Goal: Task Accomplishment & Management: Complete application form

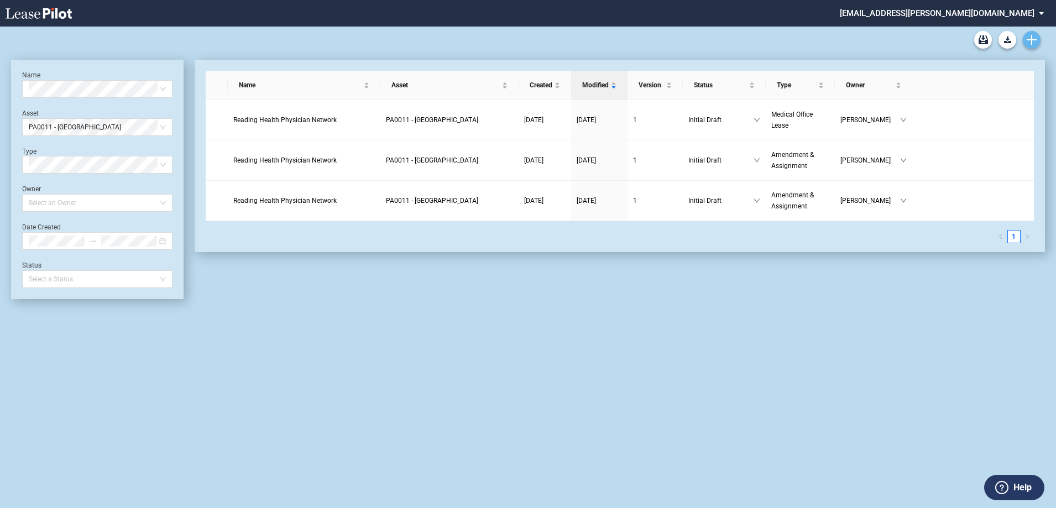
click at [1029, 40] on use "Create new document" at bounding box center [1031, 40] width 10 height 10
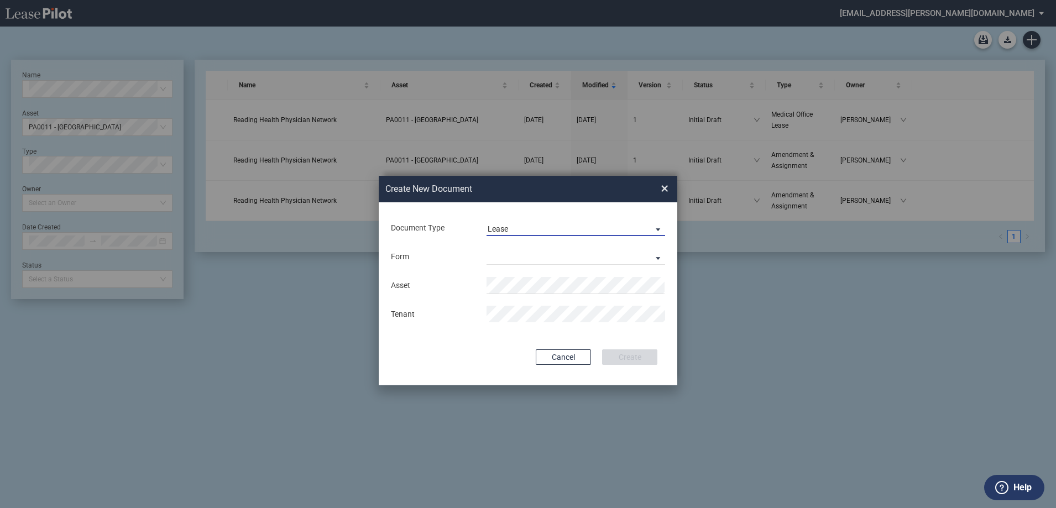
click at [587, 226] on span "Lease" at bounding box center [566, 229] width 159 height 11
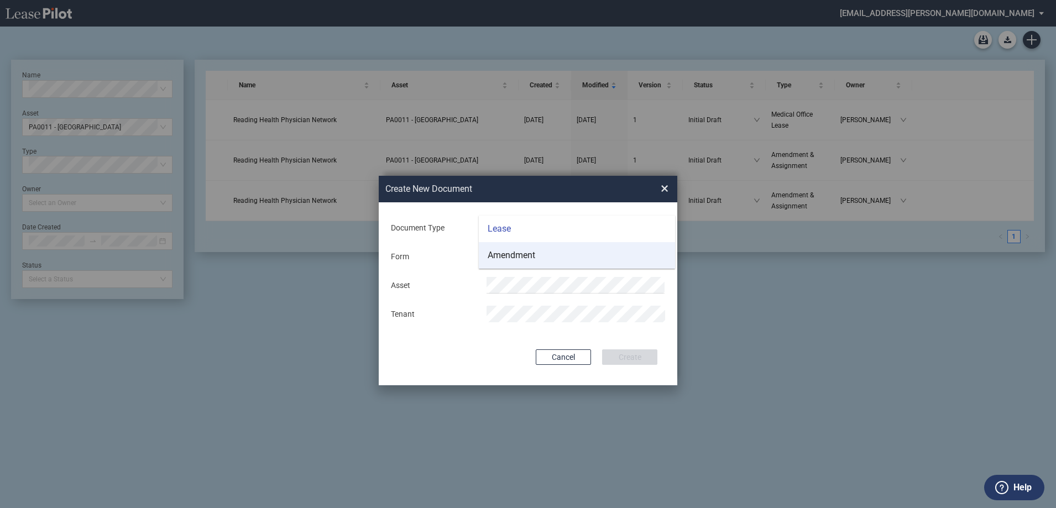
click at [564, 253] on md-option "Amendment" at bounding box center [577, 255] width 196 height 27
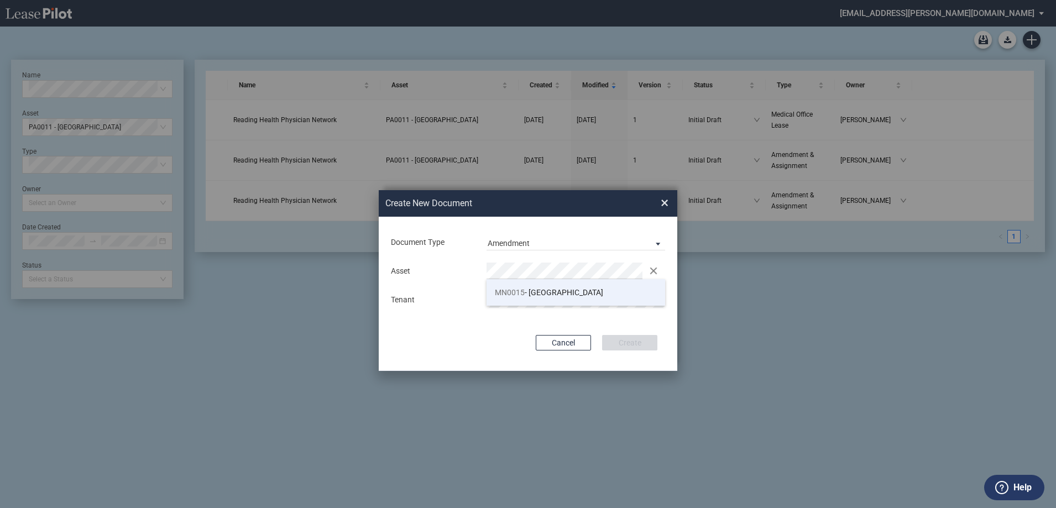
click at [546, 291] on span "MN0015 - Unity Specialty Center" at bounding box center [549, 292] width 108 height 9
click at [615, 318] on div "Document Type Amendment Deal Type Office Deal Type Office Form Amendment & Assi…" at bounding box center [528, 294] width 298 height 154
drag, startPoint x: 631, startPoint y: 341, endPoint x: 644, endPoint y: 323, distance: 22.1
click at [633, 342] on button "Create" at bounding box center [629, 342] width 55 height 15
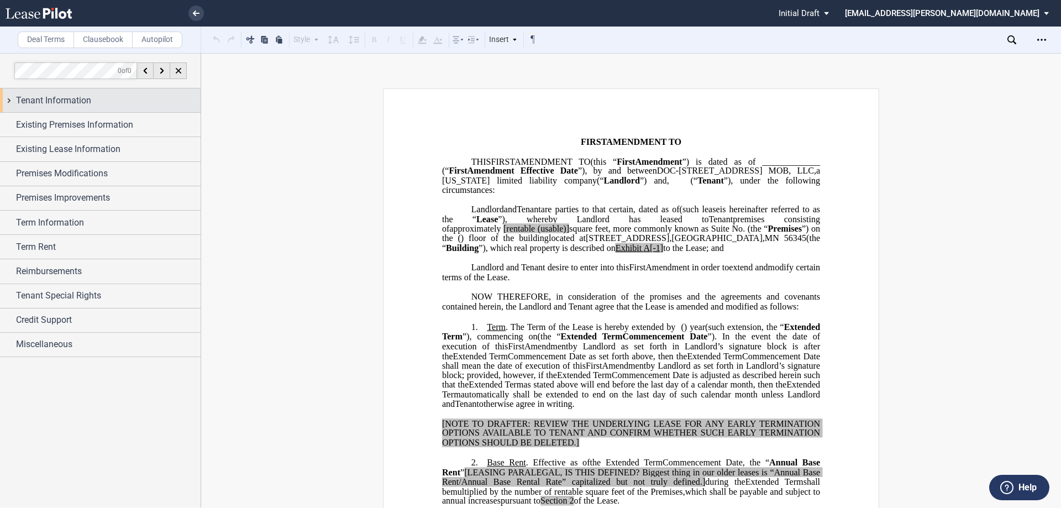
click at [82, 102] on span "Tenant Information" at bounding box center [53, 100] width 75 height 13
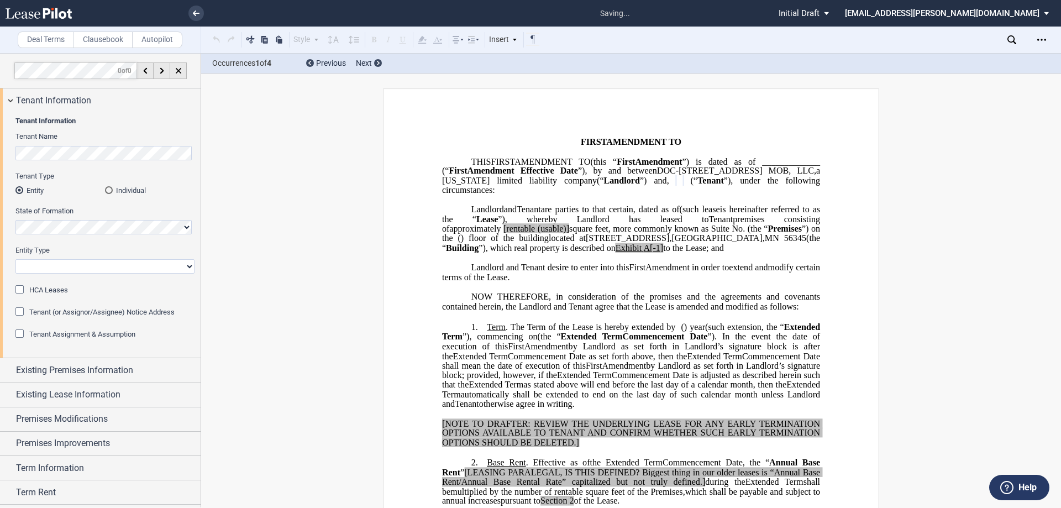
click at [70, 268] on select "Corporation Limited Liability Company General Partnership Limited Partnership O…" at bounding box center [104, 266] width 179 height 14
select select "limited liability company"
click at [15, 259] on select "Corporation Limited Liability Company General Partnership Limited Partnership O…" at bounding box center [104, 266] width 179 height 14
click at [33, 96] on span "Tenant Information" at bounding box center [53, 100] width 75 height 13
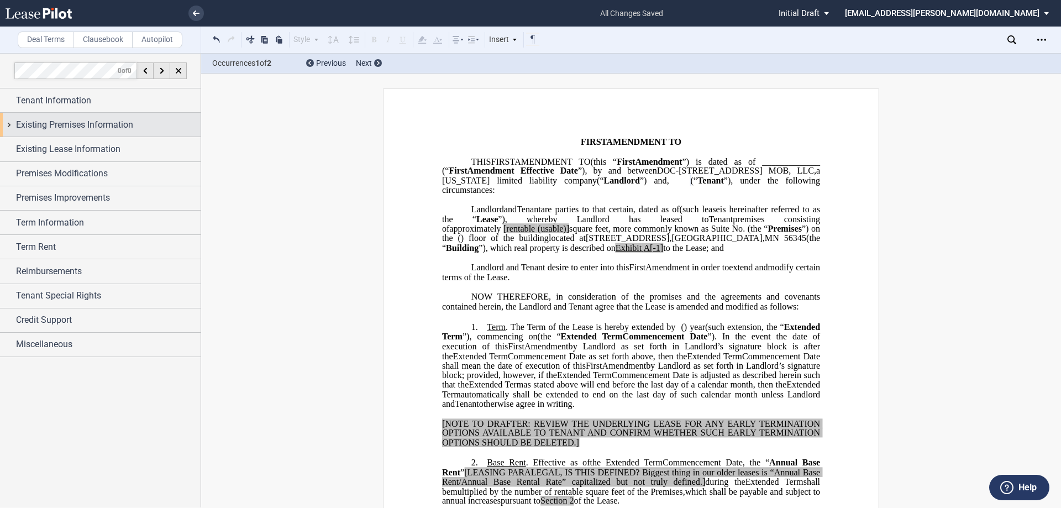
click at [55, 130] on span "Existing Premises Information" at bounding box center [74, 124] width 117 height 13
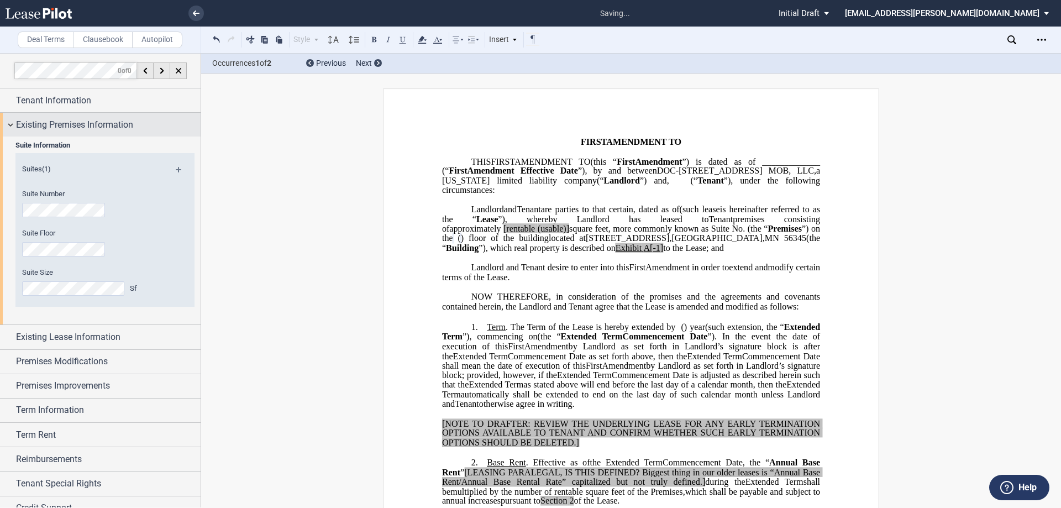
click at [65, 117] on div "Existing Premises Information" at bounding box center [100, 125] width 201 height 24
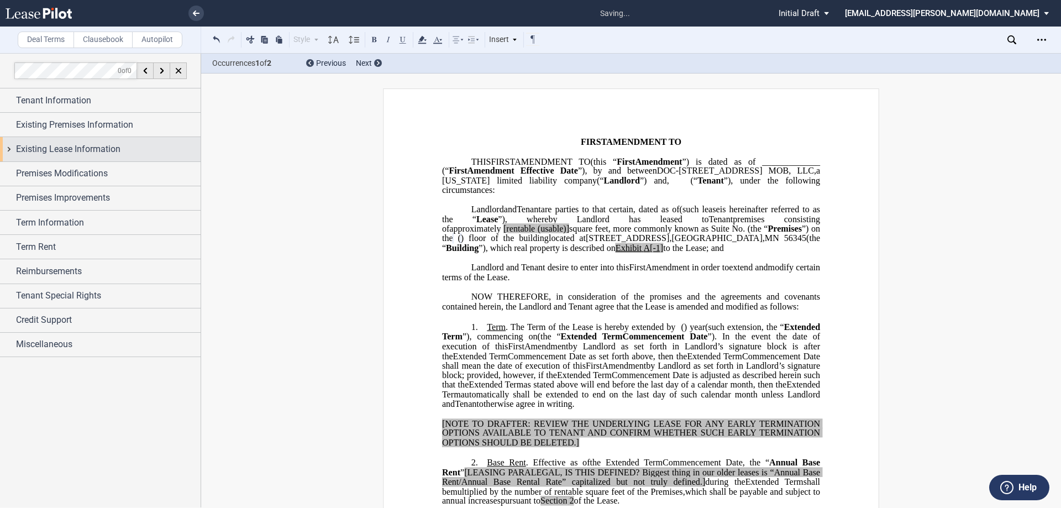
click at [64, 145] on span "Existing Lease Information" at bounding box center [68, 149] width 104 height 13
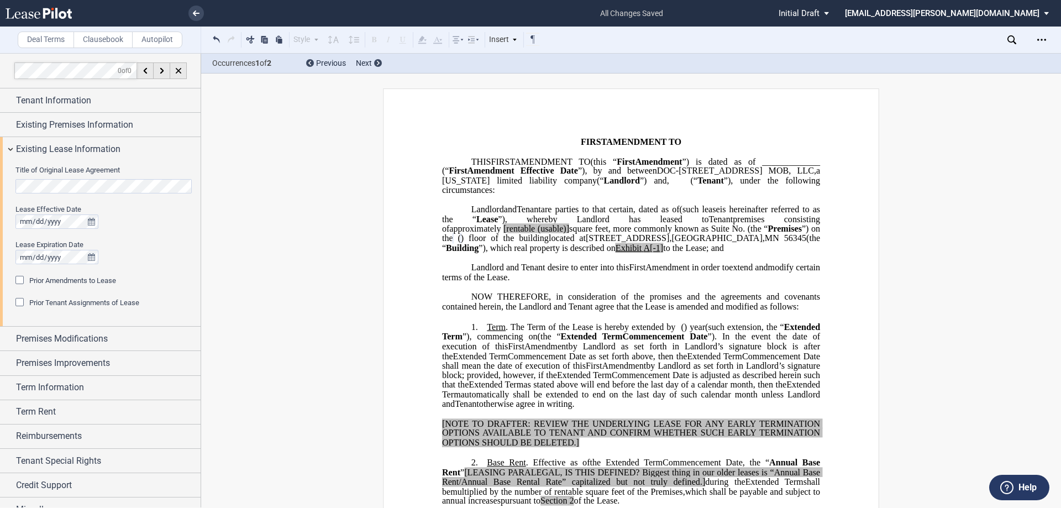
click at [0, 170] on div "Title of Original Lease Agreement Lease Effective Date Lease Expiration Date Pr…" at bounding box center [100, 243] width 201 height 165
click at [44, 279] on span "Prior Amendments to Lease" at bounding box center [72, 280] width 87 height 8
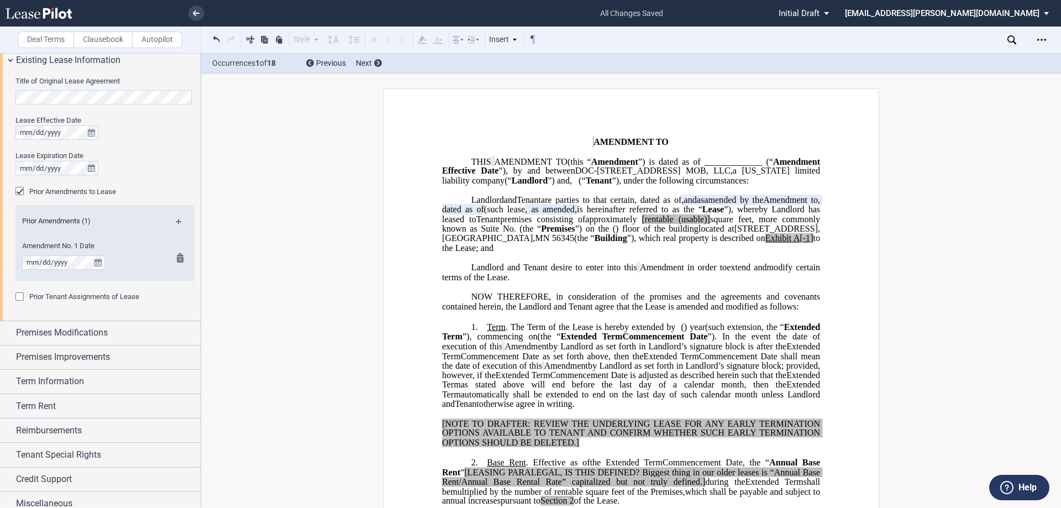
scroll to position [98, 0]
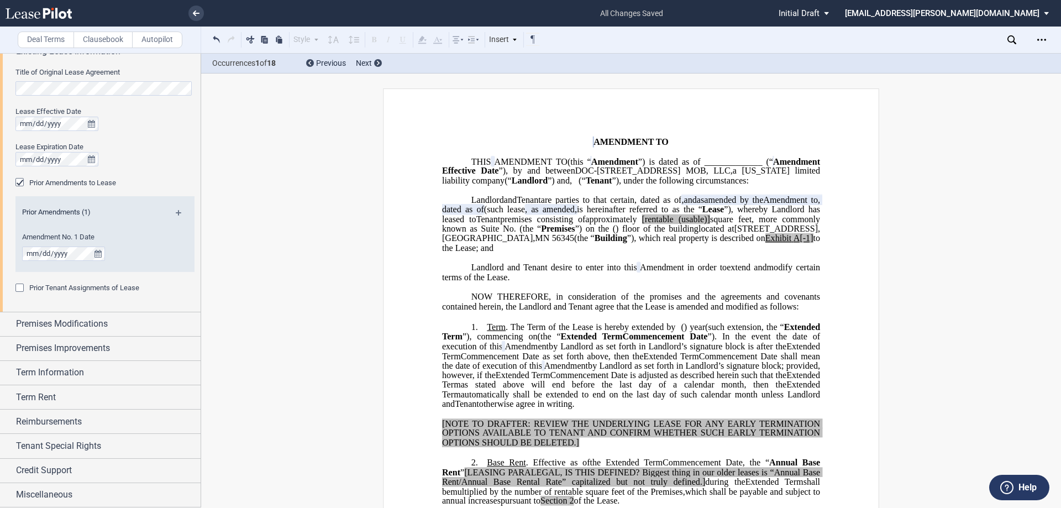
click at [17, 182] on div "Prior Amendments to Lease" at bounding box center [20, 183] width 11 height 11
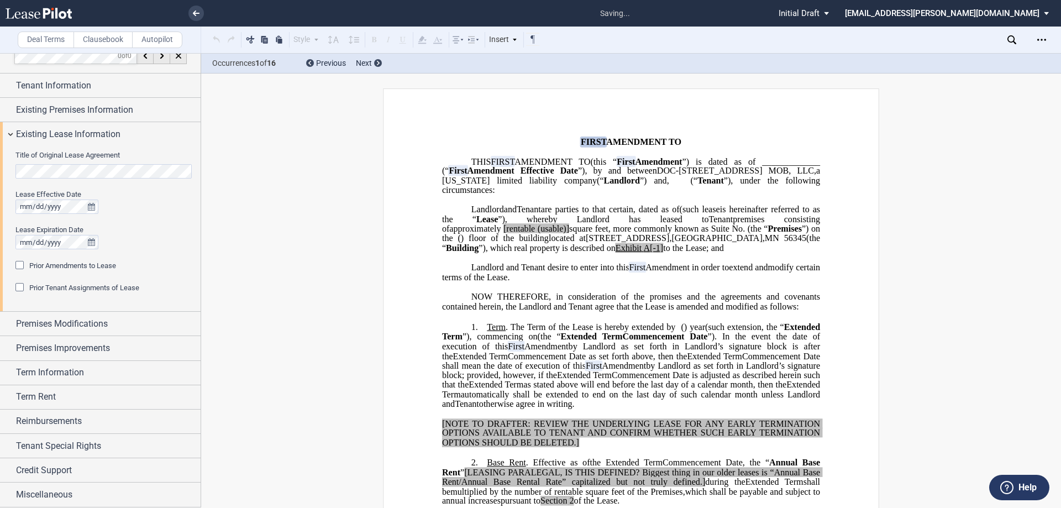
click at [17, 287] on div "Title of Original Lease Agreement Lease Effective Date Lease Expiration Date Pr…" at bounding box center [104, 227] width 179 height 155
click at [17, 287] on div "Prior Tenant Assignments of Lease" at bounding box center [20, 288] width 11 height 11
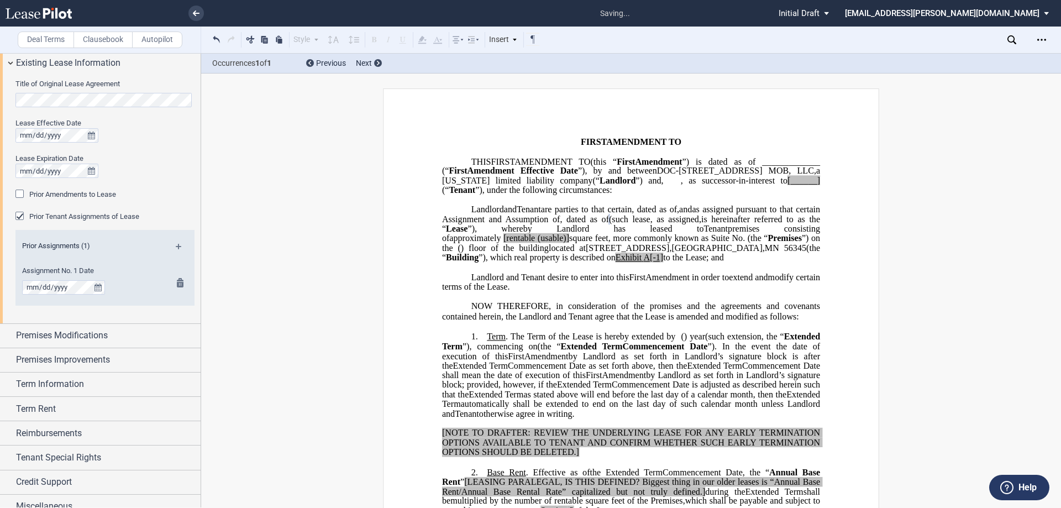
scroll to position [98, 0]
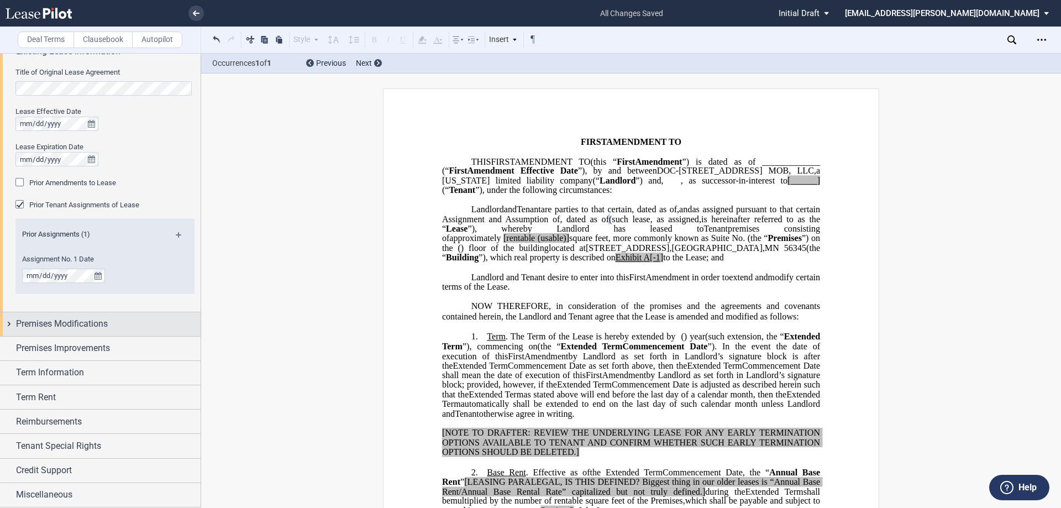
click at [72, 327] on span "Premises Modifications" at bounding box center [62, 323] width 92 height 13
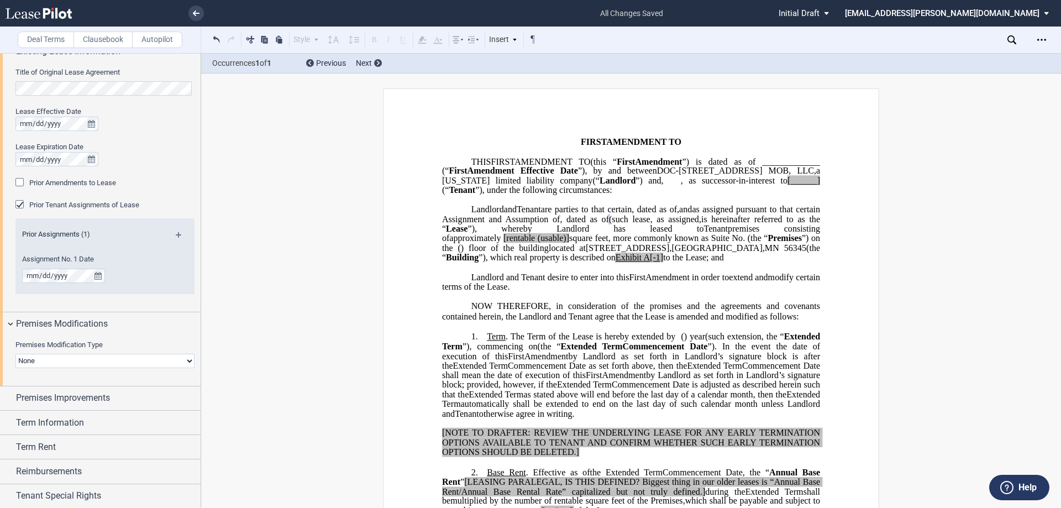
scroll to position [148, 0]
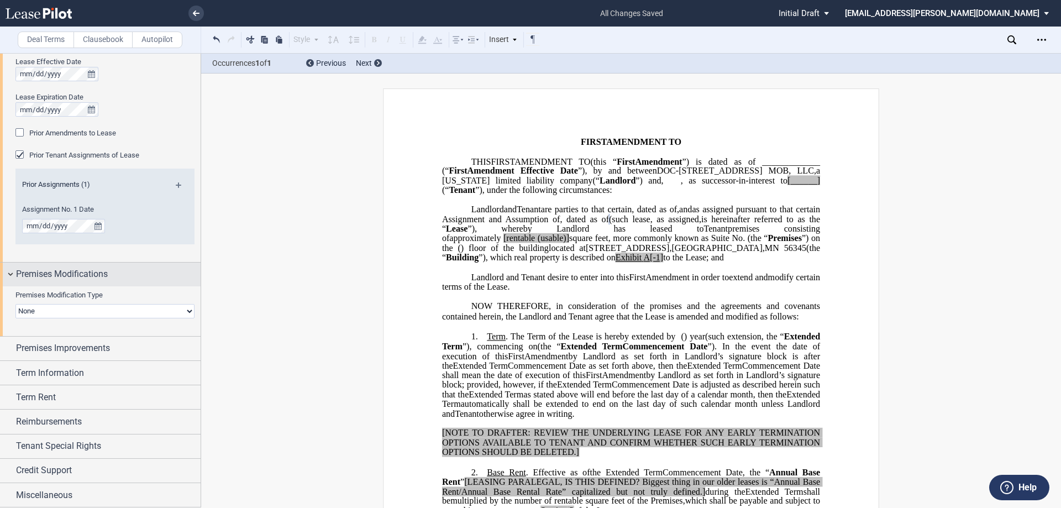
click at [79, 272] on span "Premises Modifications" at bounding box center [62, 273] width 92 height 13
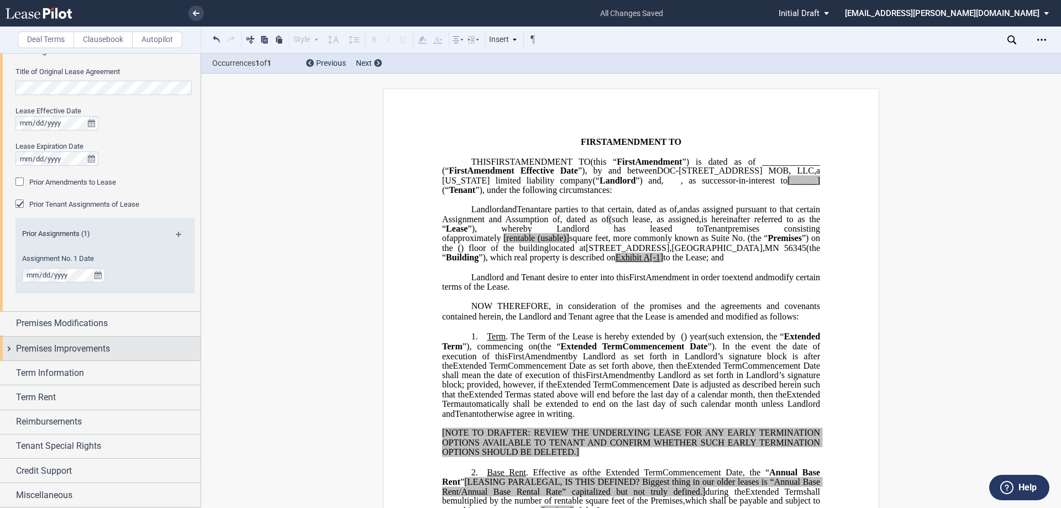
scroll to position [98, 0]
click at [67, 347] on span "Premises Improvements" at bounding box center [63, 348] width 94 height 13
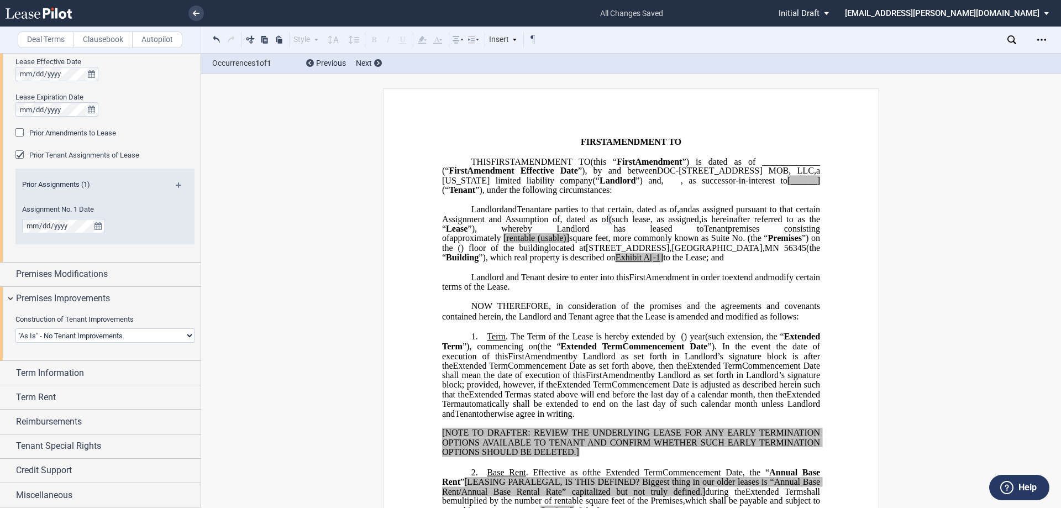
click at [119, 338] on select "Landlord Constructs Tenant Improvements Tenant Constructs Tenant Improvements "…" at bounding box center [104, 335] width 179 height 14
select select "tenant"
click at [15, 328] on select "Landlord Constructs Tenant Improvements Tenant Constructs Tenant Improvements "…" at bounding box center [104, 335] width 179 height 14
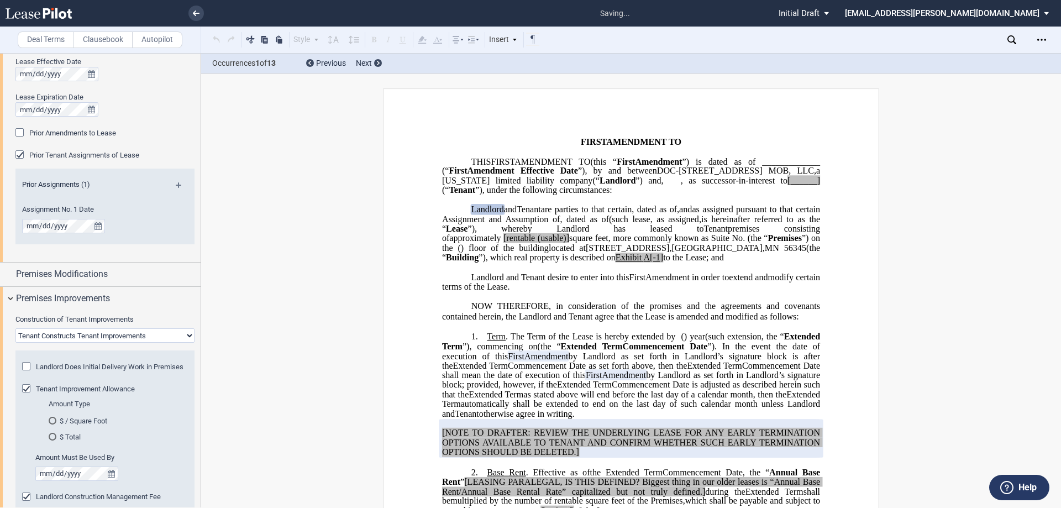
scroll to position [313, 0]
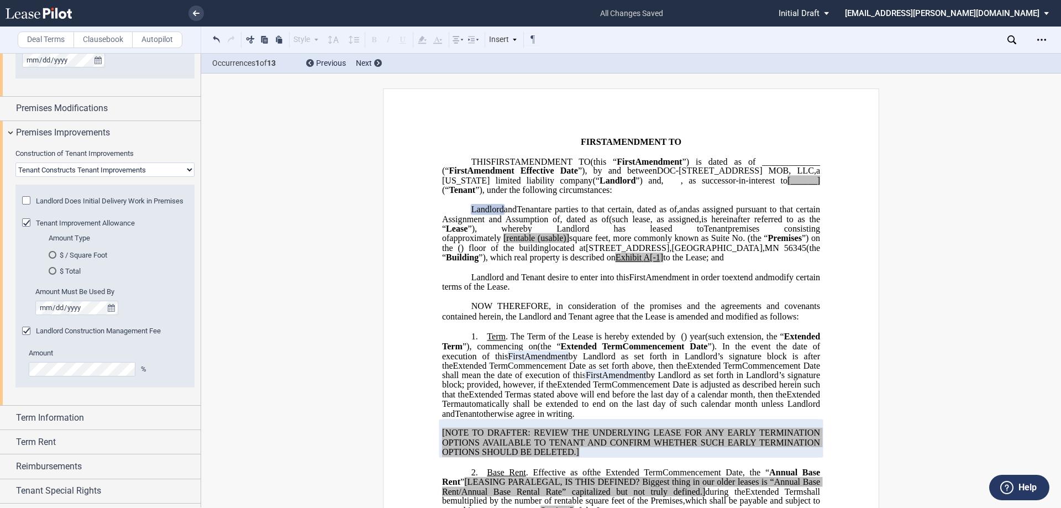
click at [75, 260] on md-radio-button "$ / Square Foot" at bounding box center [115, 255] width 133 height 10
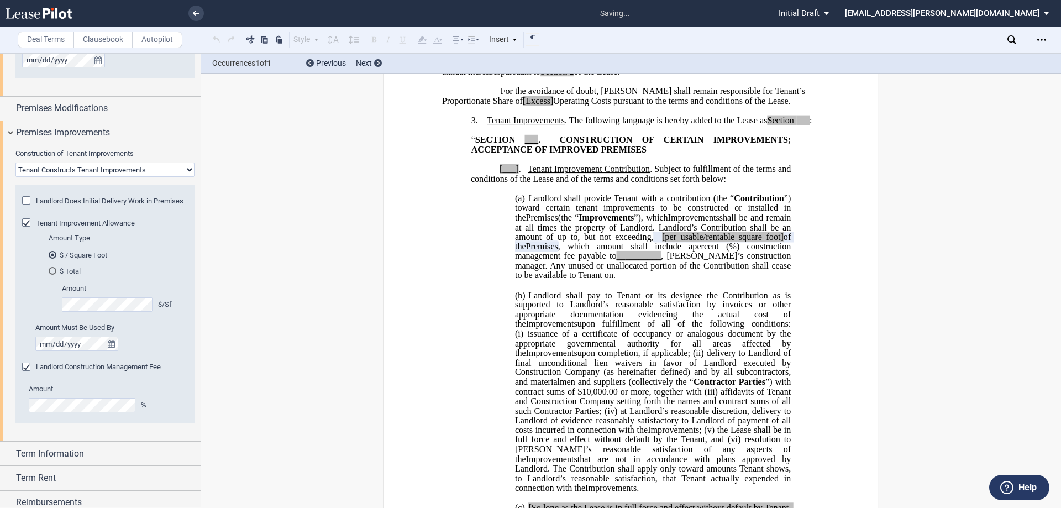
scroll to position [473, 0]
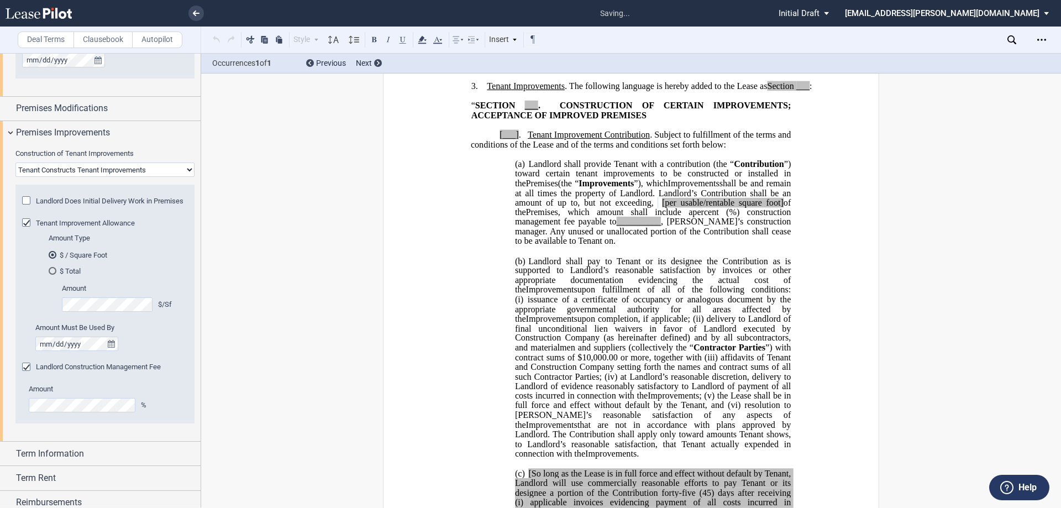
click at [165, 351] on div "Amount Must Be Used By" at bounding box center [111, 337] width 153 height 28
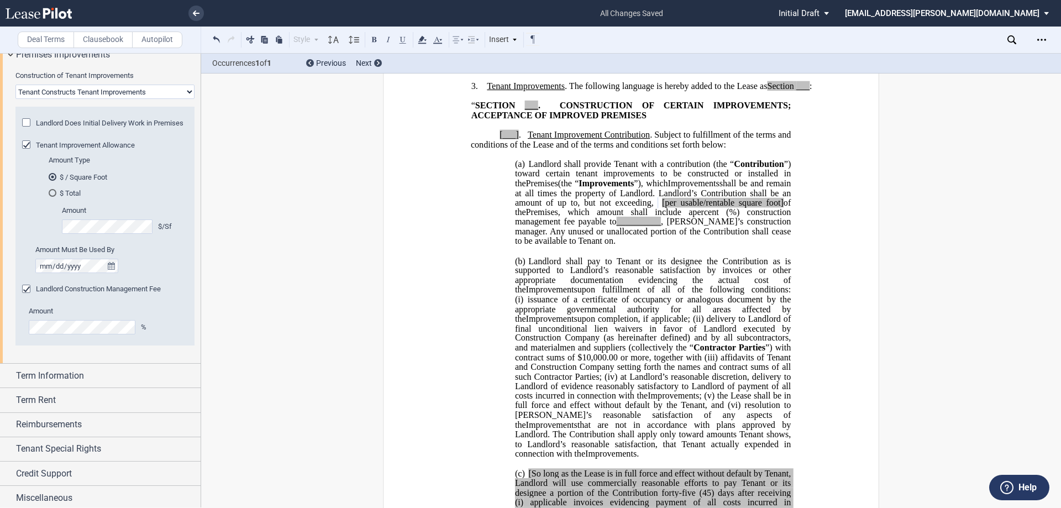
scroll to position [403, 0]
click at [116, 286] on span "Landlord Construction Management Fee" at bounding box center [98, 286] width 125 height 8
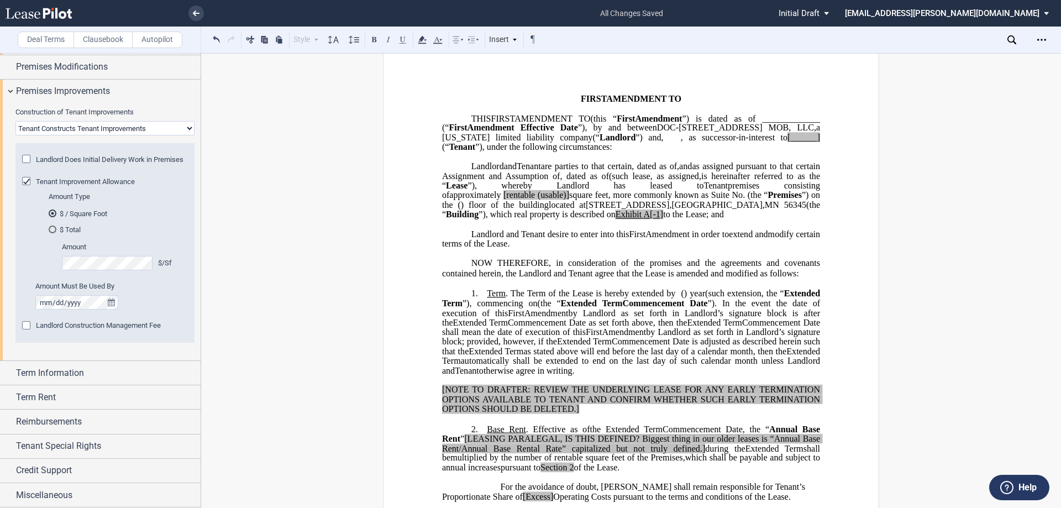
scroll to position [197, 0]
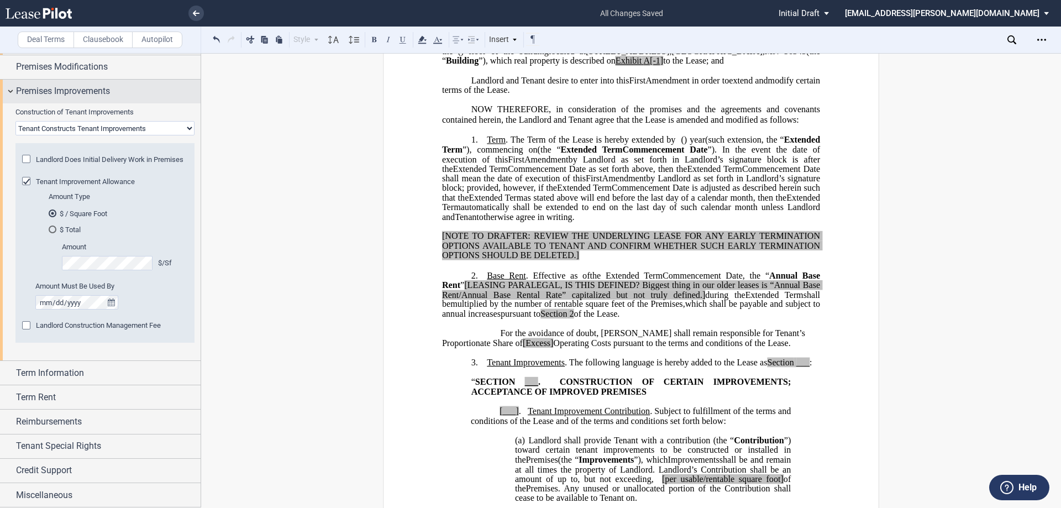
click at [68, 85] on span "Premises Improvements" at bounding box center [63, 91] width 94 height 13
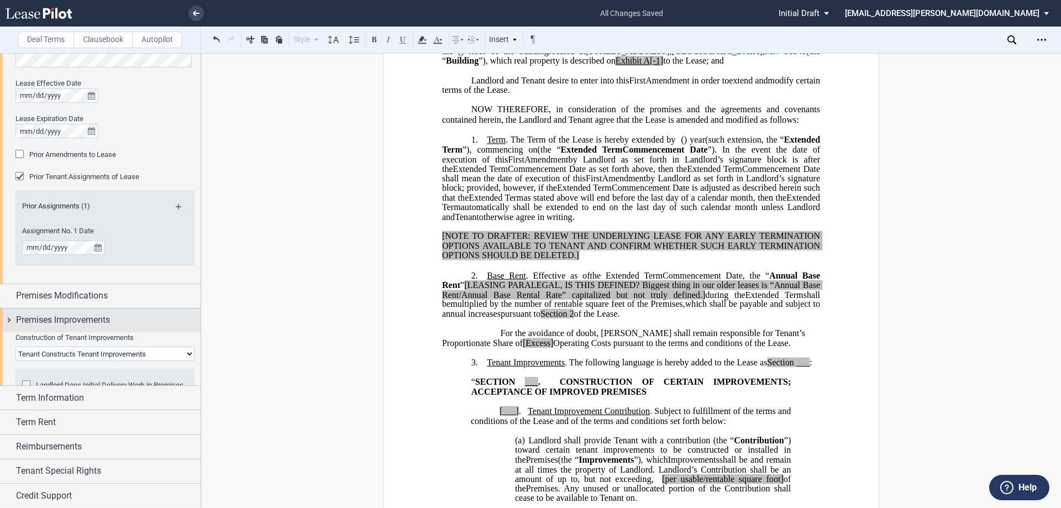
scroll to position [98, 0]
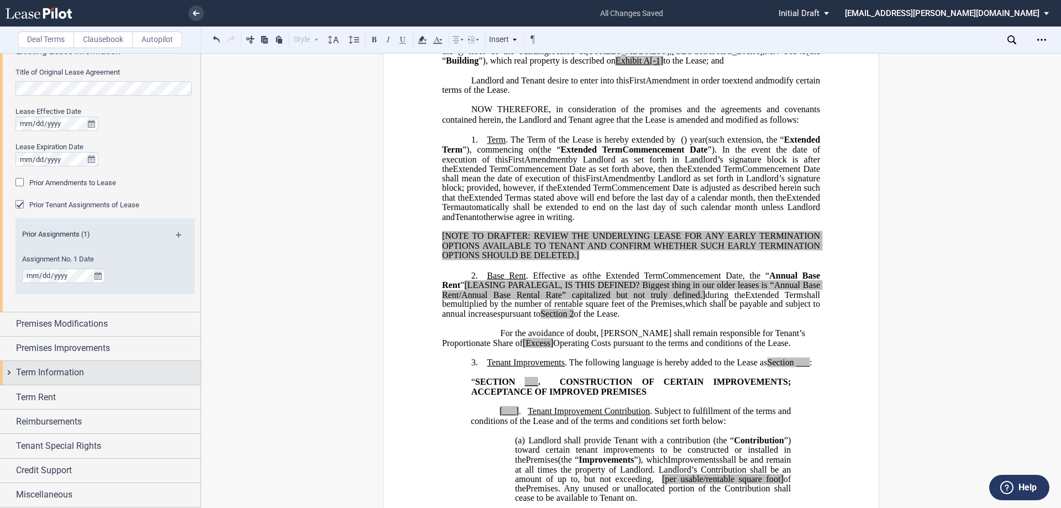
click at [48, 370] on span "Term Information" at bounding box center [50, 372] width 68 height 13
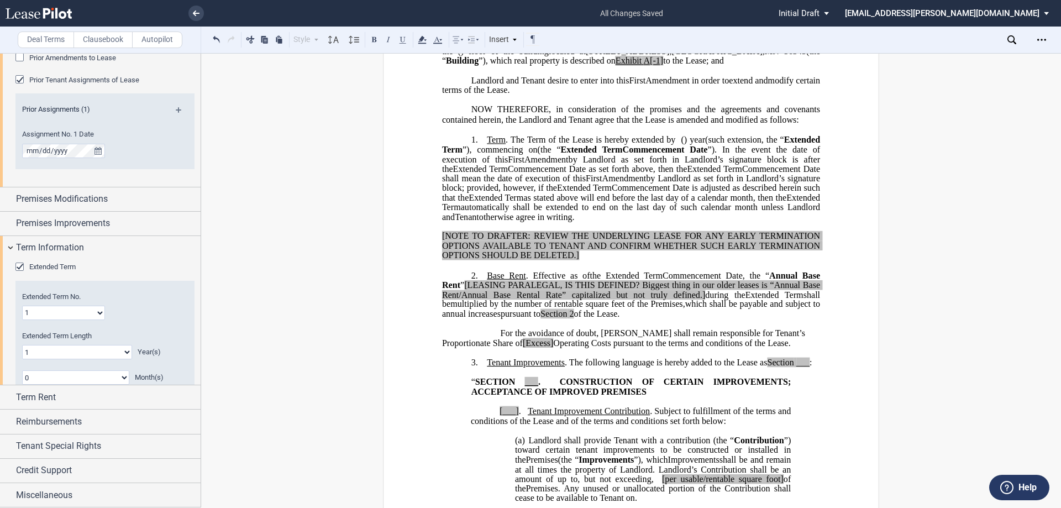
scroll to position [342, 0]
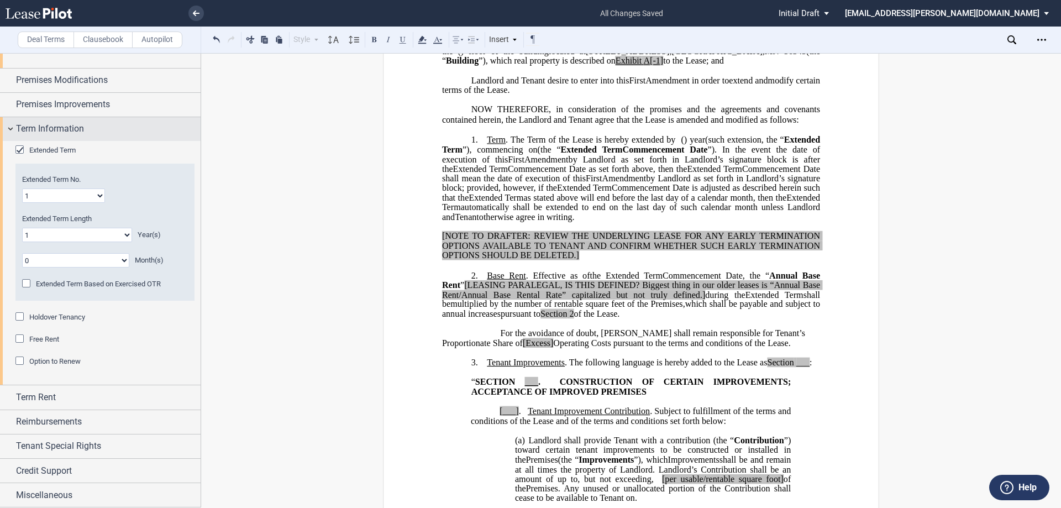
click at [63, 125] on span "Term Information" at bounding box center [50, 128] width 68 height 13
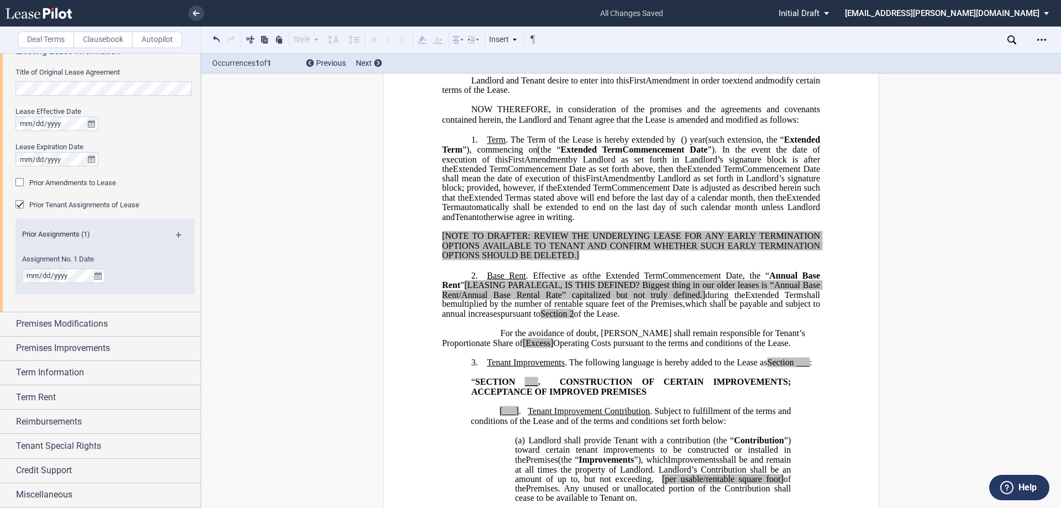
scroll to position [43, 0]
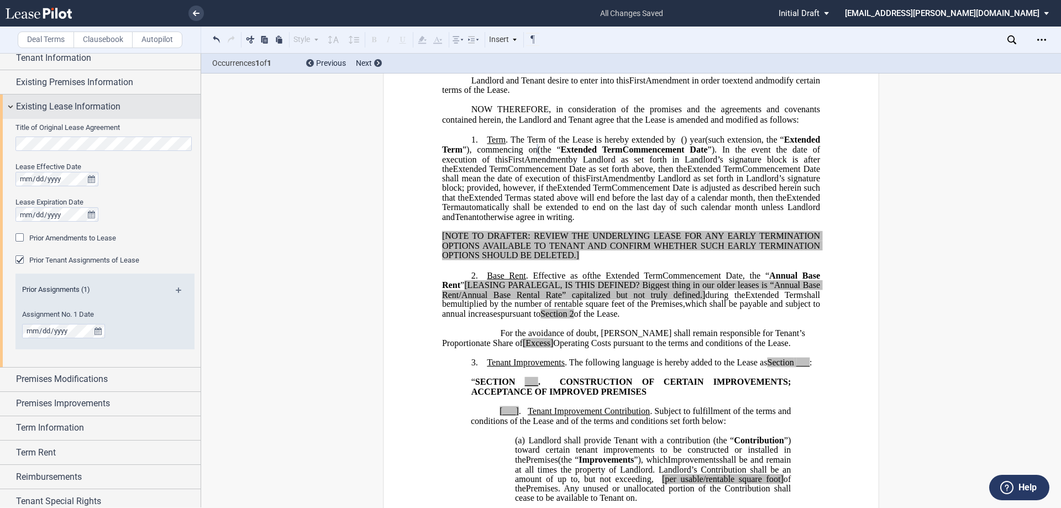
click at [34, 114] on div "Existing Lease Information" at bounding box center [100, 107] width 201 height 24
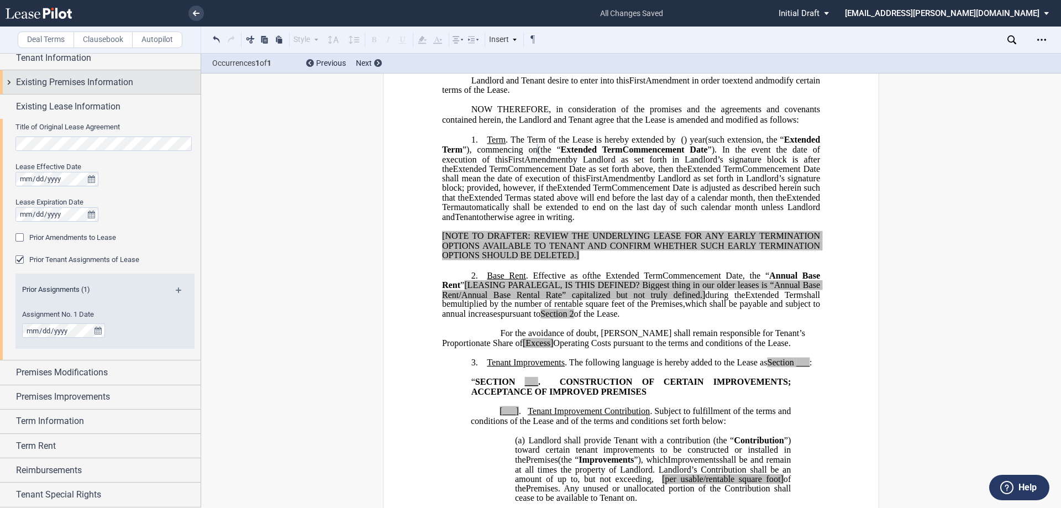
scroll to position [0, 0]
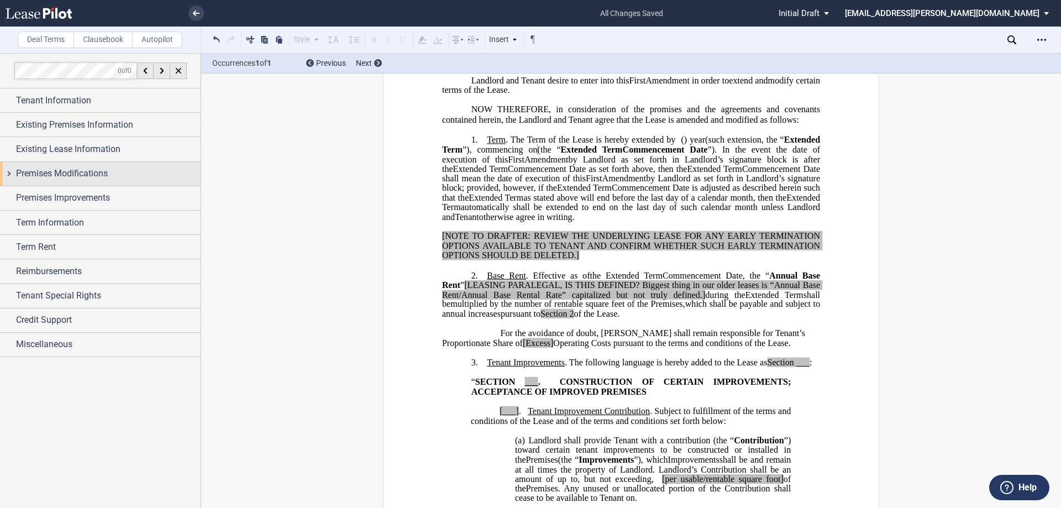
click at [60, 172] on span "Premises Modifications" at bounding box center [62, 173] width 92 height 13
click at [63, 178] on span "Premises Modifications" at bounding box center [62, 173] width 92 height 13
click at [62, 203] on span "Premises Improvements" at bounding box center [63, 197] width 94 height 13
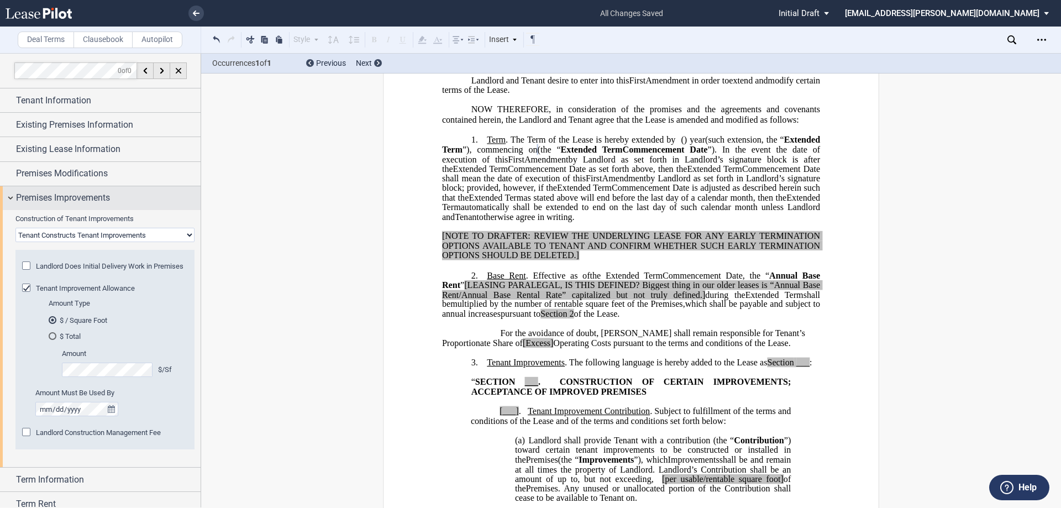
click at [61, 203] on span "Premises Improvements" at bounding box center [63, 197] width 94 height 13
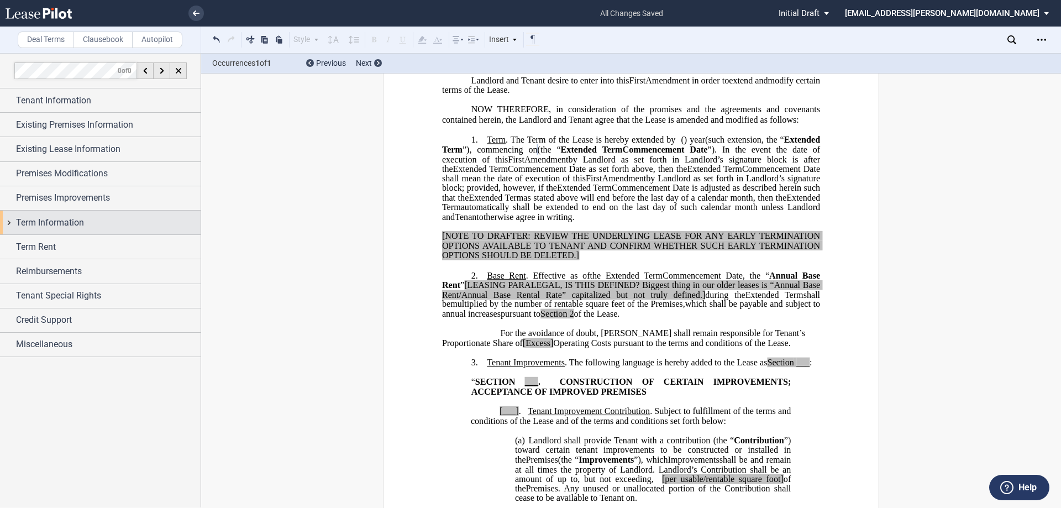
click at [63, 228] on span "Term Information" at bounding box center [50, 222] width 68 height 13
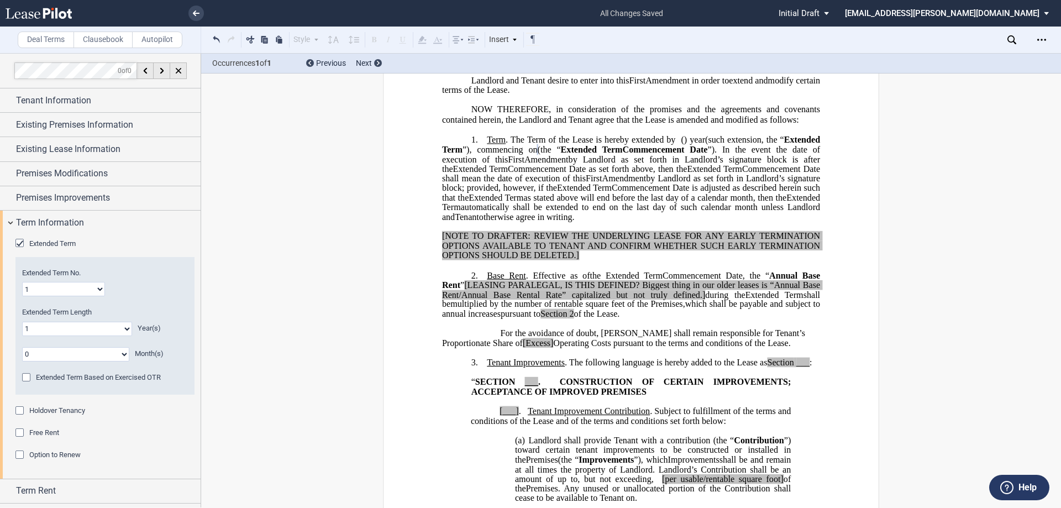
scroll to position [93, 0]
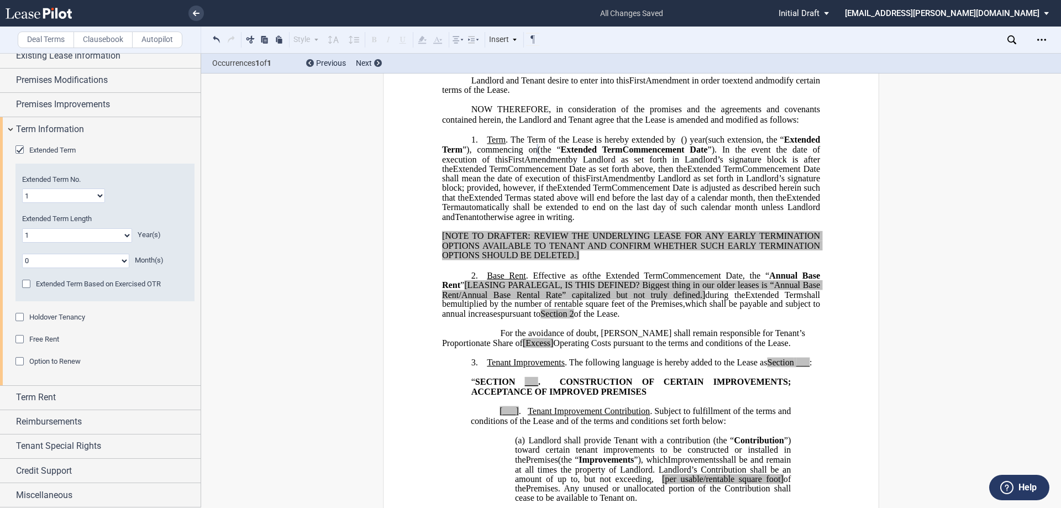
click at [105, 236] on select "0 1 2 3 4 5 6 7 8 9 10 11 12 13 14 15 16 17 18 19 20" at bounding box center [77, 235] width 110 height 14
select select "number:5"
click at [22, 228] on select "0 1 2 3 4 5 6 7 8 9 10 11 12 13 14 15 16 17 18 19 20" at bounding box center [77, 235] width 110 height 14
click at [106, 259] on select "0 1 2 3 4 5 6 7 8 9 10 11" at bounding box center [75, 261] width 107 height 14
select select "number:1"
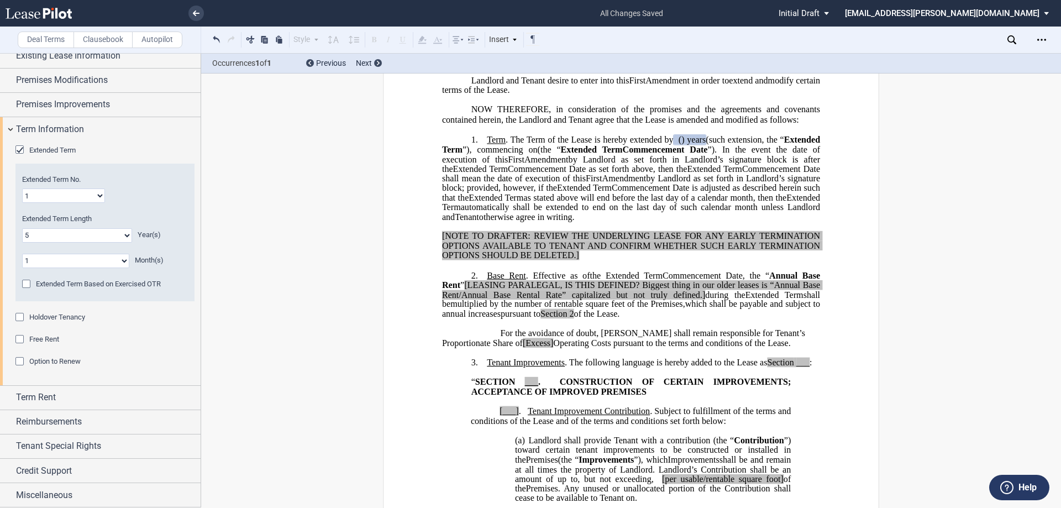
click at [22, 254] on select "0 1 2 3 4 5 6 7 8 9 10 11" at bounding box center [75, 261] width 107 height 14
click at [34, 339] on span "Free Rent" at bounding box center [44, 339] width 30 height 8
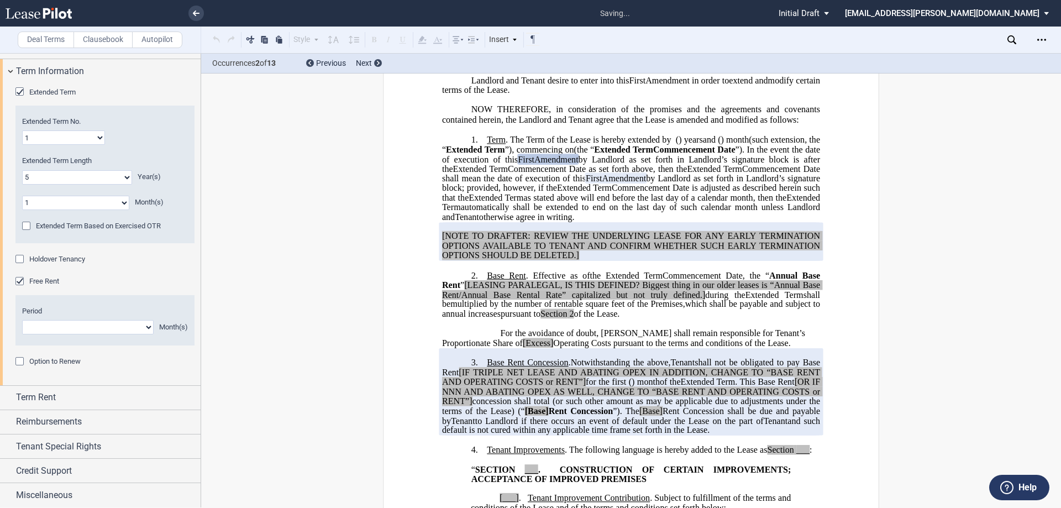
scroll to position [152, 0]
click at [109, 324] on select "1 2 3 4 5 6 7 8 9 10 11" at bounding box center [88, 326] width 132 height 14
select select "number:1"
click at [22, 319] on select "1 2 3 4 5 6 7 8 9 10 11" at bounding box center [88, 326] width 132 height 14
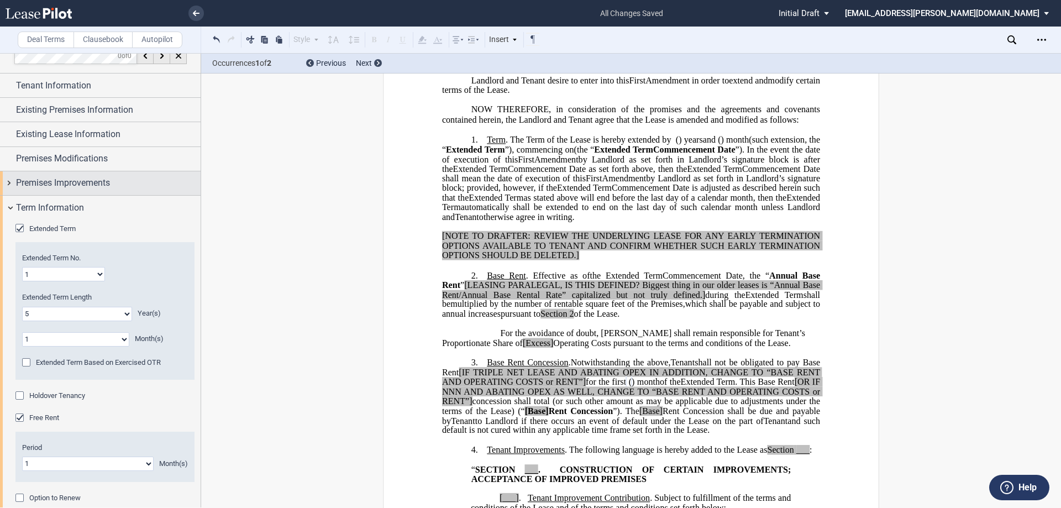
scroll to position [0, 0]
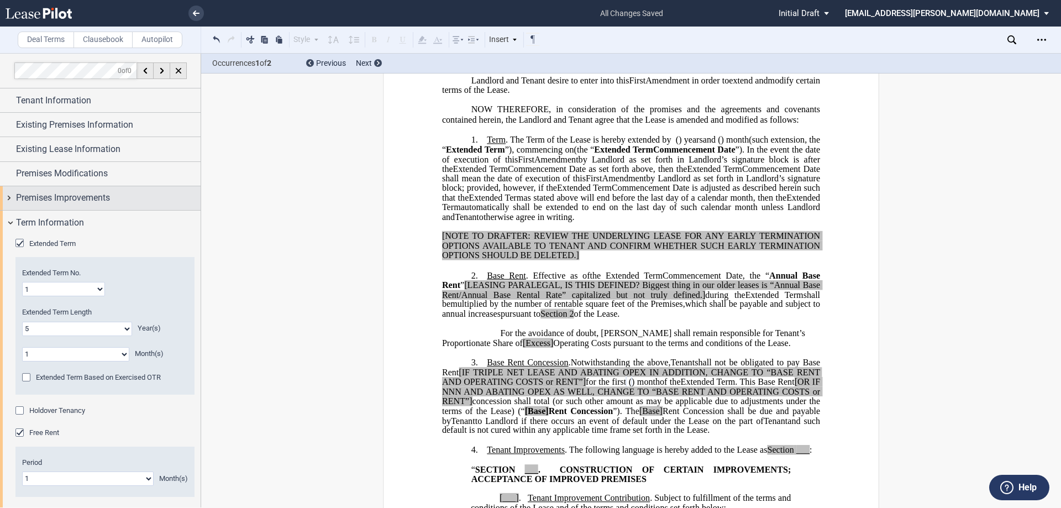
click at [101, 203] on span "Premises Improvements" at bounding box center [63, 197] width 94 height 13
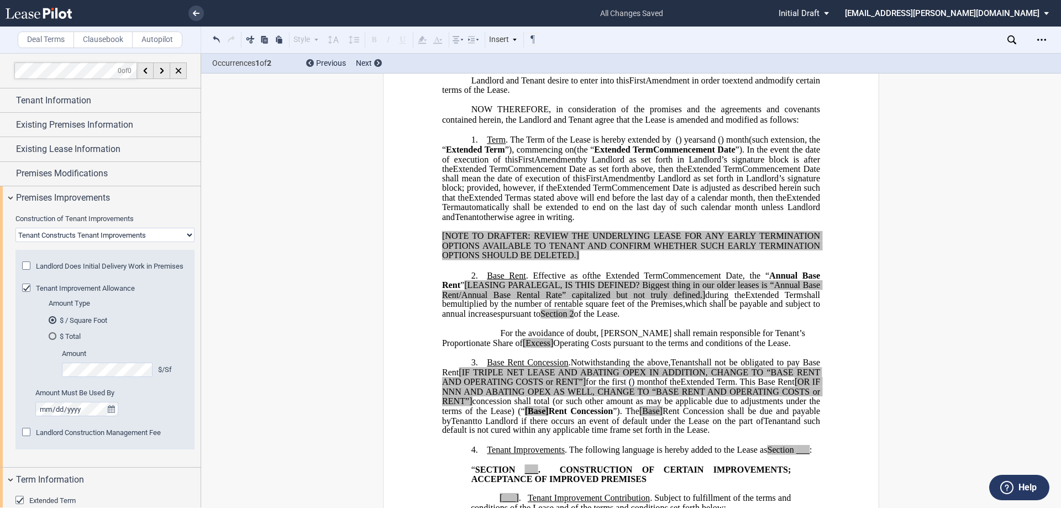
scroll to position [111, 0]
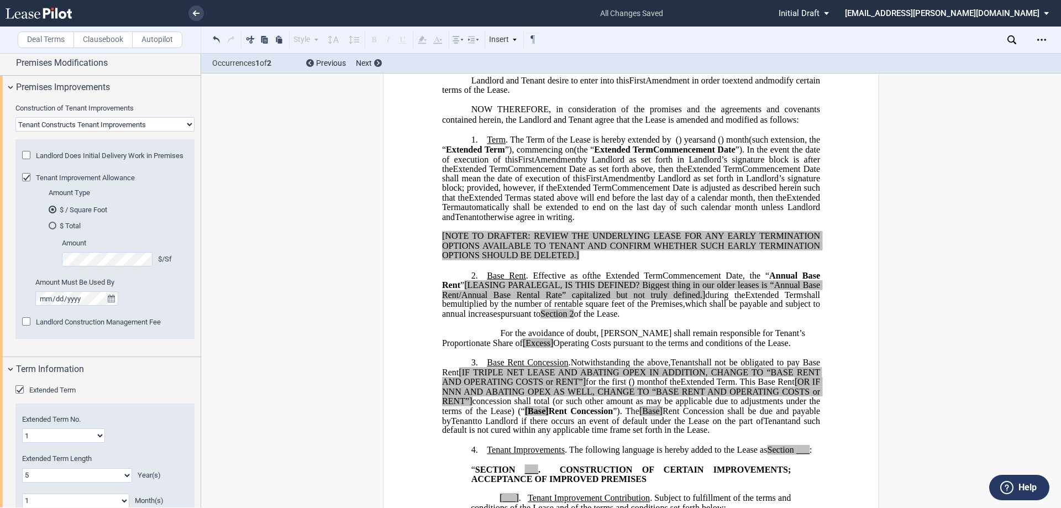
click at [33, 328] on div "Landlord Construction Management Fee" at bounding box center [27, 322] width 11 height 11
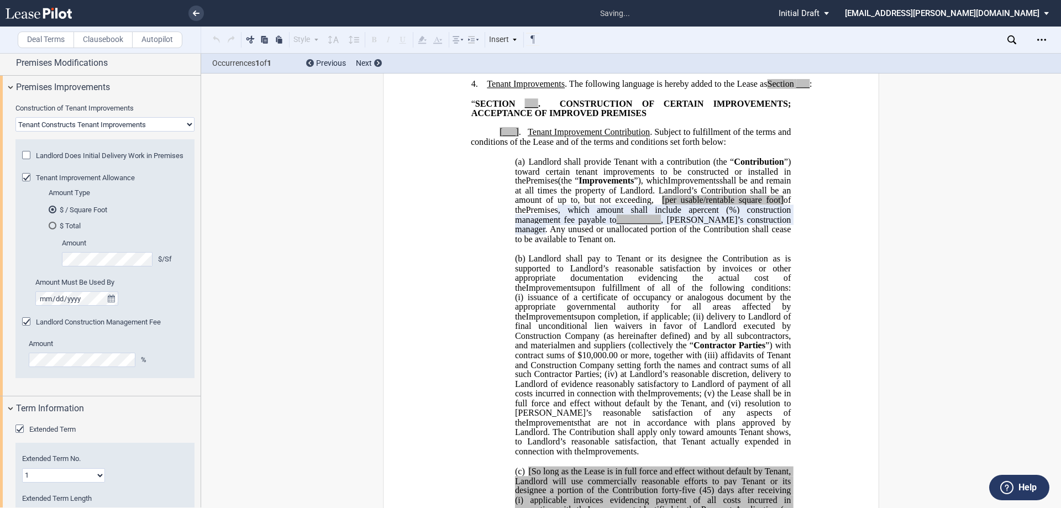
scroll to position [574, 0]
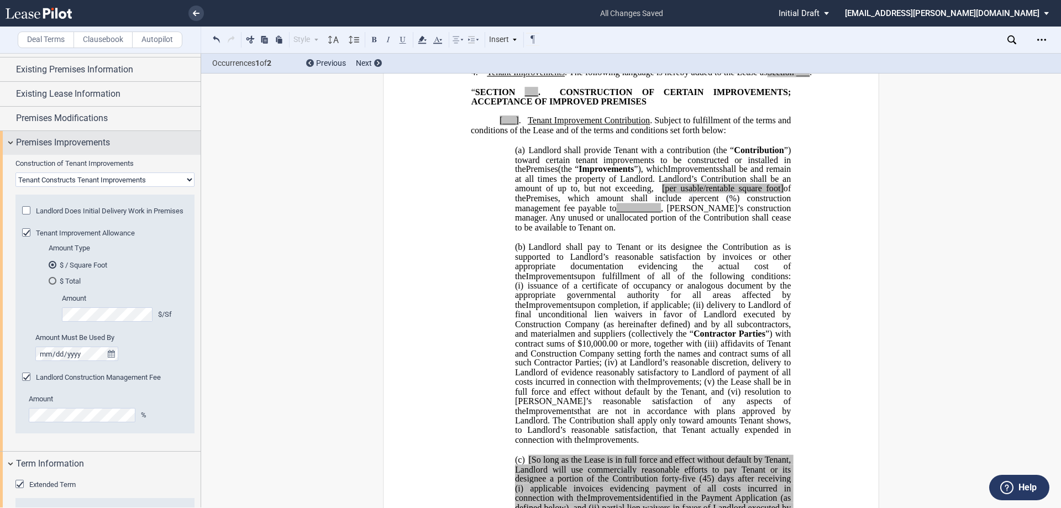
click at [90, 150] on div "Premises Improvements" at bounding box center [100, 143] width 201 height 24
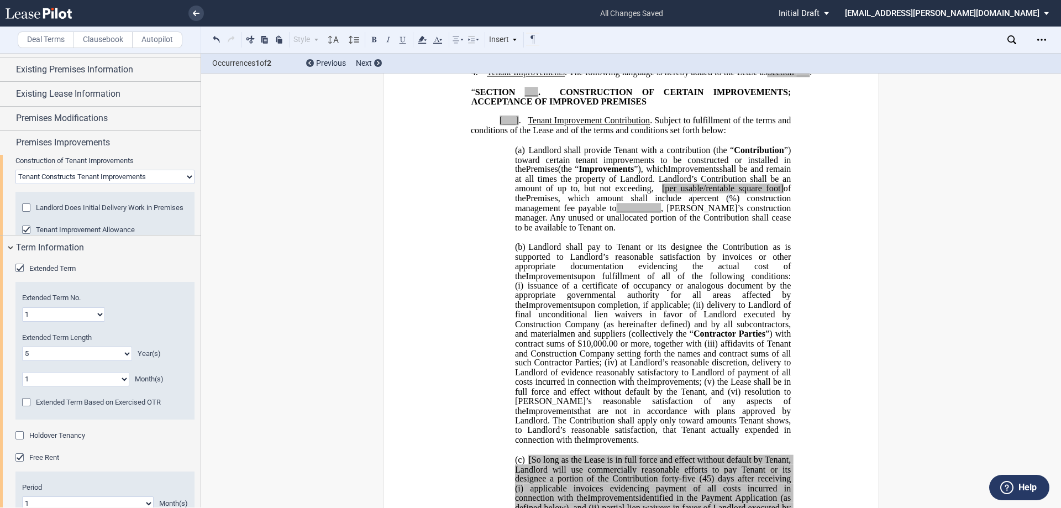
scroll to position [152, 0]
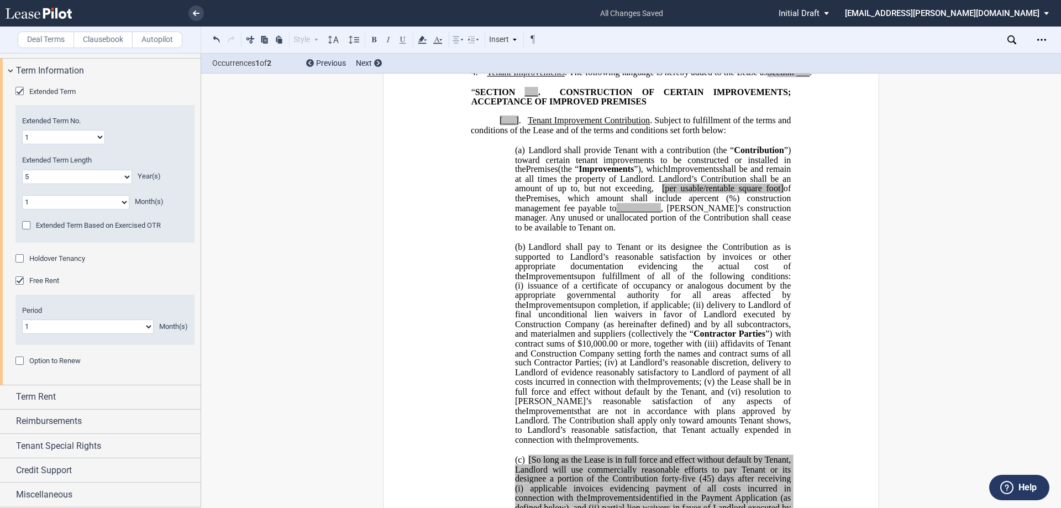
click at [50, 361] on span "Option to Renew" at bounding box center [54, 360] width 51 height 8
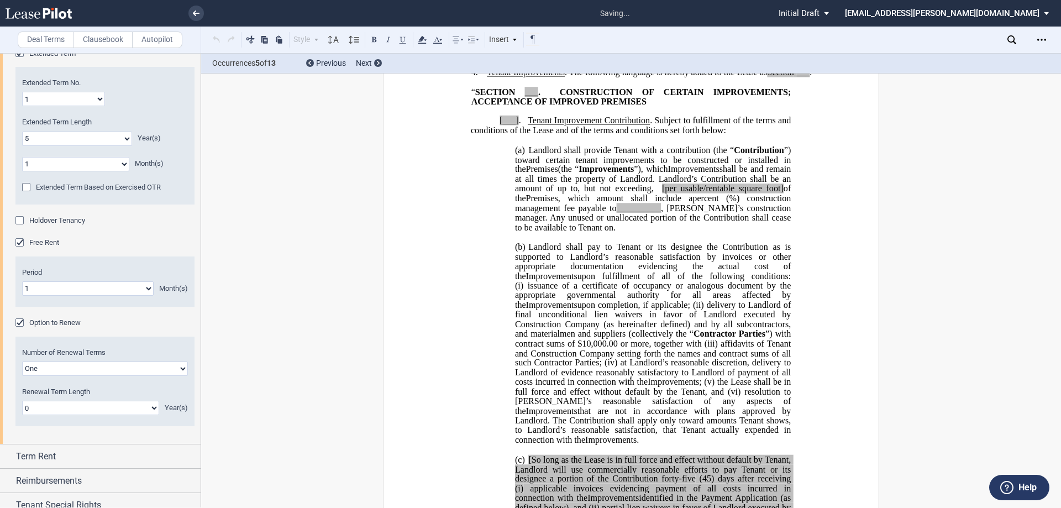
scroll to position [207, 0]
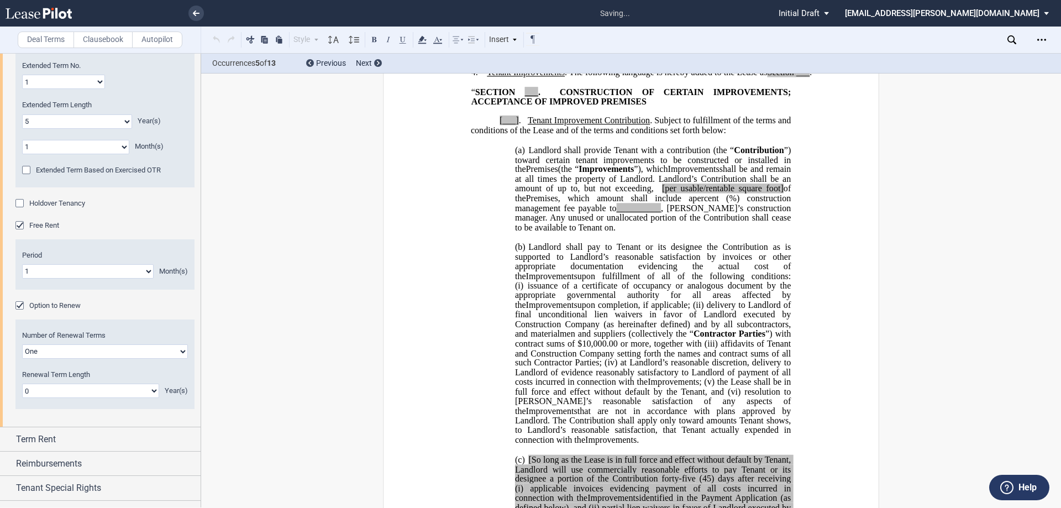
click at [80, 393] on select "0 1 2 3 4 5 6 7 8 9 10 11 12 13 14 15 16 17 18 19 20" at bounding box center [90, 391] width 137 height 14
select select "number:5"
click at [22, 384] on select "0 1 2 3 4 5 6 7 8 9 10 11 12 13 14 15 16 17 18 19 20" at bounding box center [90, 391] width 137 height 14
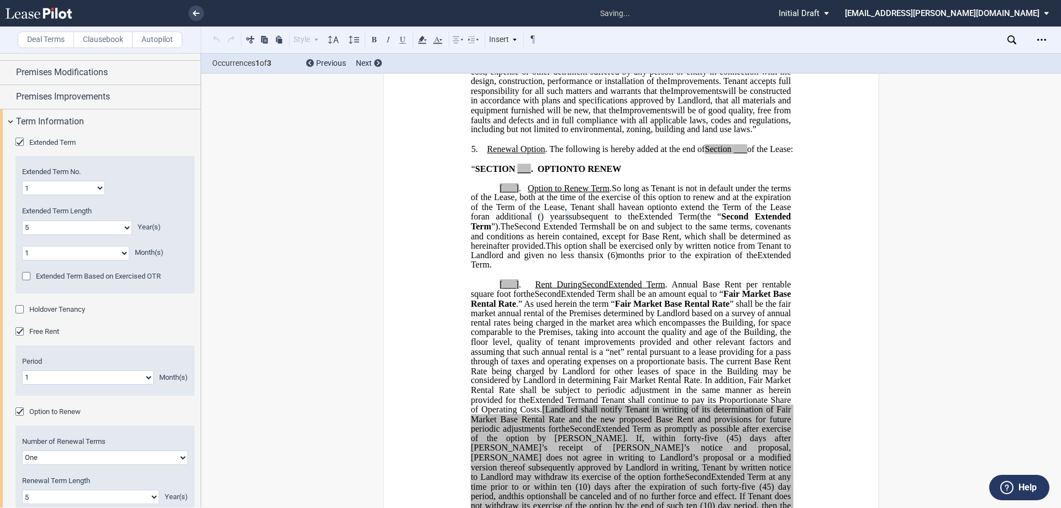
scroll to position [97, 0]
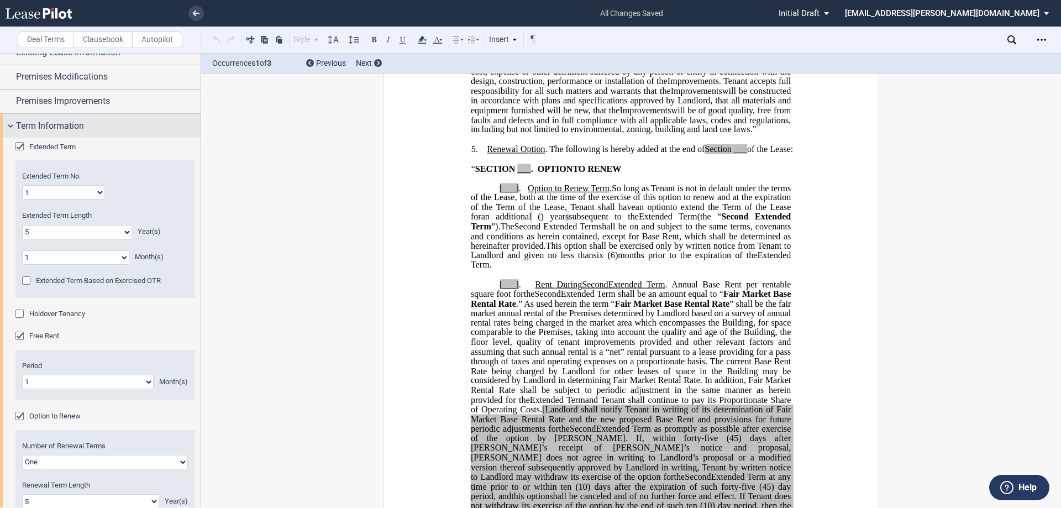
click at [106, 122] on div "Term Information" at bounding box center [108, 125] width 185 height 13
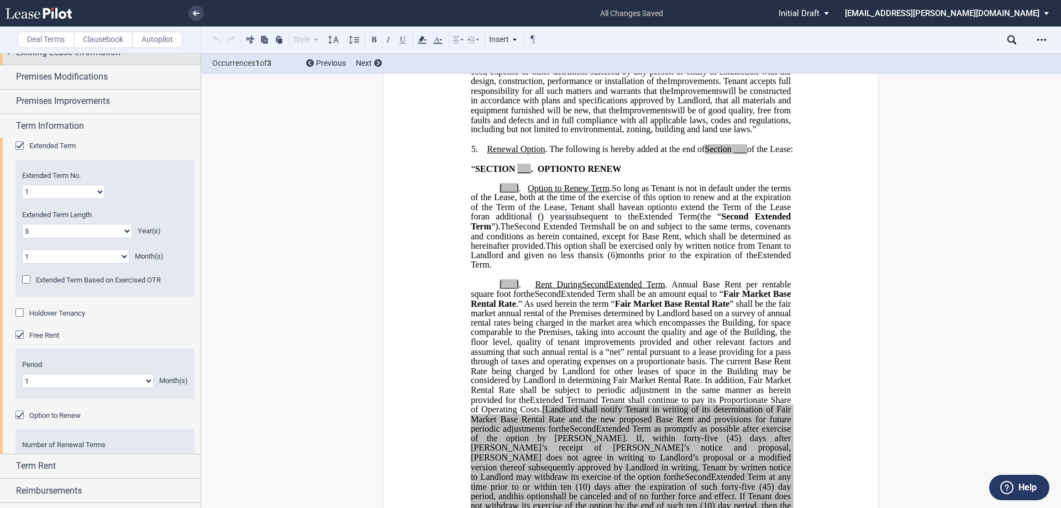
scroll to position [0, 0]
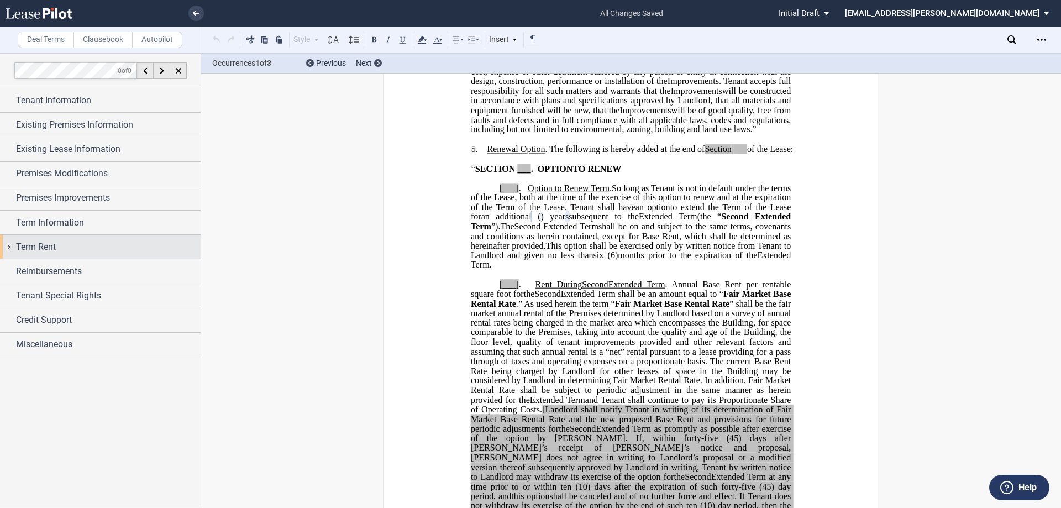
click at [94, 254] on div "Term Rent" at bounding box center [100, 247] width 201 height 24
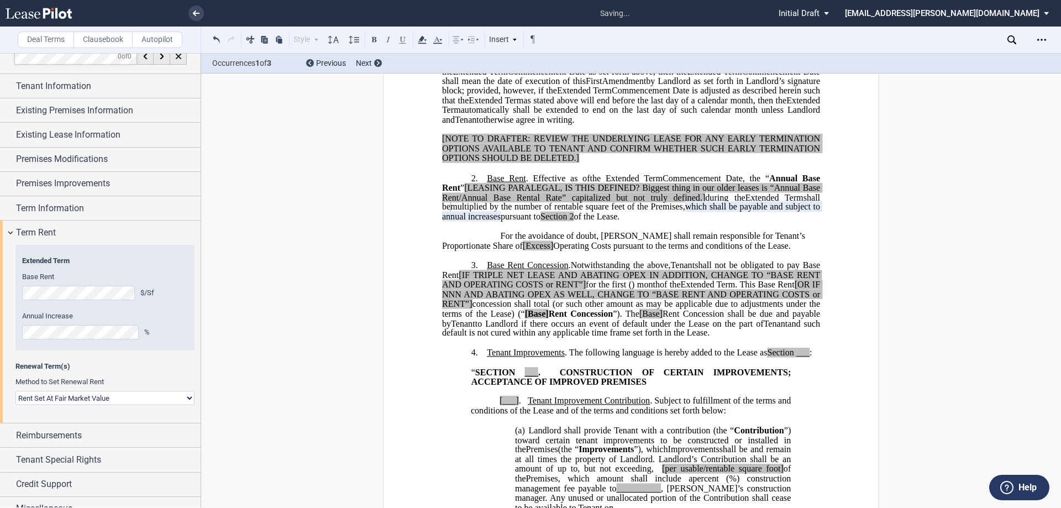
scroll to position [28, 0]
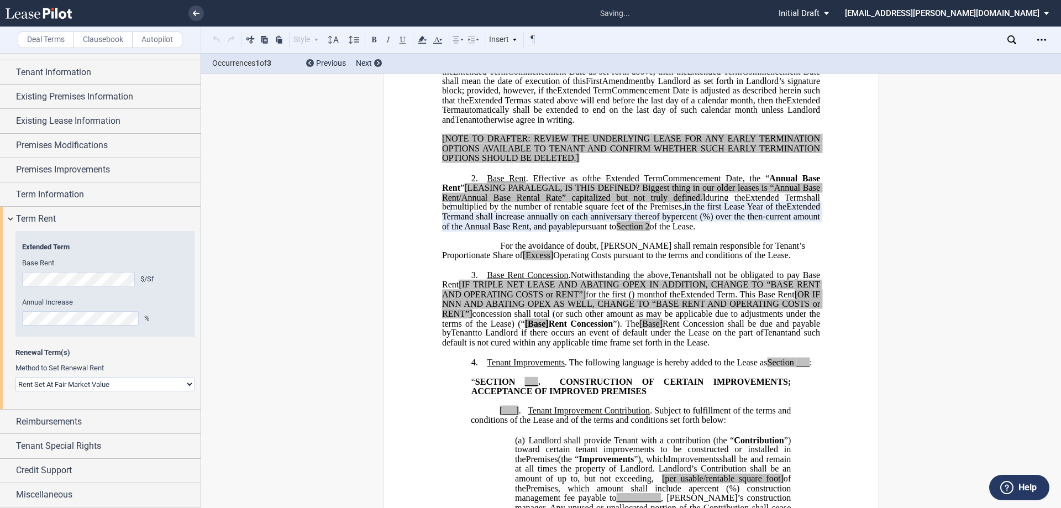
click at [93, 341] on div "Year 1 $/Sf Year 2 $/Sf Year 3 $/Sf Year 4 $/Sf Year 5 $/Sf Extended Term Base …" at bounding box center [104, 290] width 179 height 113
click at [129, 380] on select "Rent Set At Fair Market Value Rent Specified in [GEOGRAPHIC_DATA]" at bounding box center [104, 384] width 179 height 14
click at [39, 223] on span "Term Rent" at bounding box center [36, 218] width 40 height 13
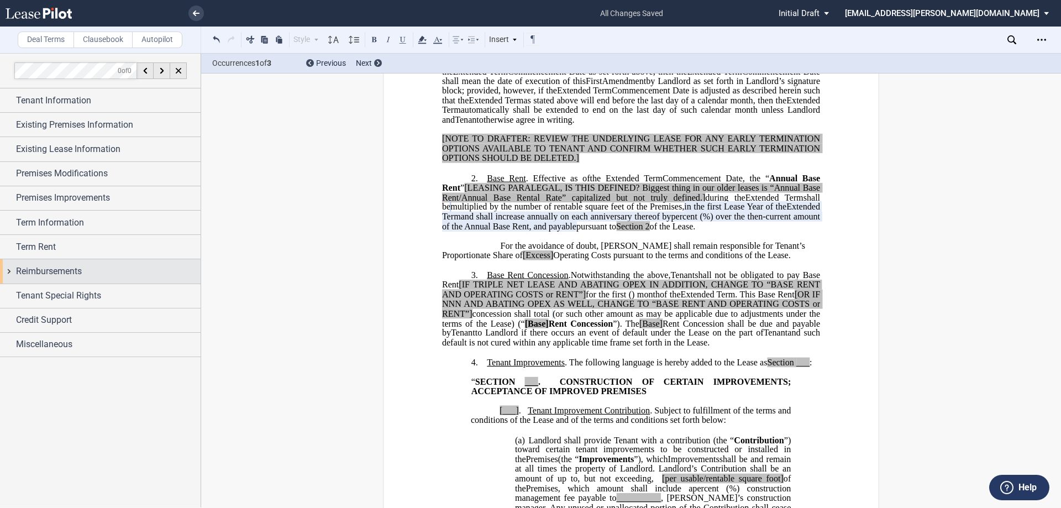
click at [55, 270] on span "Reimbursements" at bounding box center [49, 271] width 66 height 13
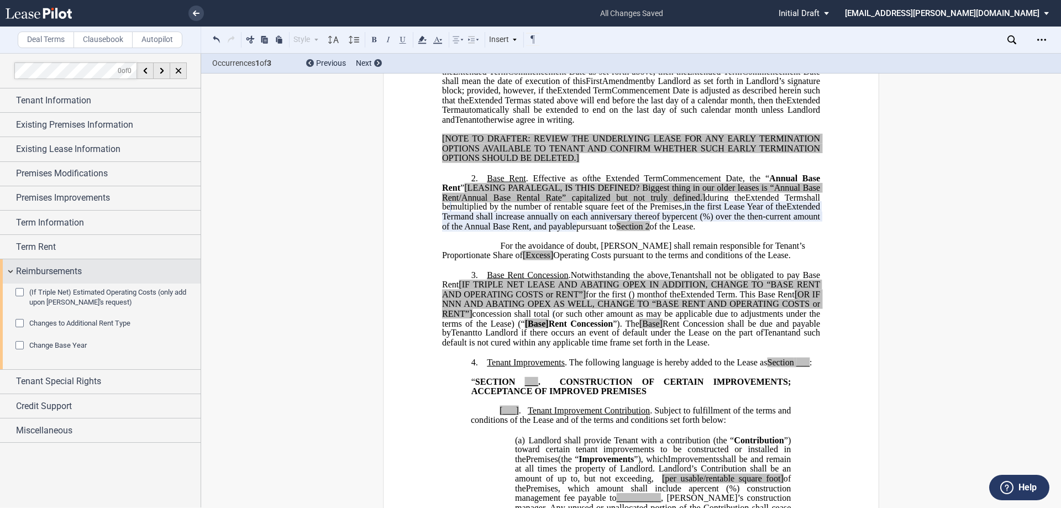
click at [64, 274] on span "Reimbursements" at bounding box center [49, 271] width 66 height 13
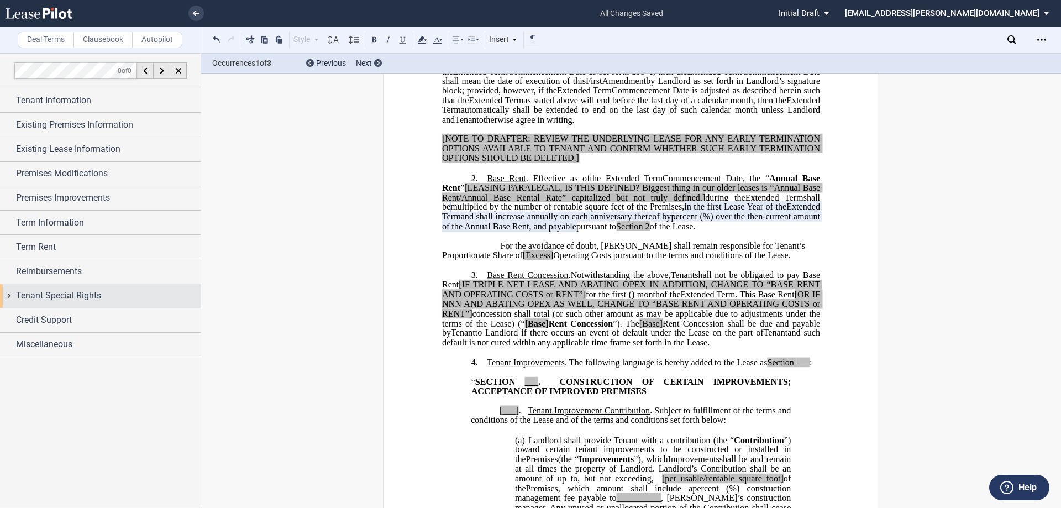
click at [62, 297] on span "Tenant Special Rights" at bounding box center [58, 295] width 85 height 13
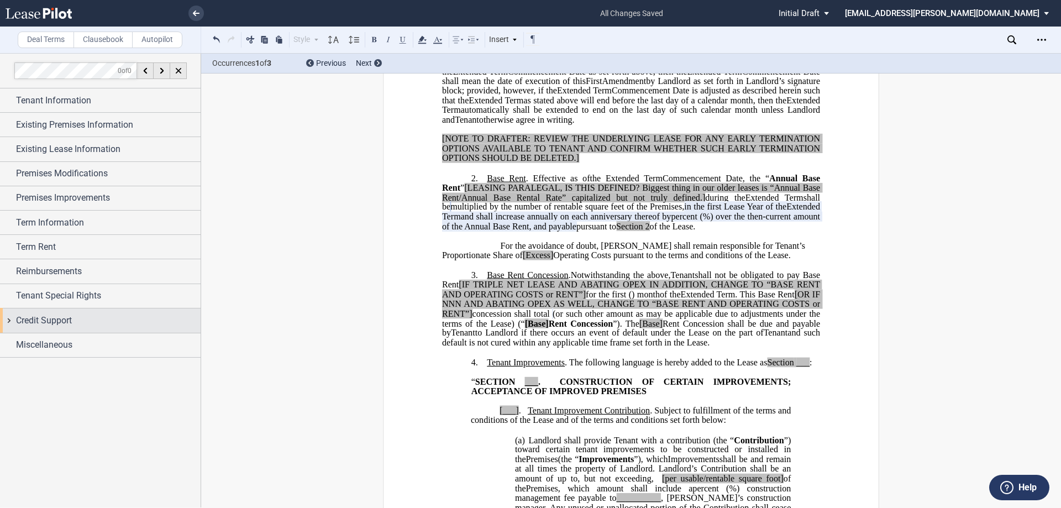
click at [62, 327] on span "Credit Support" at bounding box center [44, 320] width 56 height 13
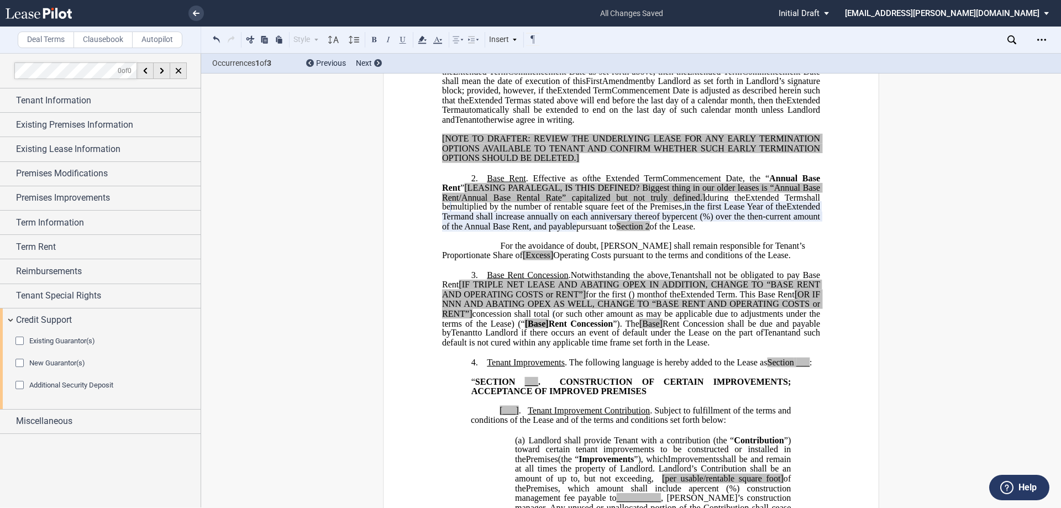
click at [69, 343] on span "Existing Guarantor(s)" at bounding box center [62, 341] width 66 height 8
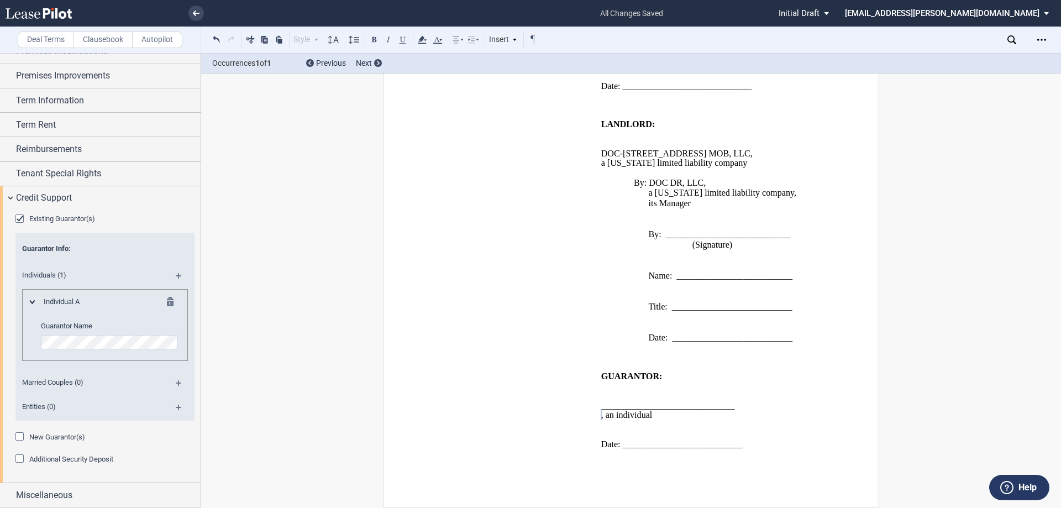
click at [175, 404] on div "Entities (0)" at bounding box center [104, 408] width 179 height 24
click at [176, 405] on md-icon at bounding box center [183, 411] width 15 height 13
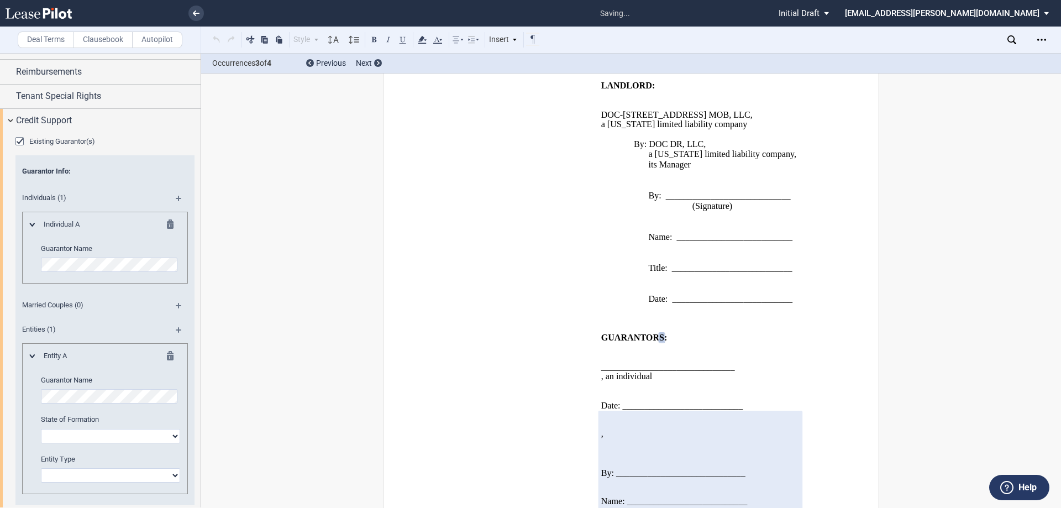
scroll to position [233, 0]
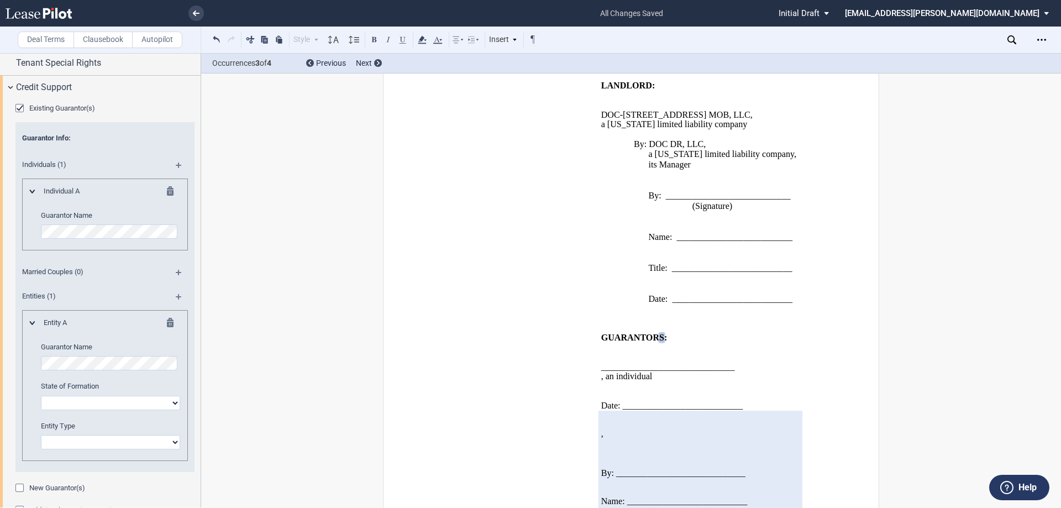
click at [168, 192] on md-icon at bounding box center [173, 192] width 13 height 13
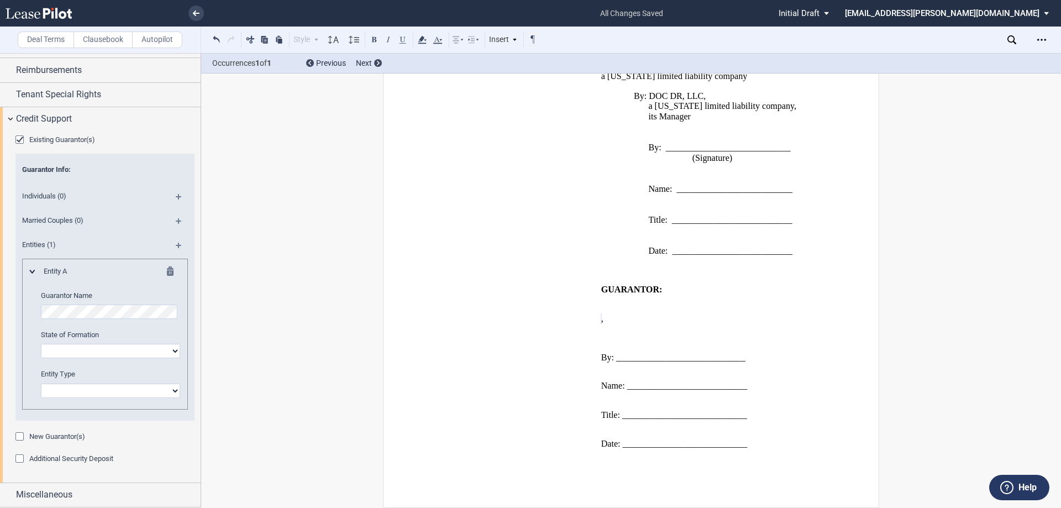
scroll to position [0, 0]
click at [87, 347] on select "[US_STATE] [US_STATE] [US_STATE] [US_STATE] [US_STATE] [US_STATE] [US_STATE] [U…" at bounding box center [110, 351] width 139 height 14
select select "[US_STATE]"
click at [41, 344] on select "[US_STATE] [US_STATE] [US_STATE] [US_STATE] [US_STATE] [US_STATE] [US_STATE] [U…" at bounding box center [110, 351] width 139 height 14
click at [94, 390] on select "Corporation Limited Liability Company General Partnership Limited Partnership O…" at bounding box center [110, 391] width 139 height 14
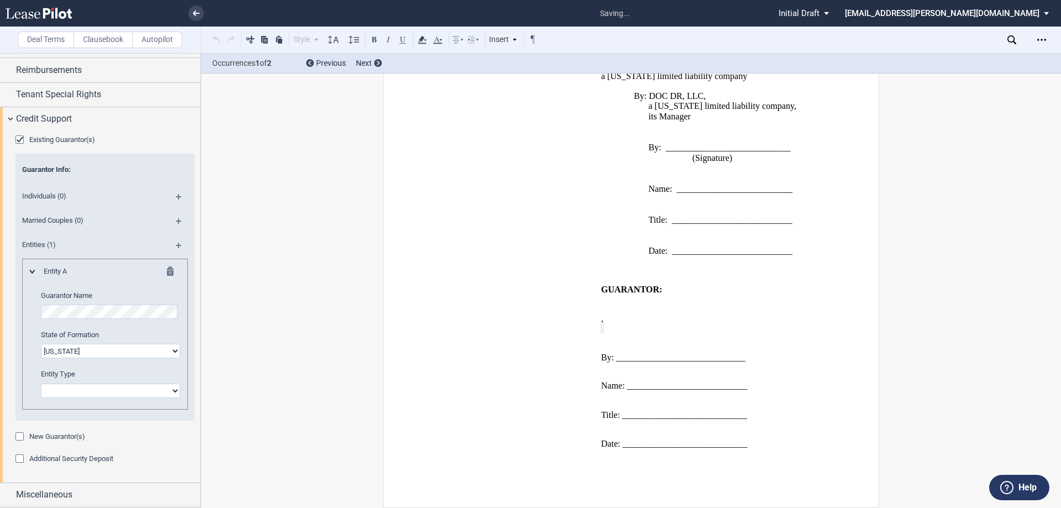
select select "corporation"
click at [41, 384] on select "Corporation Limited Liability Company General Partnership Limited Partnership O…" at bounding box center [110, 391] width 139 height 14
click at [57, 119] on span "Credit Support" at bounding box center [44, 118] width 56 height 13
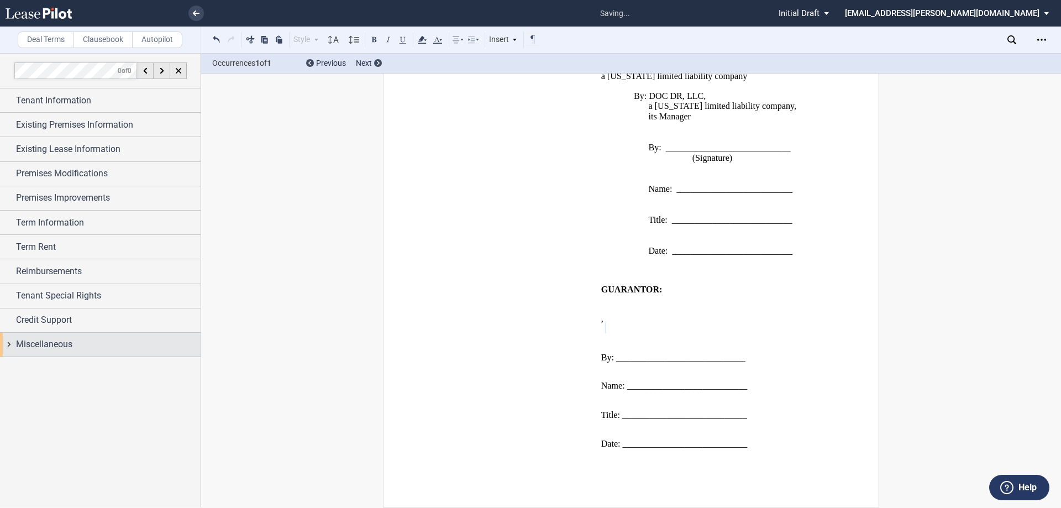
click at [53, 349] on span "Miscellaneous" at bounding box center [44, 344] width 56 height 13
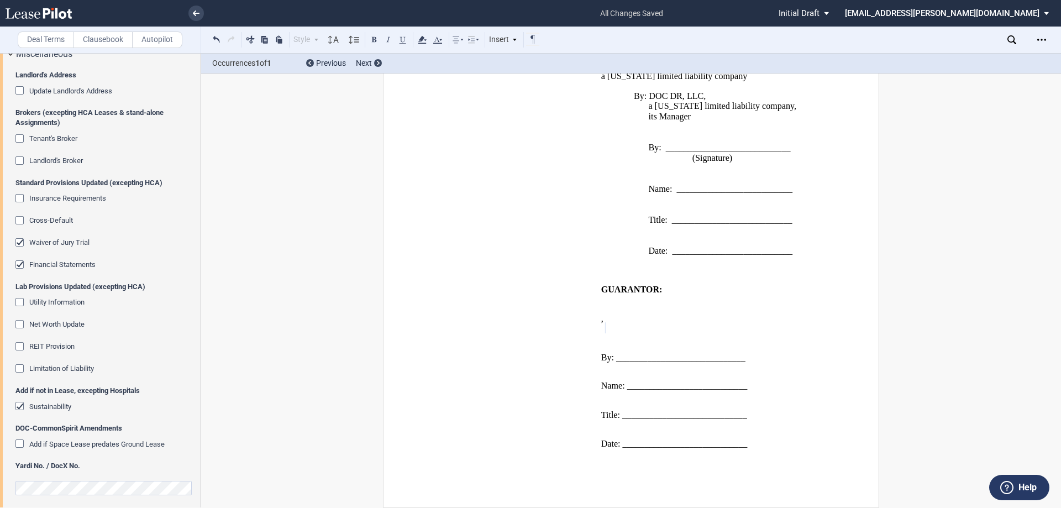
scroll to position [296, 0]
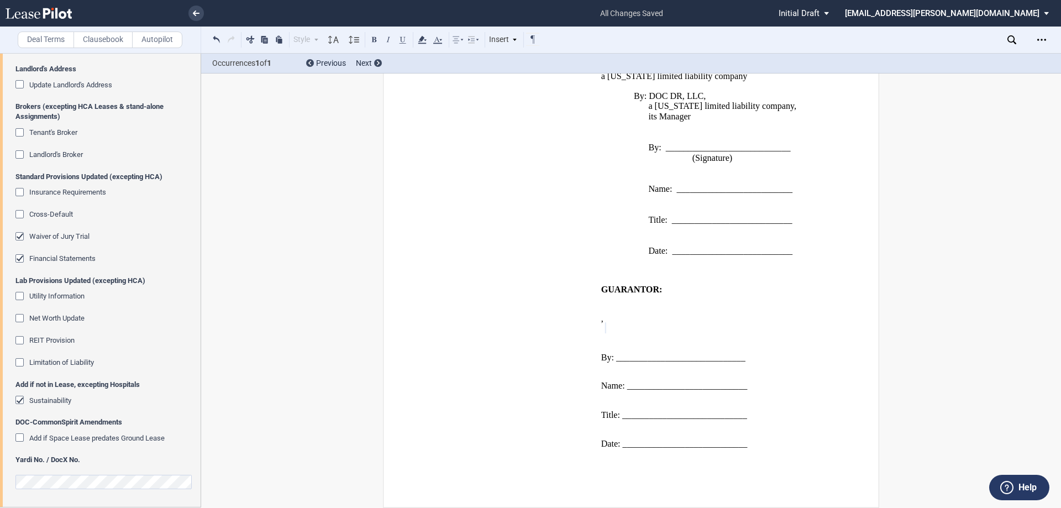
click at [47, 133] on span "Tenant's Broker" at bounding box center [53, 132] width 48 height 8
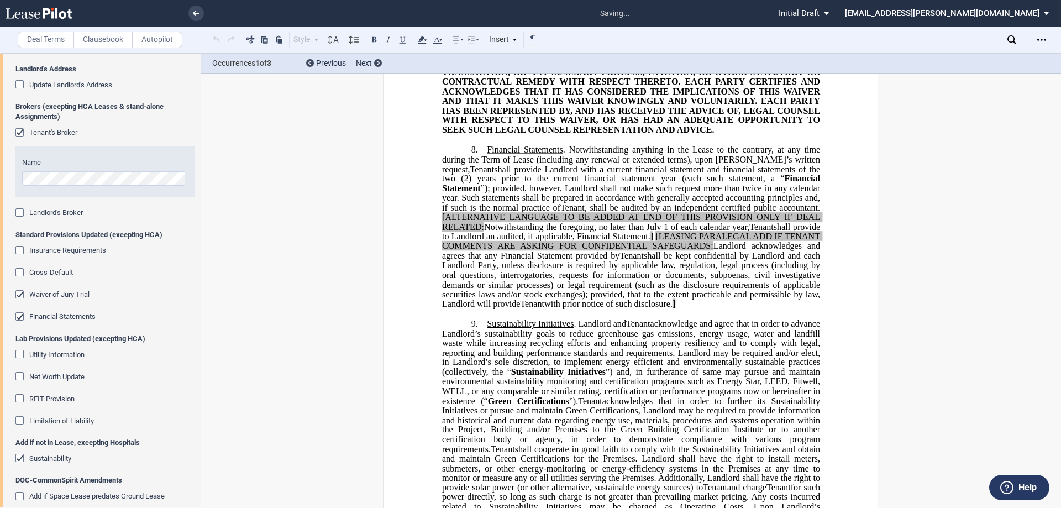
scroll to position [2977, 0]
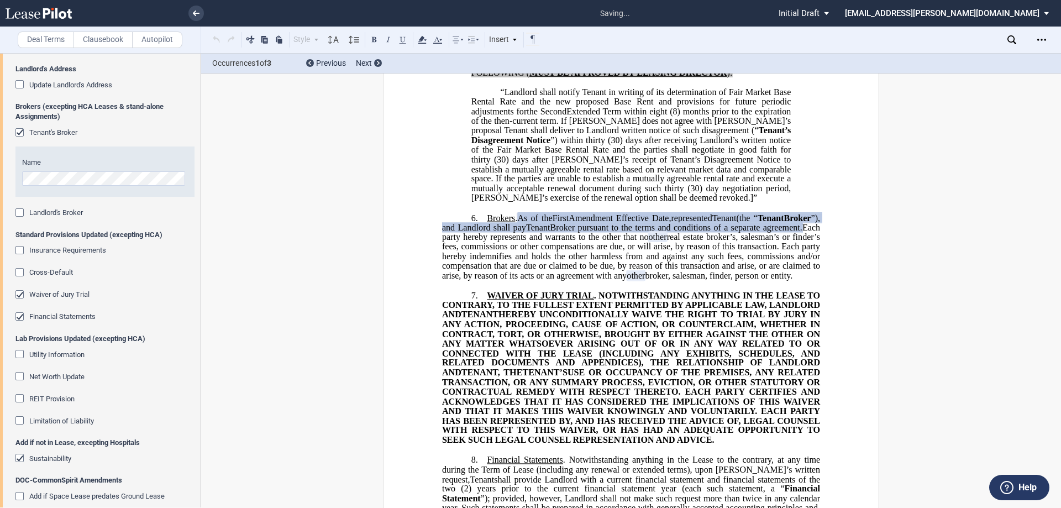
click at [61, 215] on span "Landlord's Broker" at bounding box center [56, 212] width 54 height 8
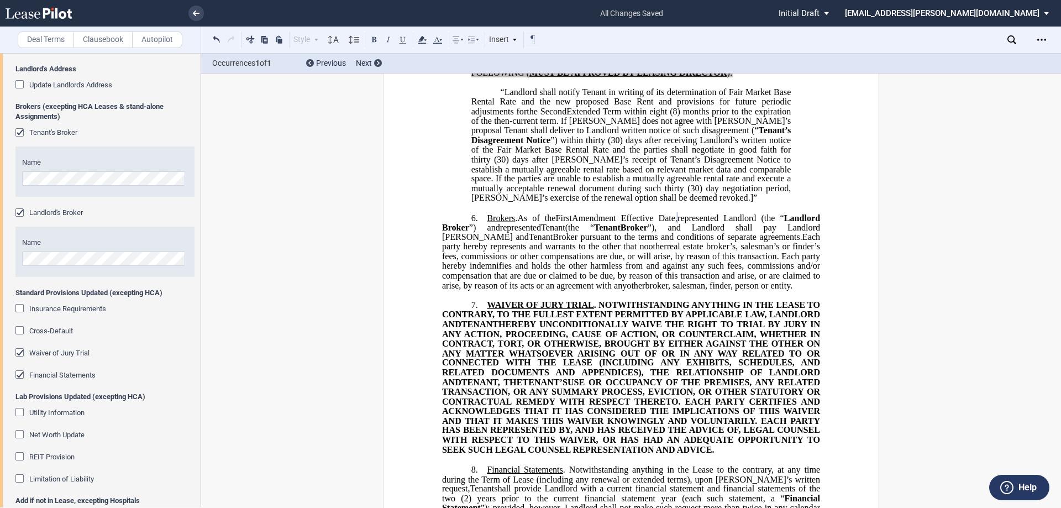
click at [52, 355] on span "Waiver of Jury Trial" at bounding box center [59, 353] width 60 height 8
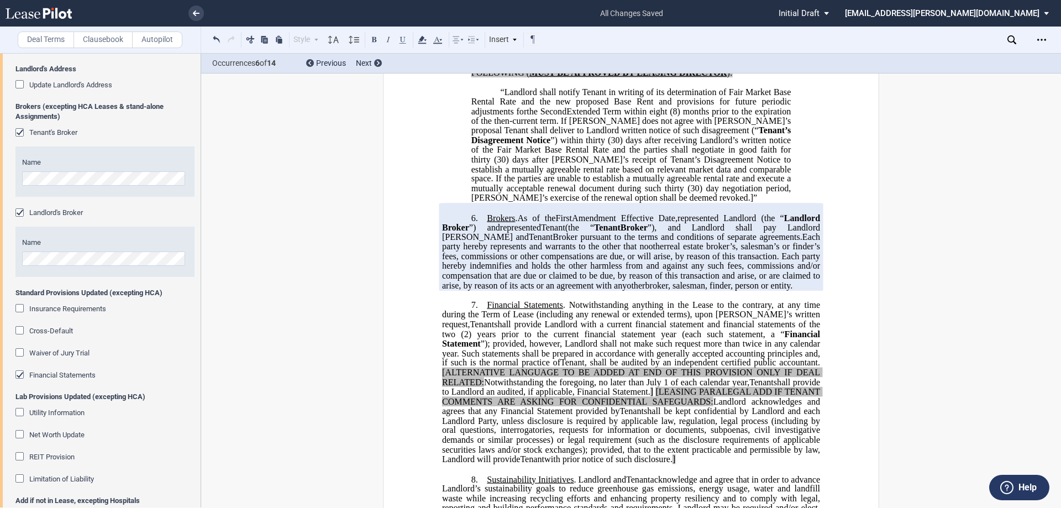
click at [31, 379] on span "Financial Statements" at bounding box center [62, 375] width 66 height 8
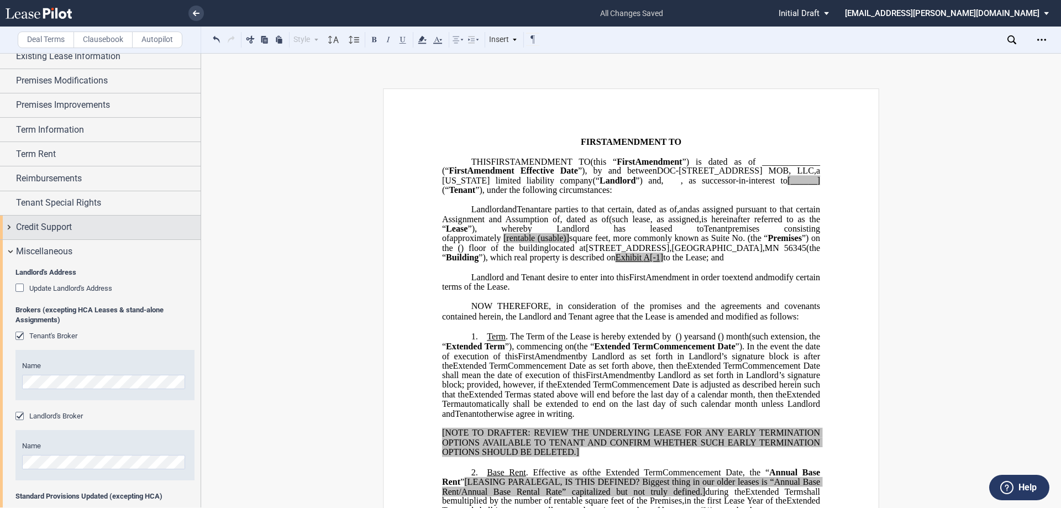
scroll to position [0, 0]
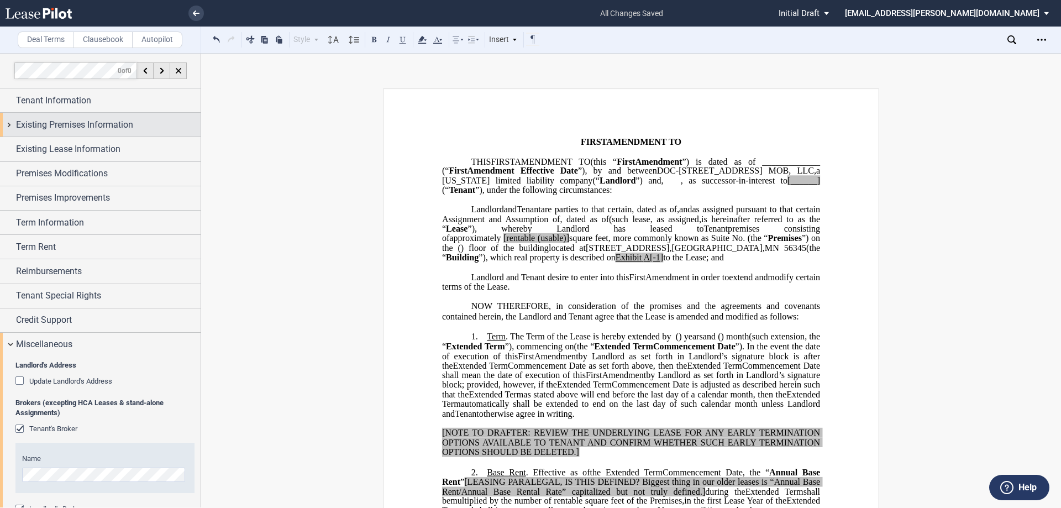
click at [92, 122] on span "Existing Premises Information" at bounding box center [74, 124] width 117 height 13
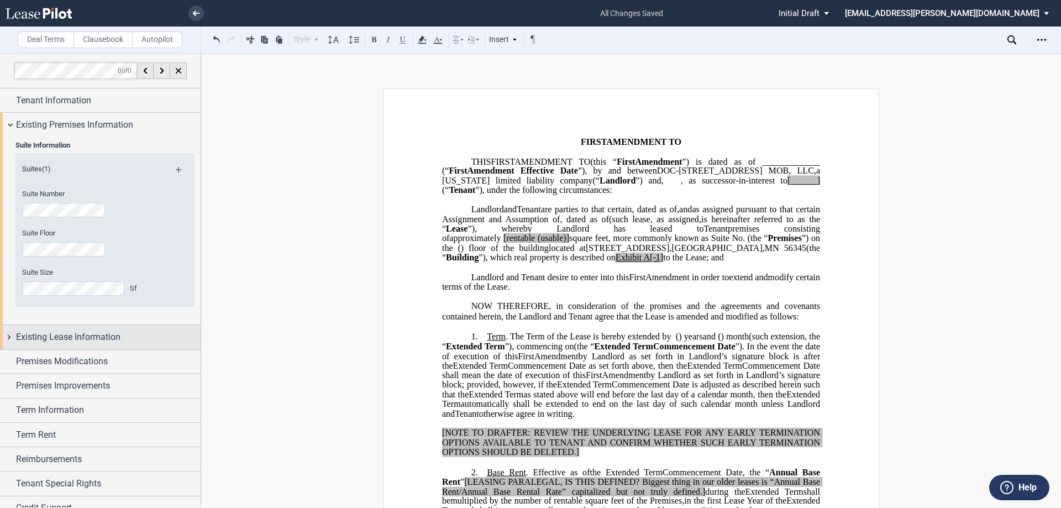
click at [106, 342] on span "Existing Lease Information" at bounding box center [68, 336] width 104 height 13
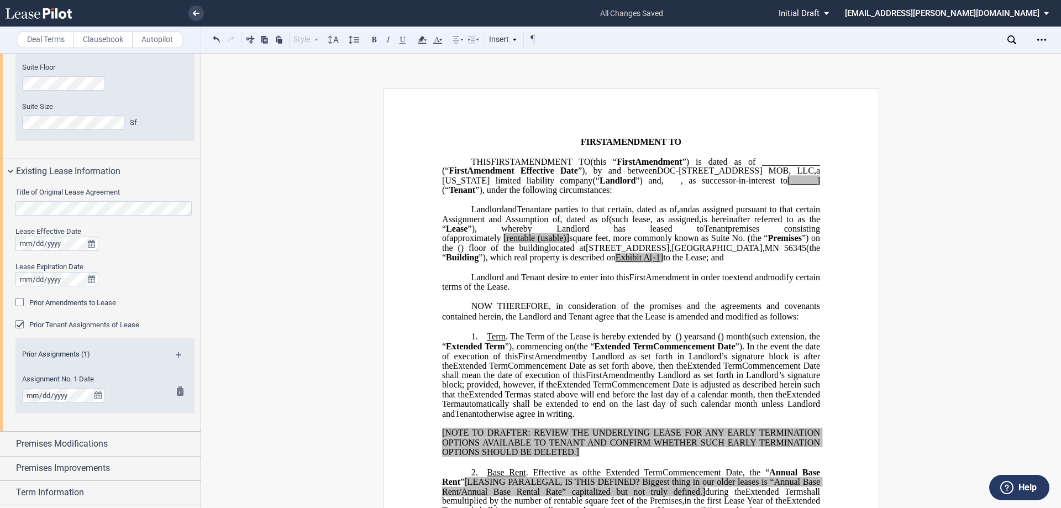
scroll to position [221, 0]
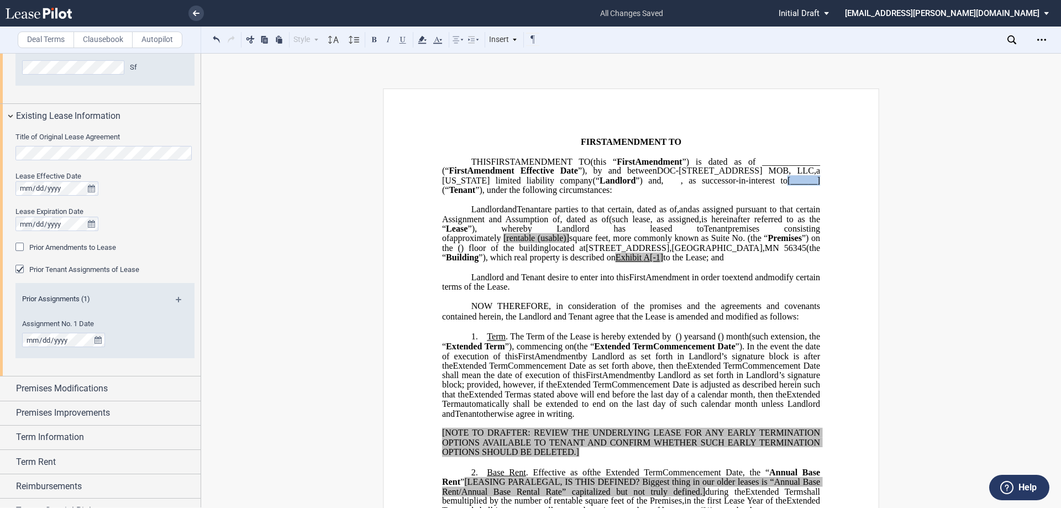
drag, startPoint x: 600, startPoint y: 211, endPoint x: 633, endPoint y: 212, distance: 33.2
click at [633, 196] on p "THIS ﻿ ﻿ FIRST AMENDMENT TO ﻿ ﻿ (this “ ﻿ ﻿ First Amendment ”) is dated as of _…" at bounding box center [631, 176] width 378 height 39
drag, startPoint x: 479, startPoint y: 221, endPoint x: 621, endPoint y: 207, distance: 142.2
click at [621, 195] on span "CentraCare Health System, a [US_STATE] nonprofit corporation" at bounding box center [632, 185] width 380 height 19
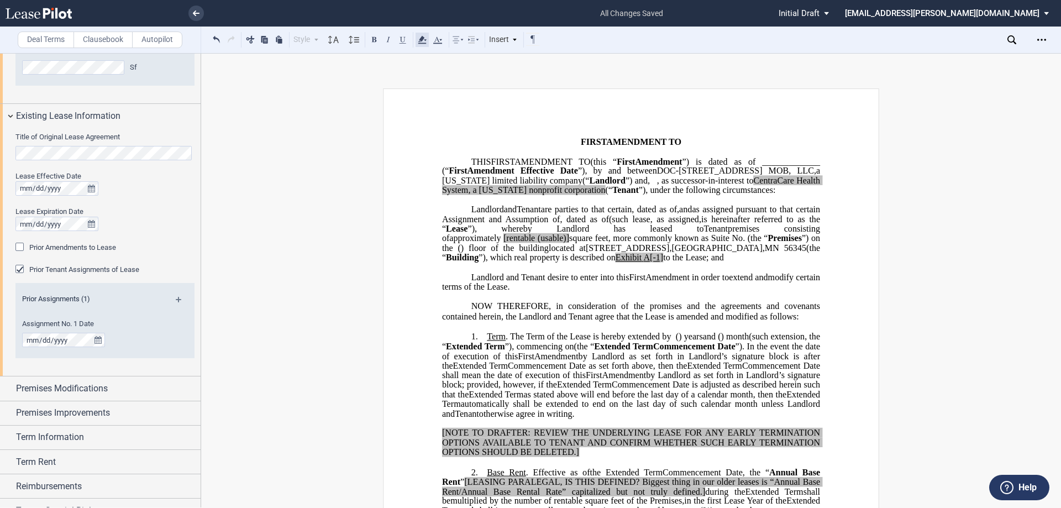
click at [422, 38] on use at bounding box center [422, 40] width 8 height 8
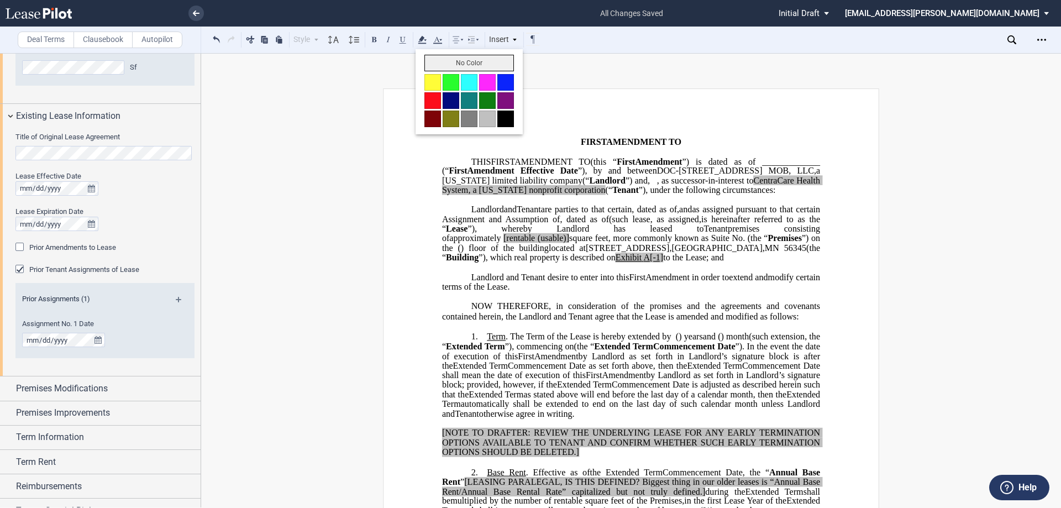
click at [486, 65] on button "No Color" at bounding box center [469, 63] width 90 height 17
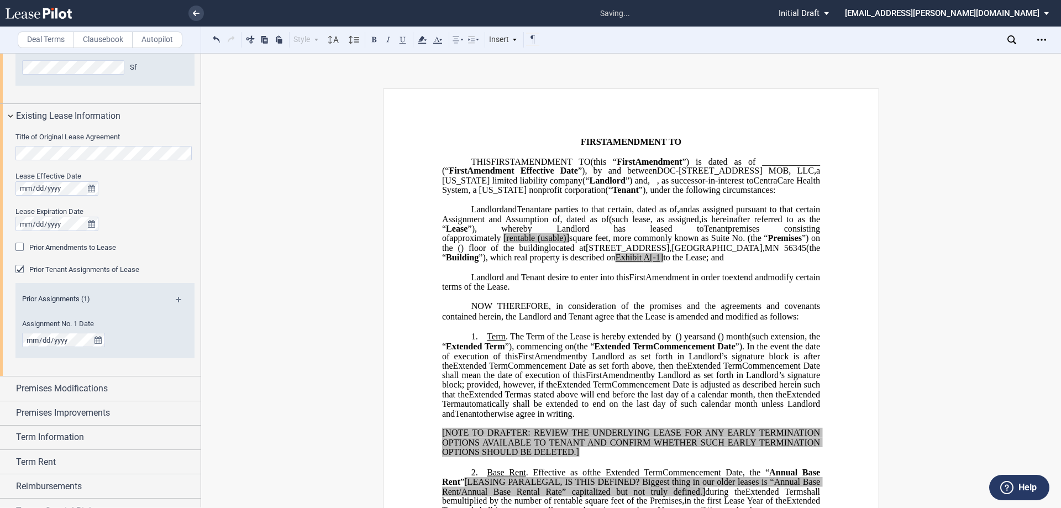
click at [566, 204] on p "﻿" at bounding box center [631, 199] width 378 height 9
drag, startPoint x: 705, startPoint y: 275, endPoint x: 704, endPoint y: 281, distance: 6.2
click at [705, 243] on span "square feet, more commonly known as Suite No." at bounding box center [657, 238] width 176 height 10
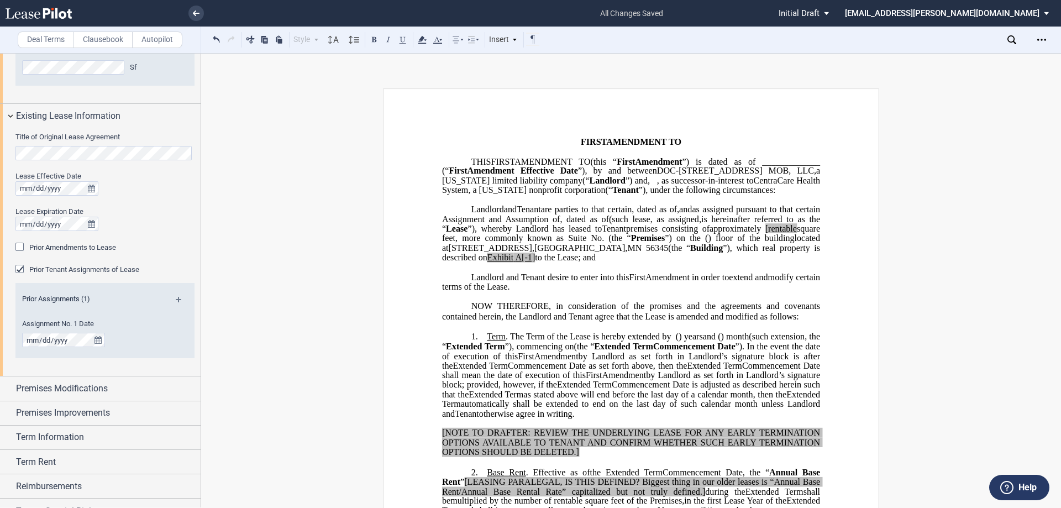
click at [765, 234] on span "[rentable" at bounding box center [781, 229] width 32 height 10
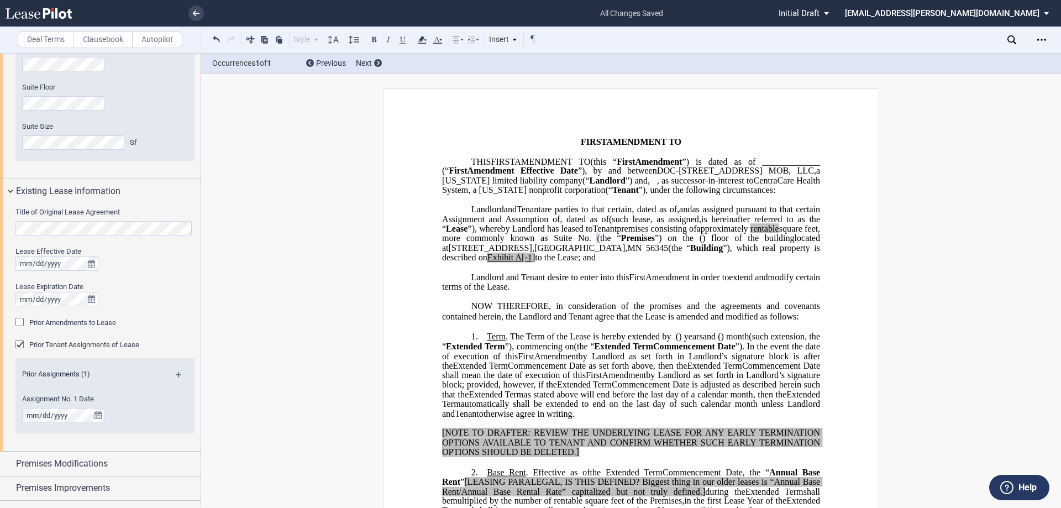
scroll to position [166, 0]
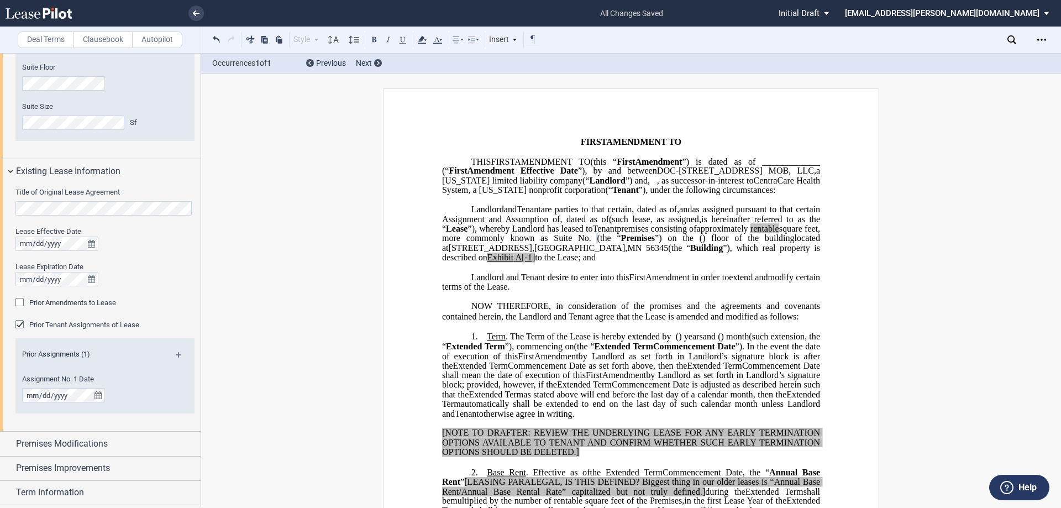
click at [88, 301] on span "Prior Amendments to Lease" at bounding box center [72, 302] width 87 height 8
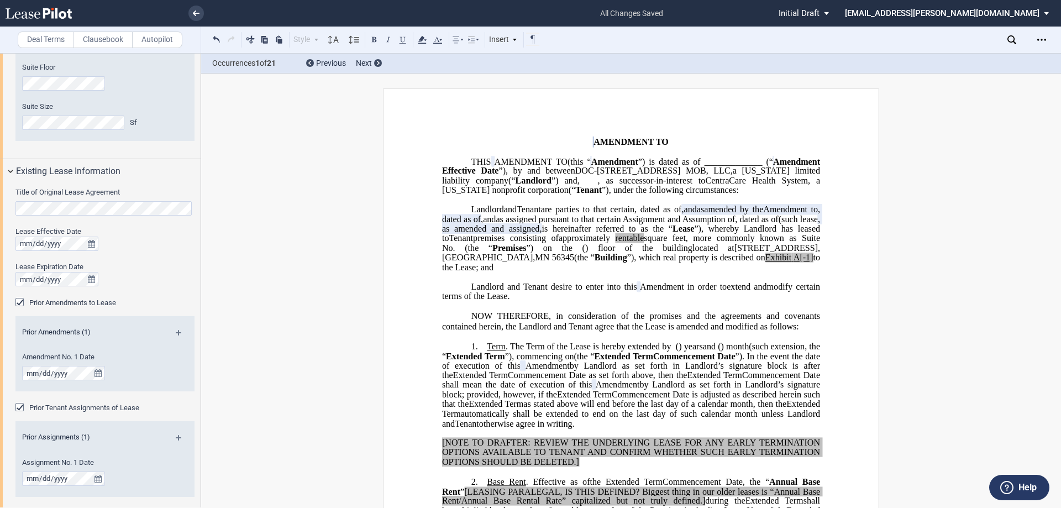
click at [19, 304] on div "Prior Amendments to Lease" at bounding box center [20, 303] width 11 height 11
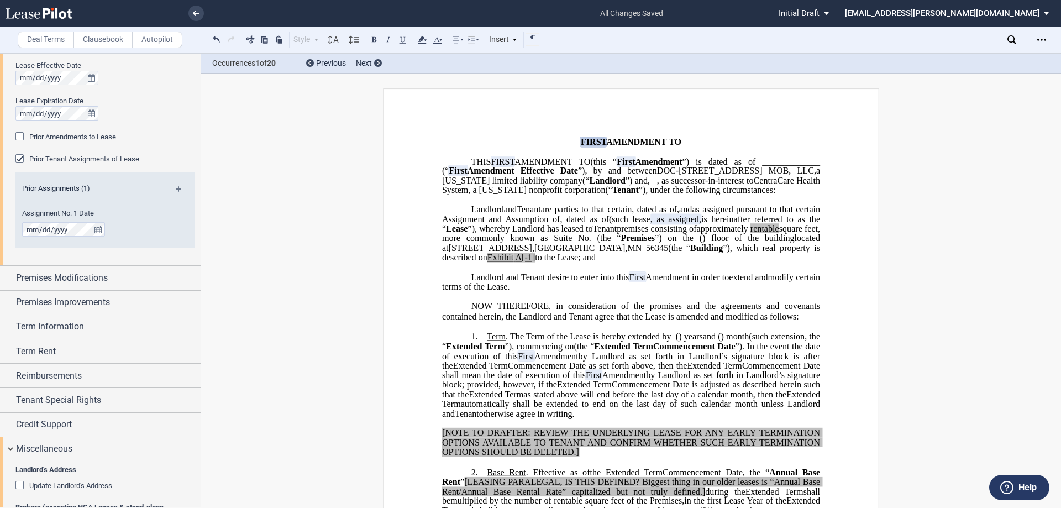
scroll to position [276, 0]
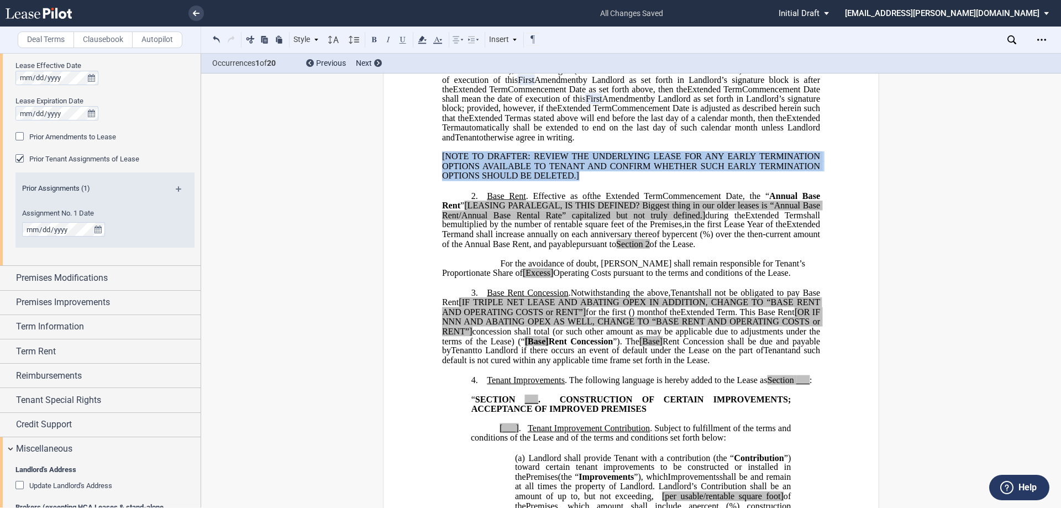
drag, startPoint x: 584, startPoint y: 214, endPoint x: 311, endPoint y: 161, distance: 278.7
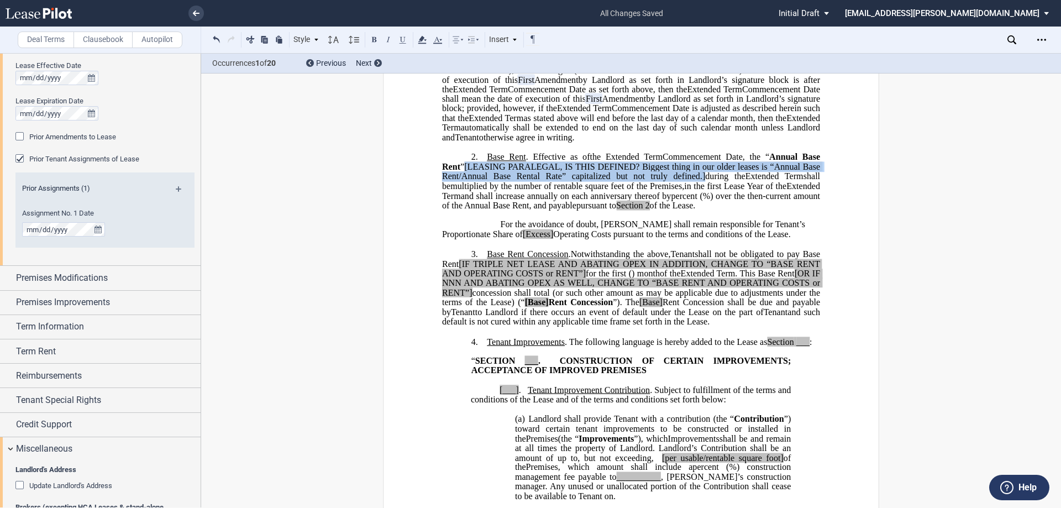
drag, startPoint x: 464, startPoint y: 204, endPoint x: 684, endPoint y: 217, distance: 220.3
click at [684, 181] on span ", the “ Annual Base Rent ” [LEASING PARALEGAL, IS THIS DEFINED? Biggest thing i…" at bounding box center [632, 166] width 380 height 29
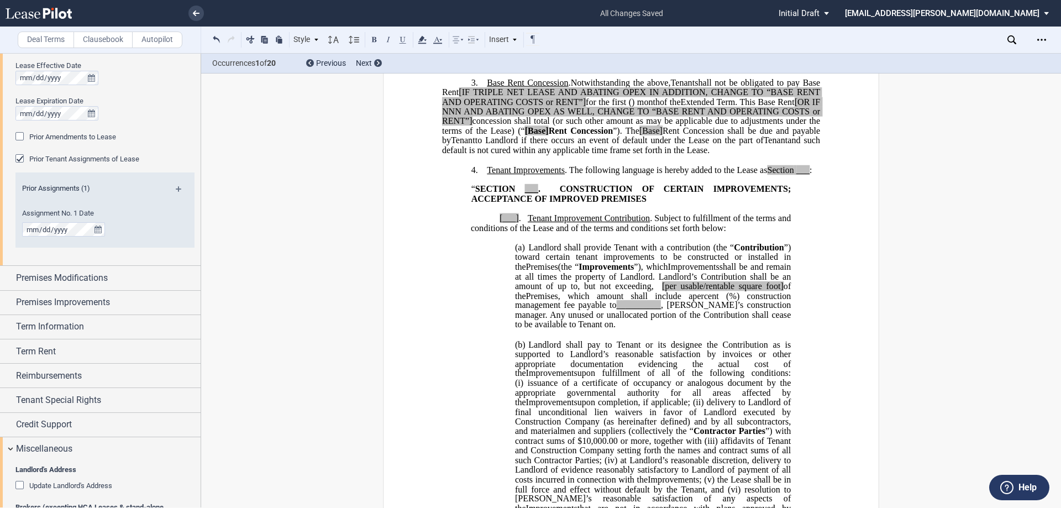
scroll to position [442, 0]
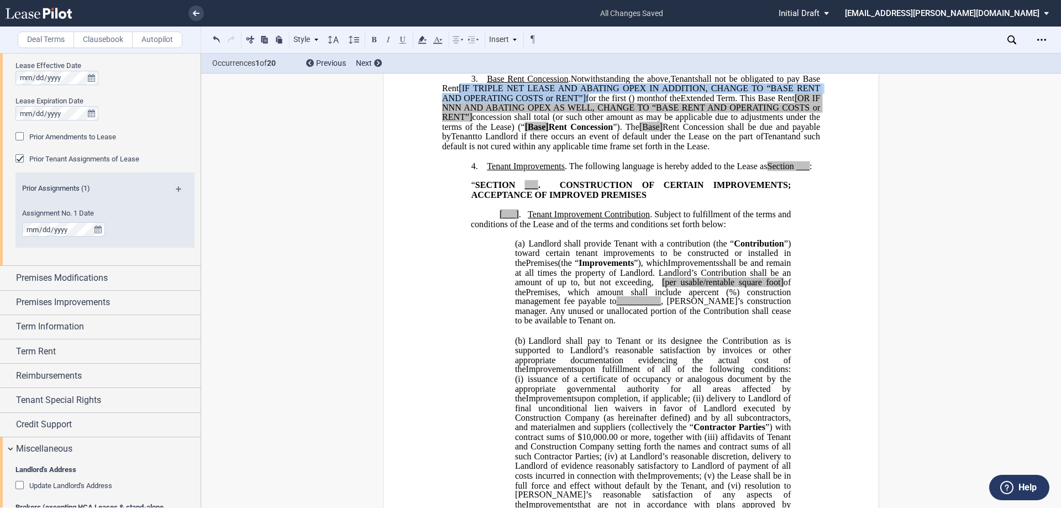
drag, startPoint x: 459, startPoint y: 127, endPoint x: 584, endPoint y: 138, distance: 125.9
click at [584, 102] on span "shall not be obligated to pay Base Rent [IF TRIPLE NET LEASE AND ABATING OPEX I…" at bounding box center [632, 88] width 380 height 29
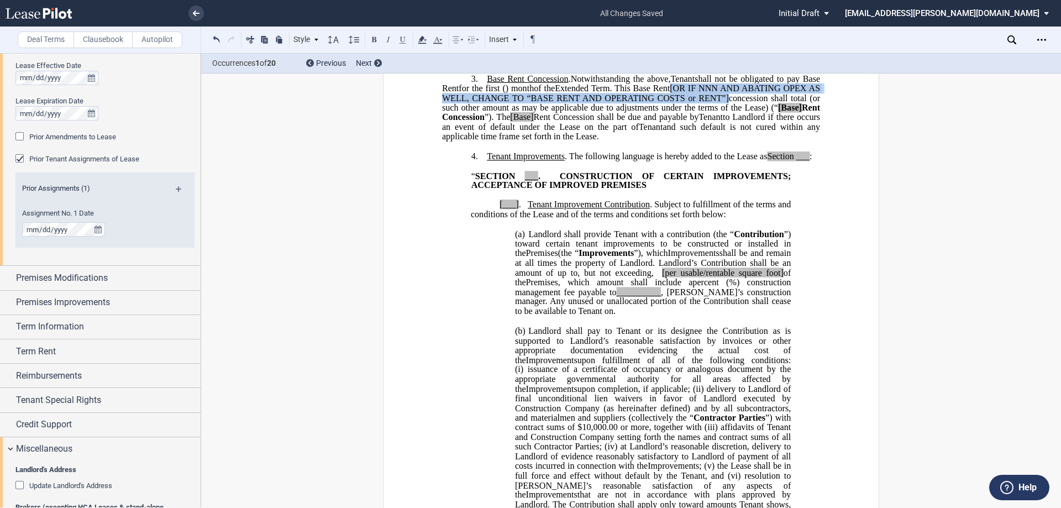
drag, startPoint x: 704, startPoint y: 124, endPoint x: 758, endPoint y: 136, distance: 55.0
click at [758, 103] on span ". This Base Rent [OR IF NNN AND ABATING OPEX AS WELL, CHANGE TO “BASE RENT AND …" at bounding box center [632, 92] width 380 height 19
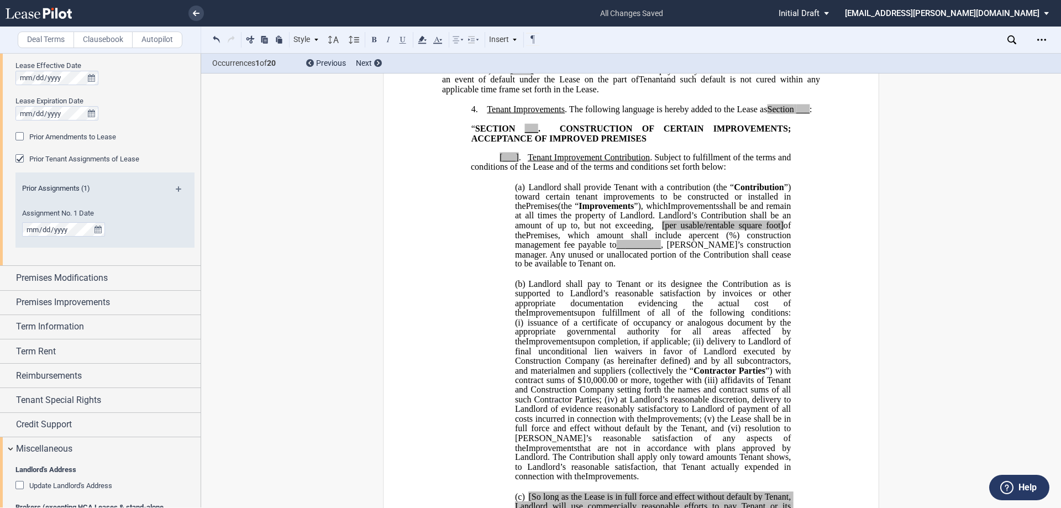
scroll to position [497, 0]
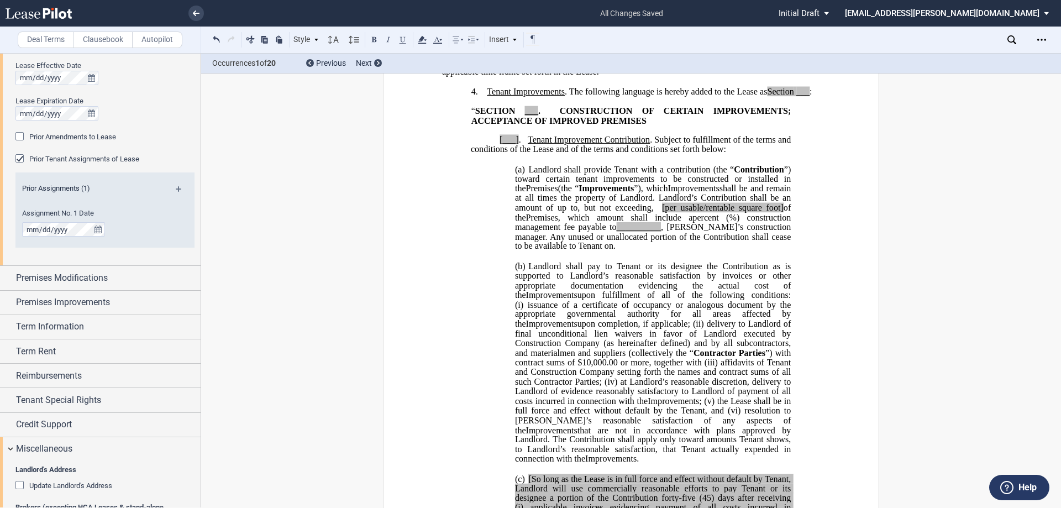
drag, startPoint x: 264, startPoint y: 279, endPoint x: 323, endPoint y: 272, distance: 59.5
click at [534, 116] on span "___" at bounding box center [531, 111] width 13 height 10
click at [213, 33] on button at bounding box center [216, 39] width 13 height 13
click at [515, 145] on span "[___]" at bounding box center [509, 140] width 19 height 10
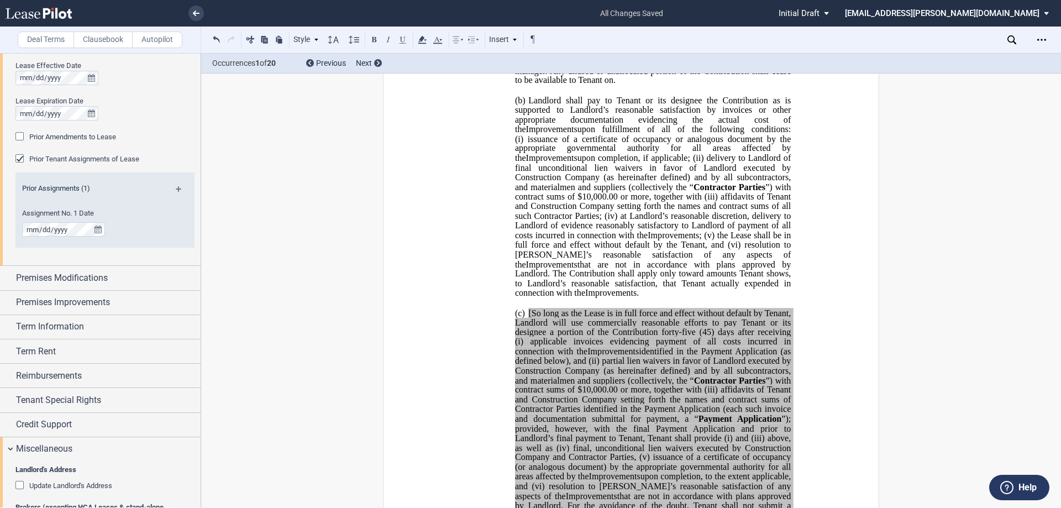
scroll to position [608, 0]
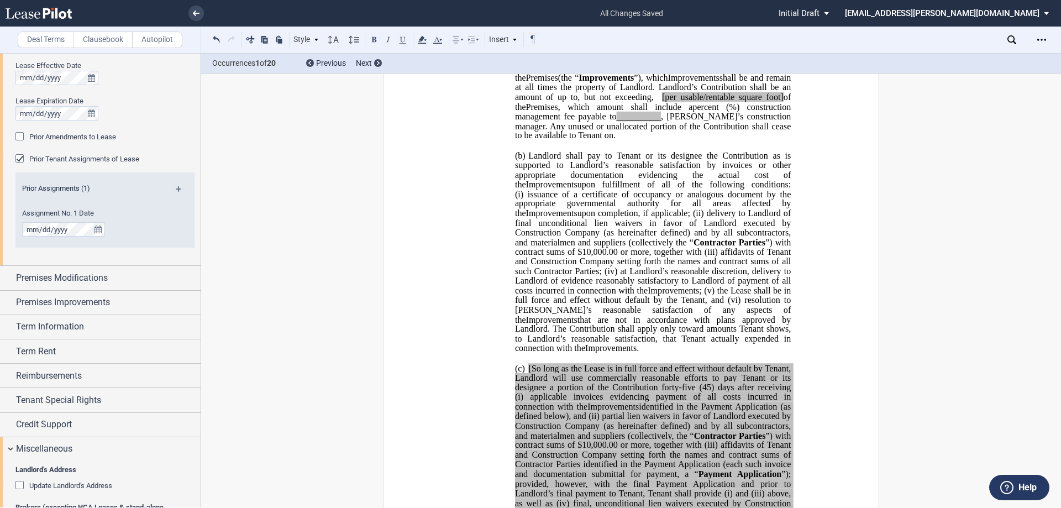
drag, startPoint x: 713, startPoint y: 135, endPoint x: 725, endPoint y: 132, distance: 12.1
click at [714, 102] on span "[per usable/rentable square foot]" at bounding box center [723, 97] width 122 height 10
drag, startPoint x: 675, startPoint y: 135, endPoint x: 764, endPoint y: 138, distance: 89.6
click at [757, 102] on span "﻿ ﻿ per rentable square foot of the" at bounding box center [700, 97] width 112 height 10
click at [423, 44] on use at bounding box center [422, 40] width 8 height 8
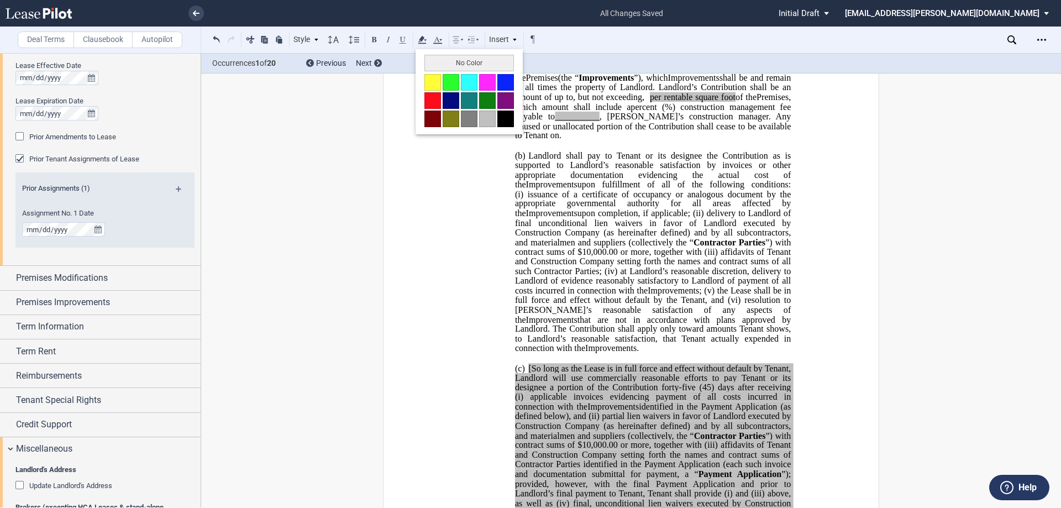
drag, startPoint x: 454, startPoint y: 64, endPoint x: 463, endPoint y: 67, distance: 8.9
click at [455, 64] on button "No Color" at bounding box center [469, 63] width 90 height 17
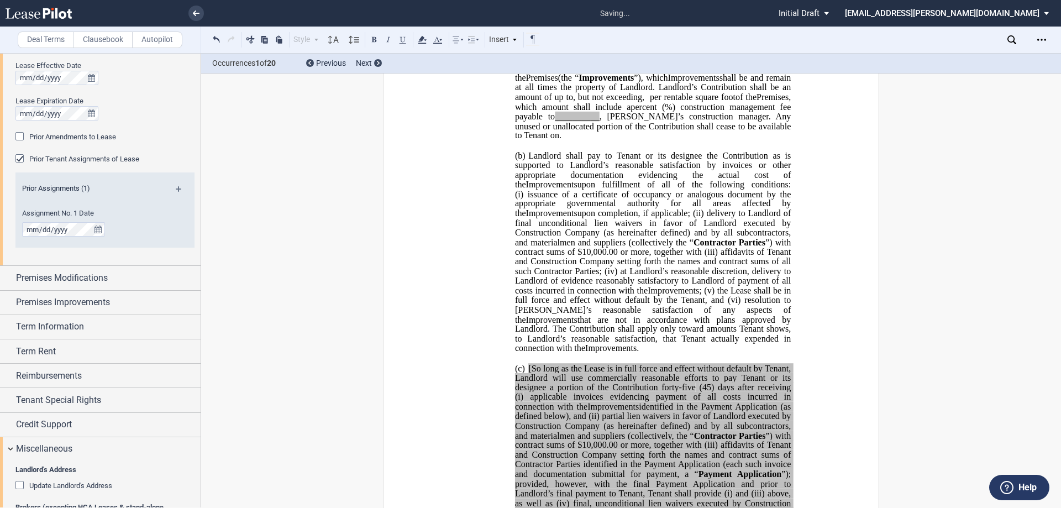
click at [602, 112] on span ", which amount shall include a" at bounding box center [654, 101] width 278 height 19
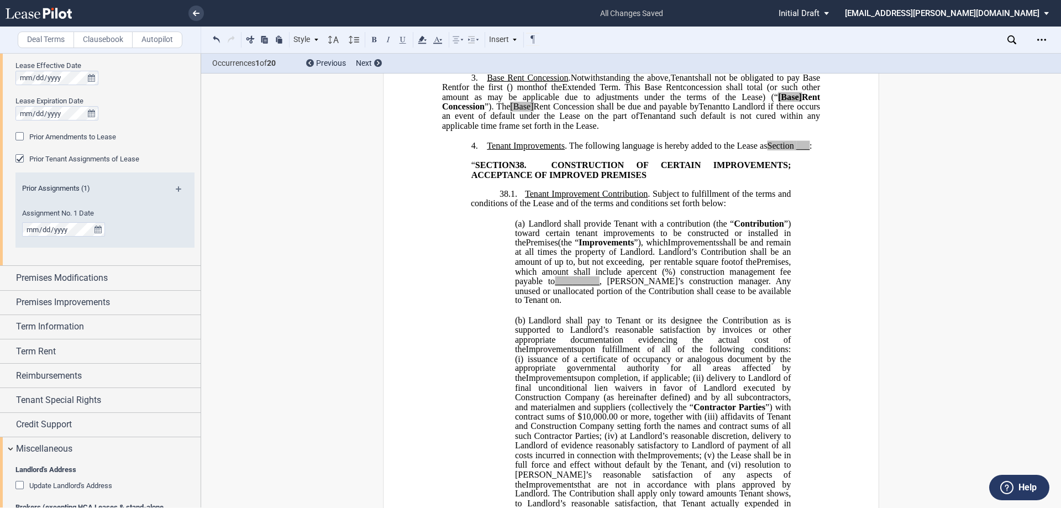
scroll to position [442, 0]
drag, startPoint x: 637, startPoint y: 319, endPoint x: 631, endPoint y: 320, distance: 6.2
click at [600, 287] on span "__________" at bounding box center [577, 282] width 45 height 10
drag, startPoint x: 613, startPoint y: 320, endPoint x: 625, endPoint y: 322, distance: 12.3
click at [625, 287] on span ", which amount shall include a ﻿ ﻿ percent ( ﻿ ﻿ %) construction management fee…" at bounding box center [654, 272] width 278 height 29
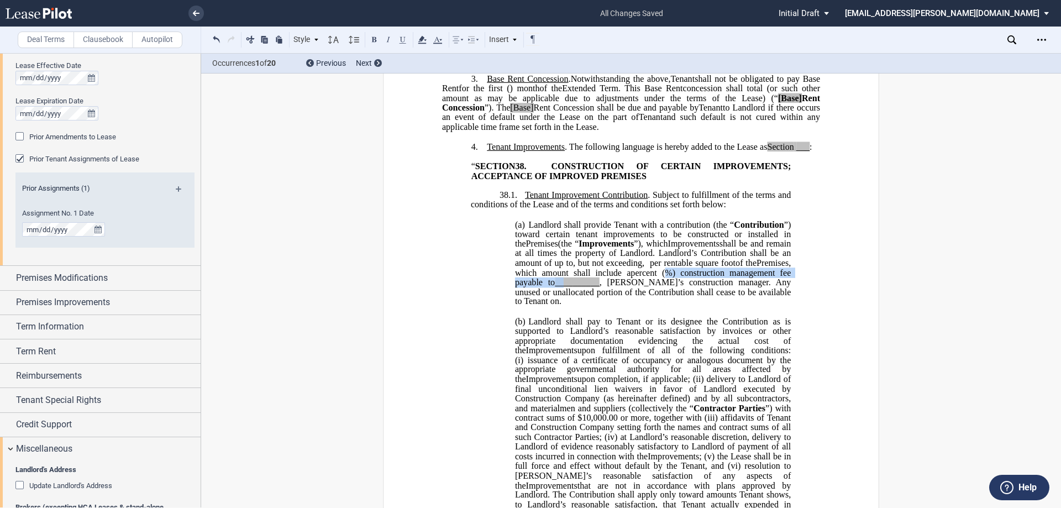
click at [600, 287] on span "__________" at bounding box center [577, 282] width 45 height 10
click at [583, 277] on span ", which amount shall include a" at bounding box center [654, 267] width 278 height 19
drag, startPoint x: 616, startPoint y: 321, endPoint x: 660, endPoint y: 320, distance: 44.8
click at [600, 287] on span "__________" at bounding box center [577, 282] width 45 height 10
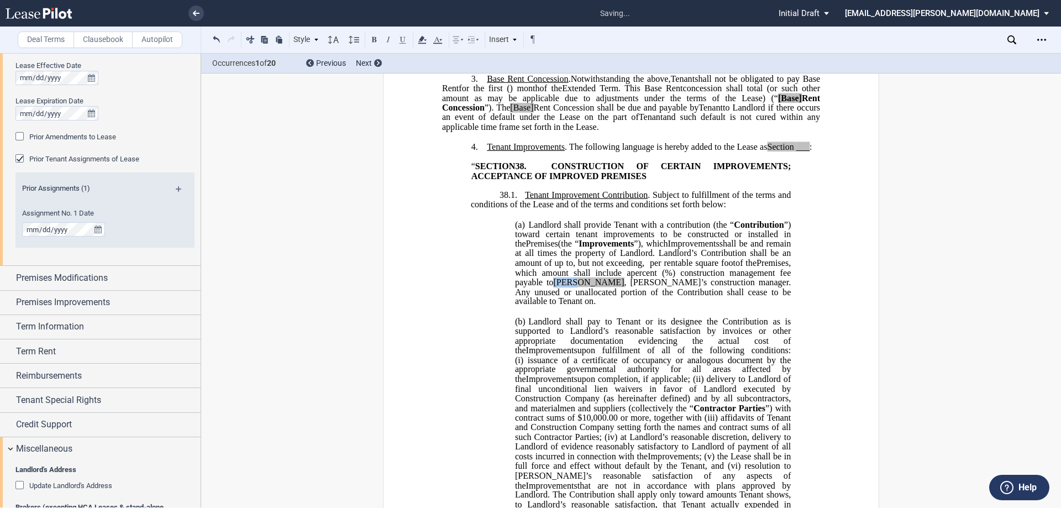
drag, startPoint x: 619, startPoint y: 319, endPoint x: 639, endPoint y: 321, distance: 20.5
click at [639, 287] on span ", which amount shall include a ﻿ ﻿ percent ( ﻿ ﻿ %) construction management fee…" at bounding box center [654, 272] width 278 height 29
click at [425, 41] on icon at bounding box center [422, 39] width 13 height 13
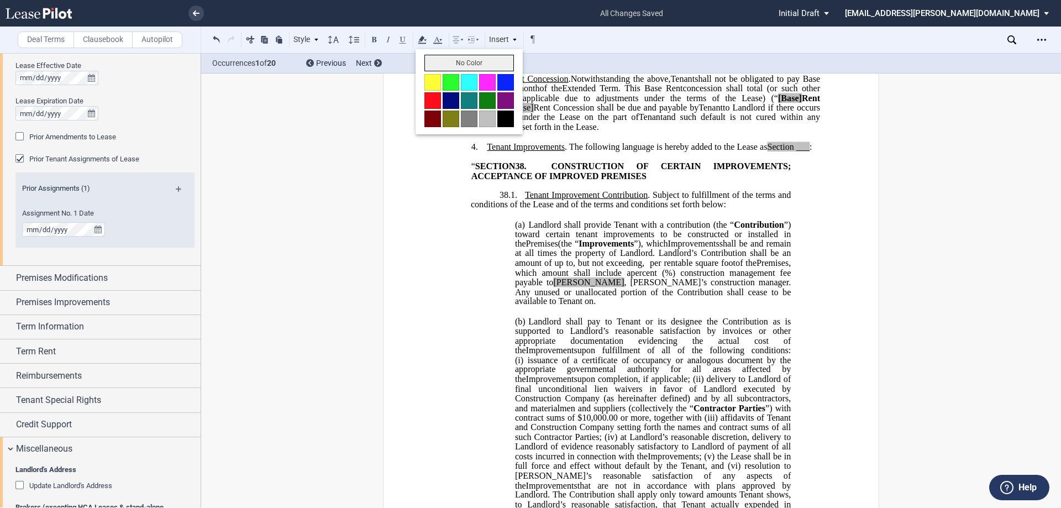
click at [481, 66] on button "No Color" at bounding box center [469, 63] width 90 height 17
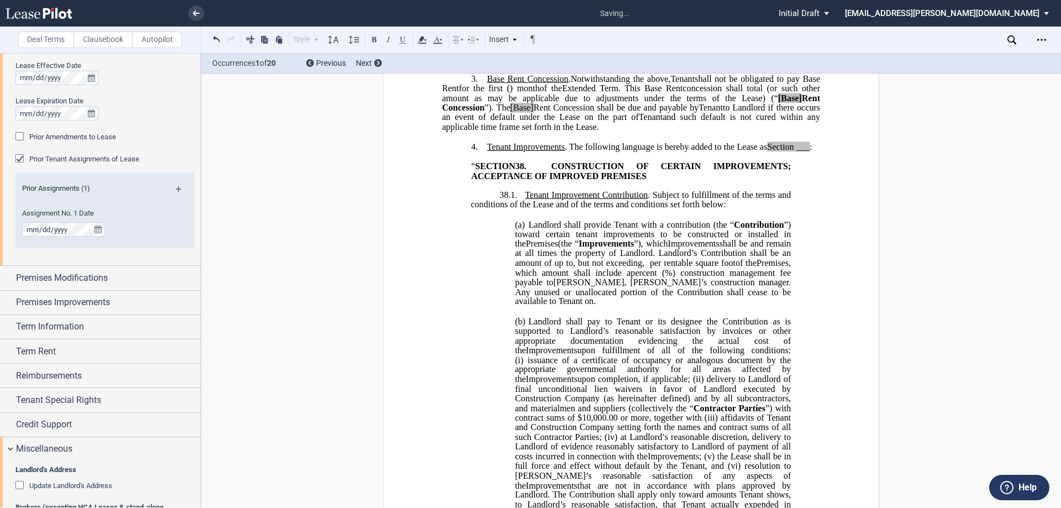
click at [701, 287] on span ", [PERSON_NAME]’s construction manager" at bounding box center [706, 282] width 165 height 10
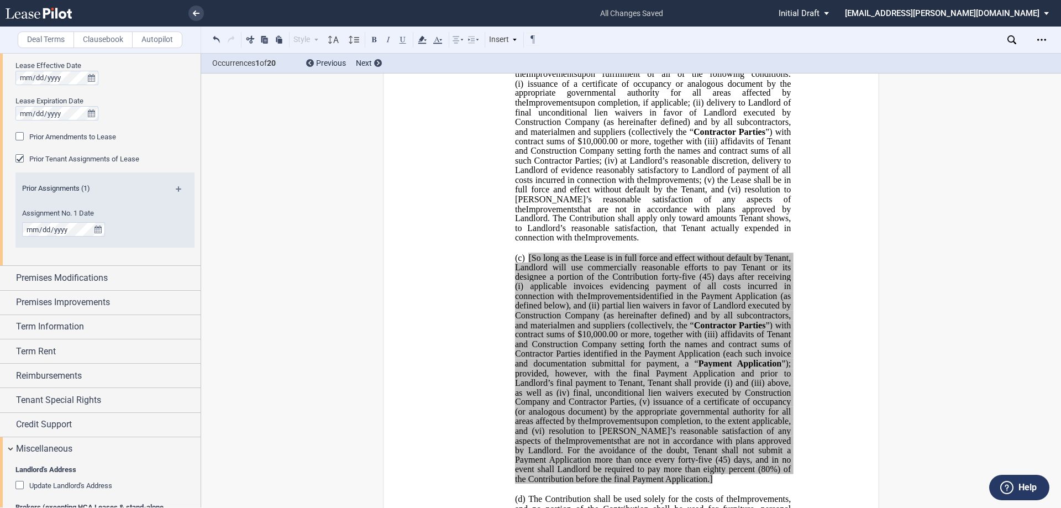
scroll to position [774, 0]
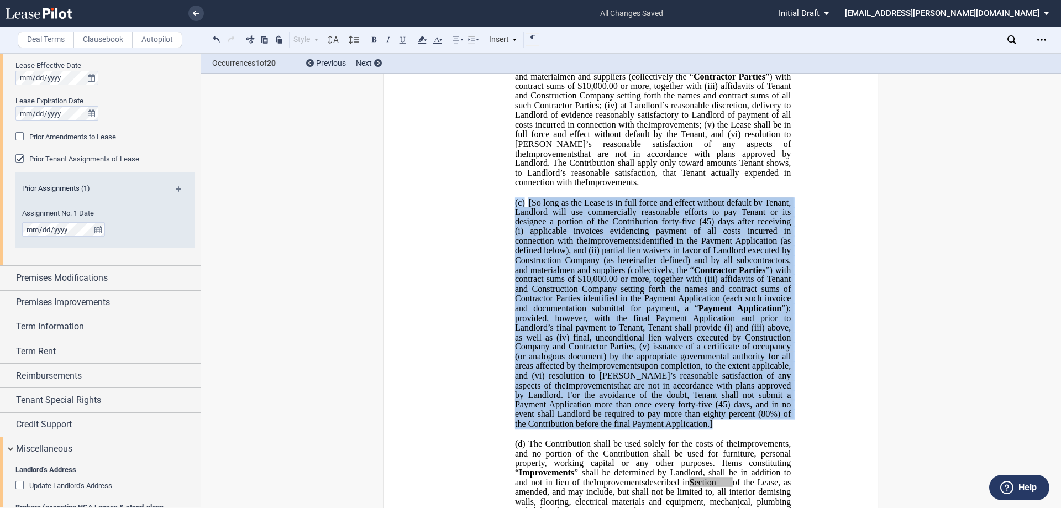
drag, startPoint x: 734, startPoint y: 449, endPoint x: 484, endPoint y: 222, distance: 337.7
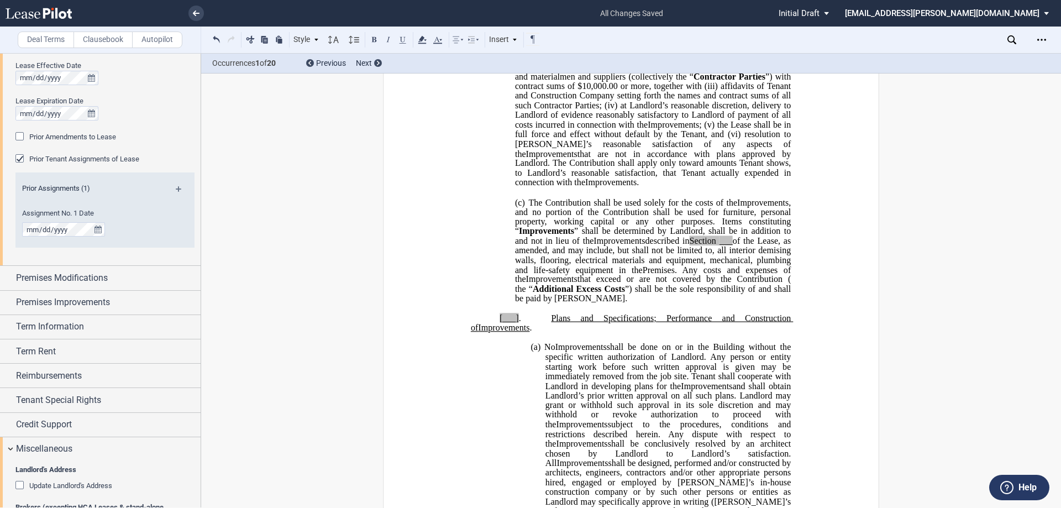
click at [690, 246] on span "Section" at bounding box center [703, 241] width 27 height 10
drag, startPoint x: 690, startPoint y: 269, endPoint x: 726, endPoint y: 273, distance: 36.2
click at [726, 273] on span "described in Section ___ of the Lease, as amended, and may include, but shall n…" at bounding box center [654, 255] width 278 height 39
click at [629, 236] on span ", and no portion of the Contribution shall be used for furniture, personal prop…" at bounding box center [654, 216] width 278 height 39
drag, startPoint x: 688, startPoint y: 265, endPoint x: 739, endPoint y: 267, distance: 51.4
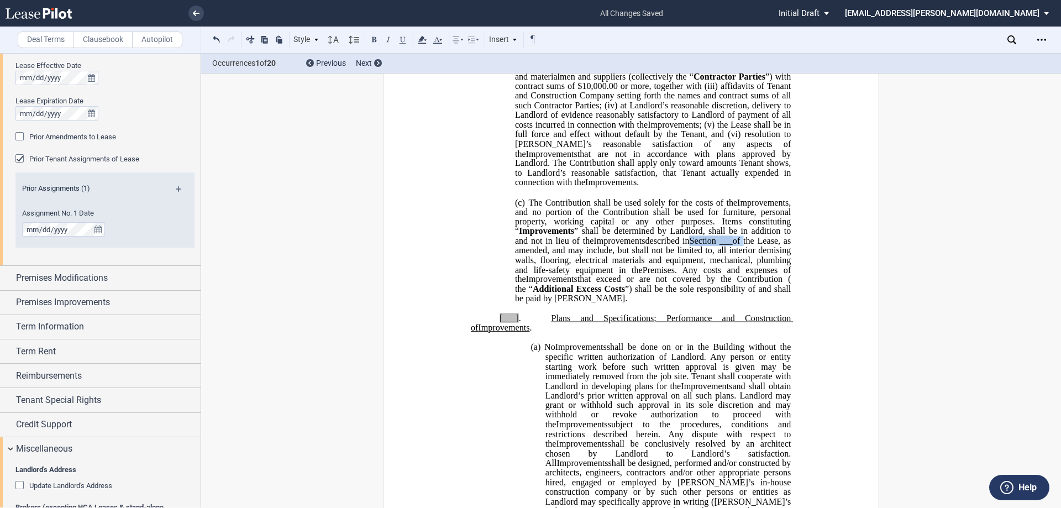
click at [739, 267] on span "described in Section ___ of the Lease, as amended, and may include, but shall n…" at bounding box center [654, 255] width 278 height 39
click at [573, 187] on span "that are not in accordance with plans approved by Landlord. The Contribution sh…" at bounding box center [654, 168] width 278 height 39
drag, startPoint x: 690, startPoint y: 272, endPoint x: 749, endPoint y: 269, distance: 58.7
click at [749, 269] on span "described in accordance with the Lease, as amended, and may include, but shall …" at bounding box center [654, 255] width 278 height 39
click at [422, 41] on use at bounding box center [422, 40] width 8 height 8
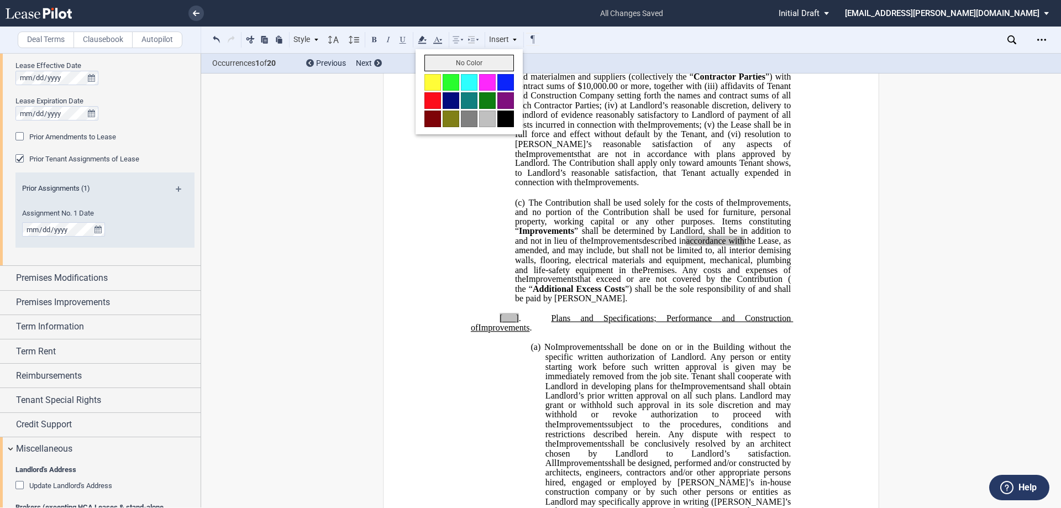
click at [485, 68] on button "No Color" at bounding box center [469, 63] width 90 height 17
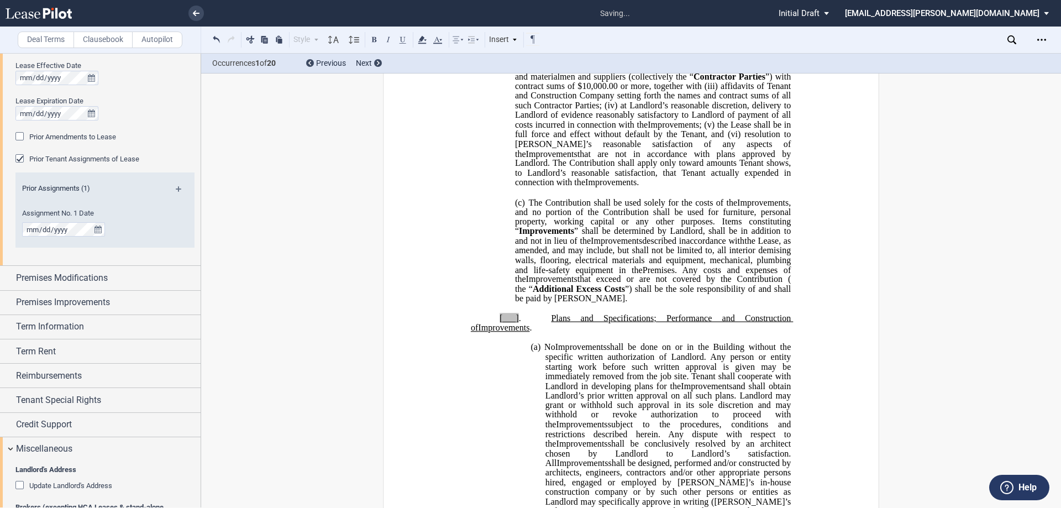
click at [578, 159] on span "Improvements" at bounding box center [551, 154] width 51 height 10
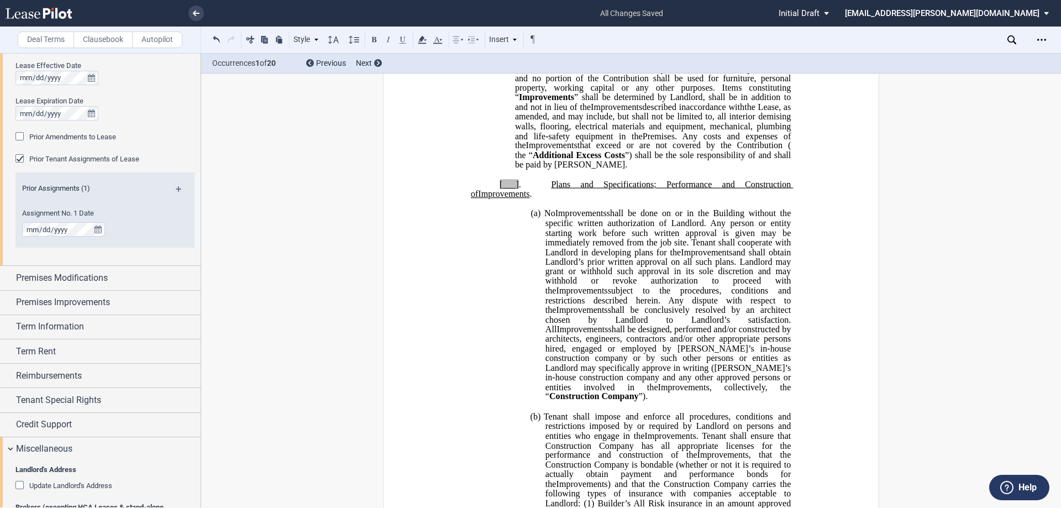
scroll to position [884, 0]
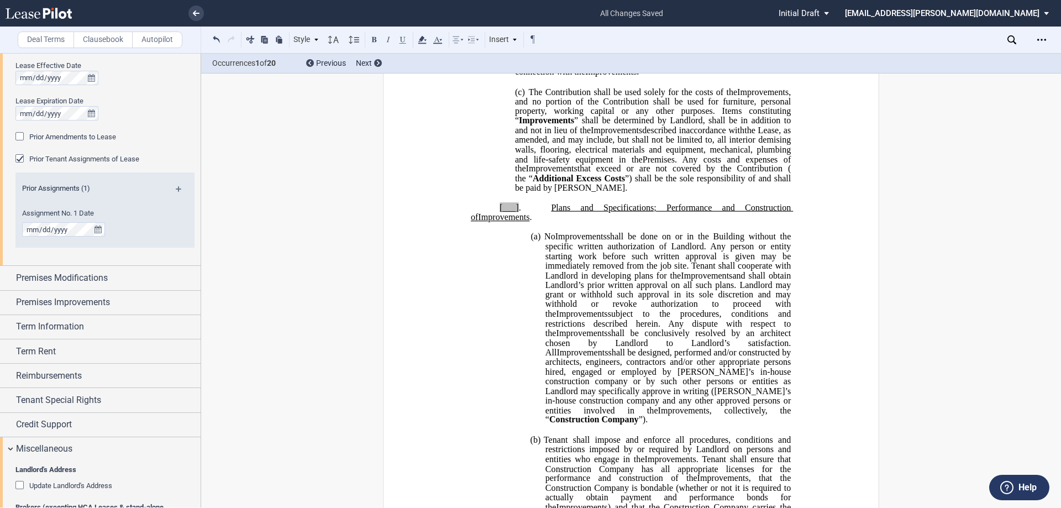
click at [519, 212] on span "." at bounding box center [520, 207] width 2 height 10
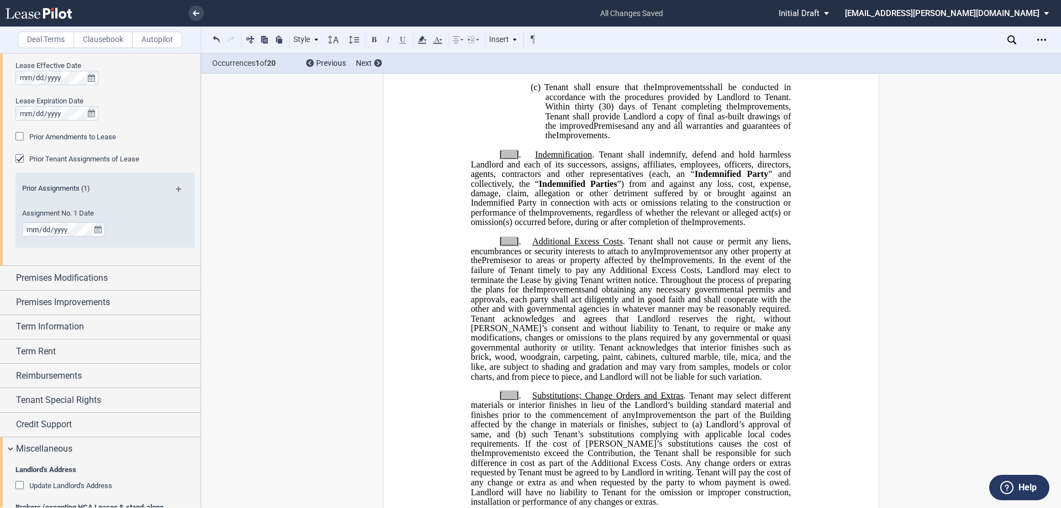
scroll to position [1547, 0]
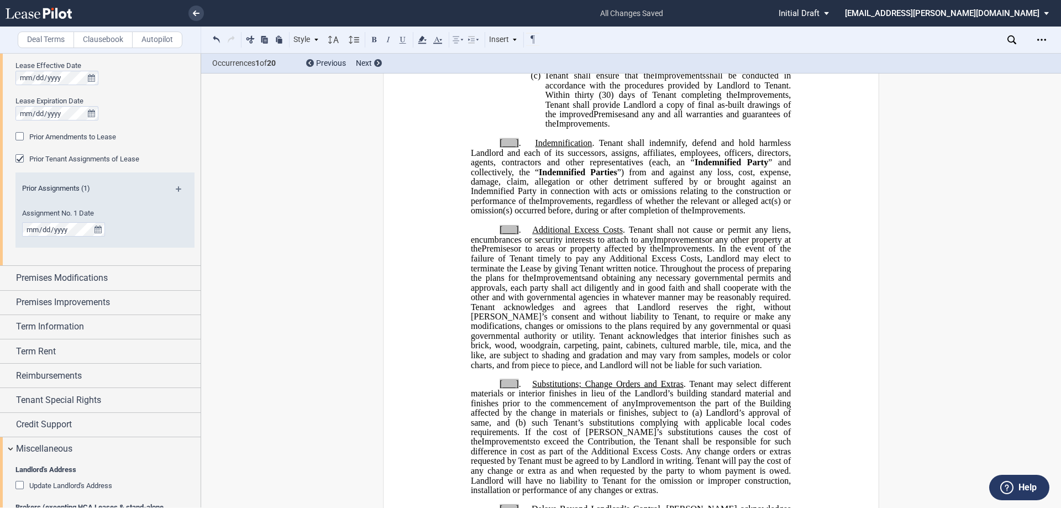
click at [514, 148] on span "[___]" at bounding box center [509, 143] width 19 height 10
click at [515, 235] on span "[___]" at bounding box center [509, 230] width 19 height 10
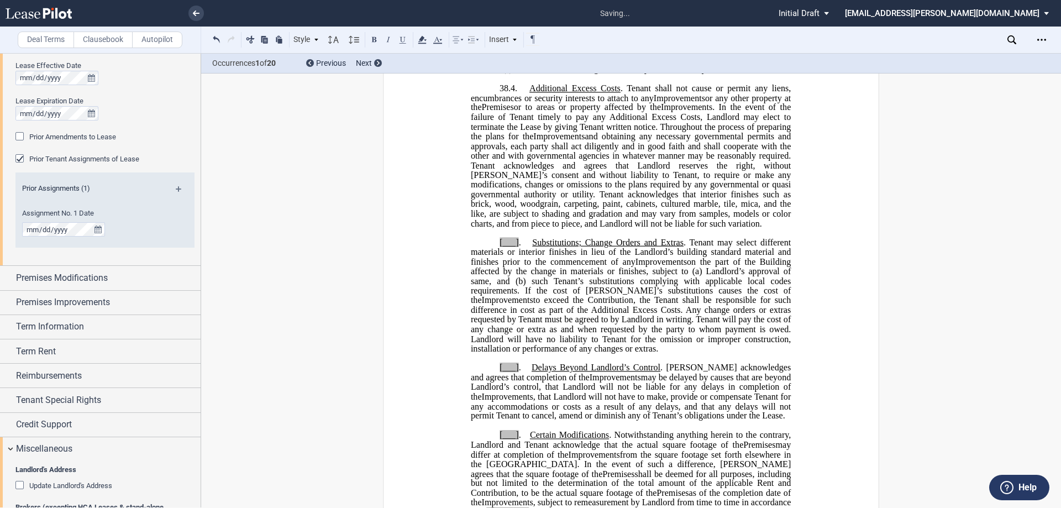
scroll to position [1768, 0]
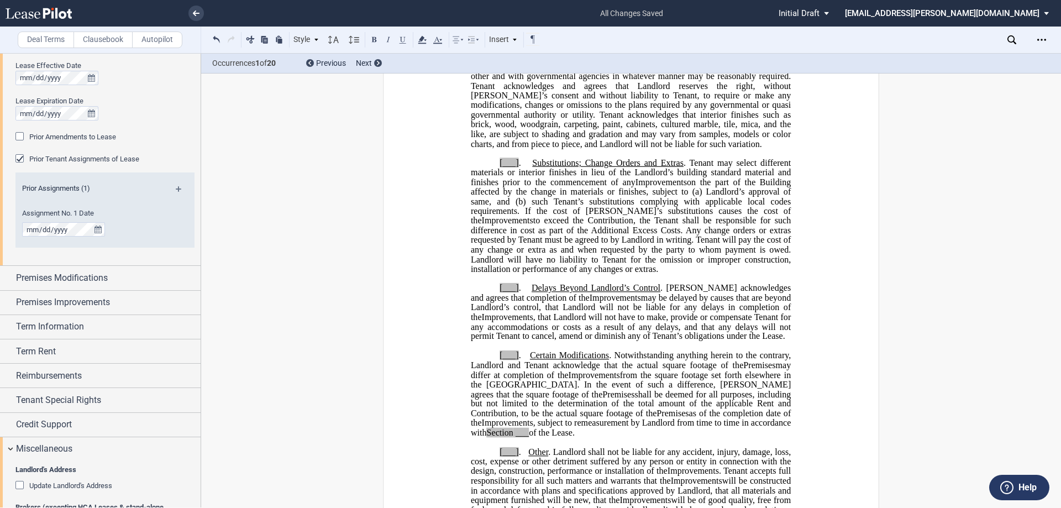
click at [515, 168] on span "[___]" at bounding box center [509, 163] width 19 height 10
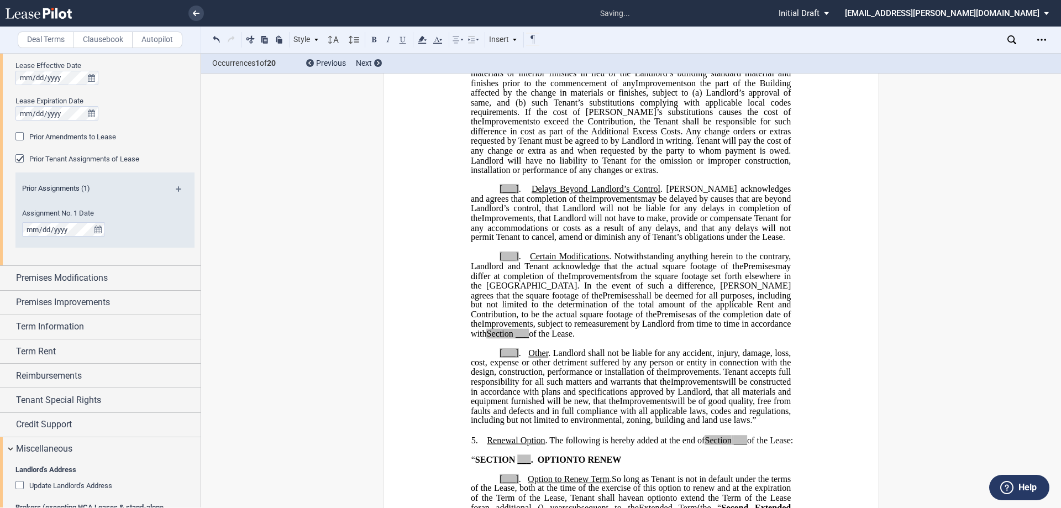
scroll to position [1879, 0]
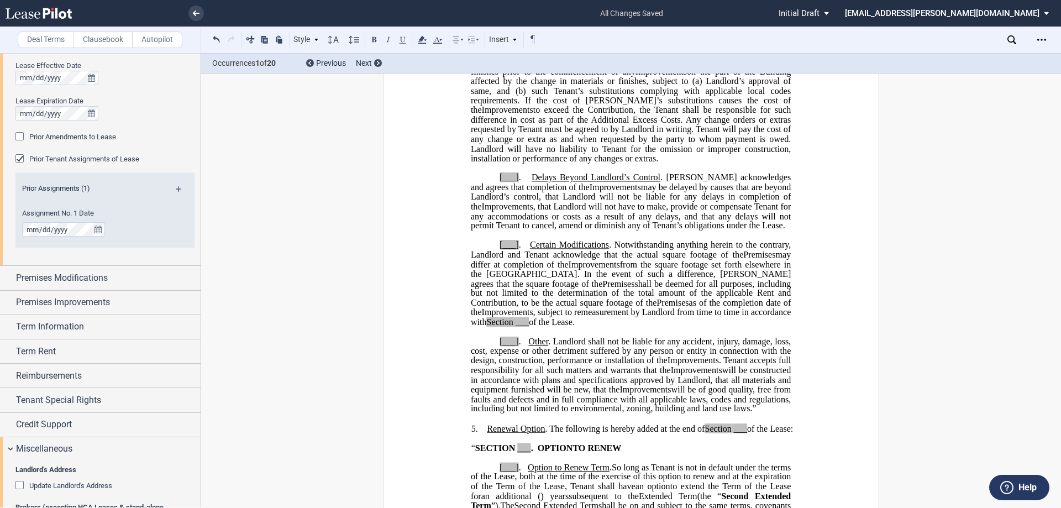
drag, startPoint x: 517, startPoint y: 195, endPoint x: 547, endPoint y: 216, distance: 36.5
click at [519, 182] on span "." at bounding box center [520, 177] width 2 height 10
click at [515, 250] on span "[___]" at bounding box center [509, 245] width 19 height 10
click at [513, 346] on span "[___]" at bounding box center [509, 341] width 19 height 10
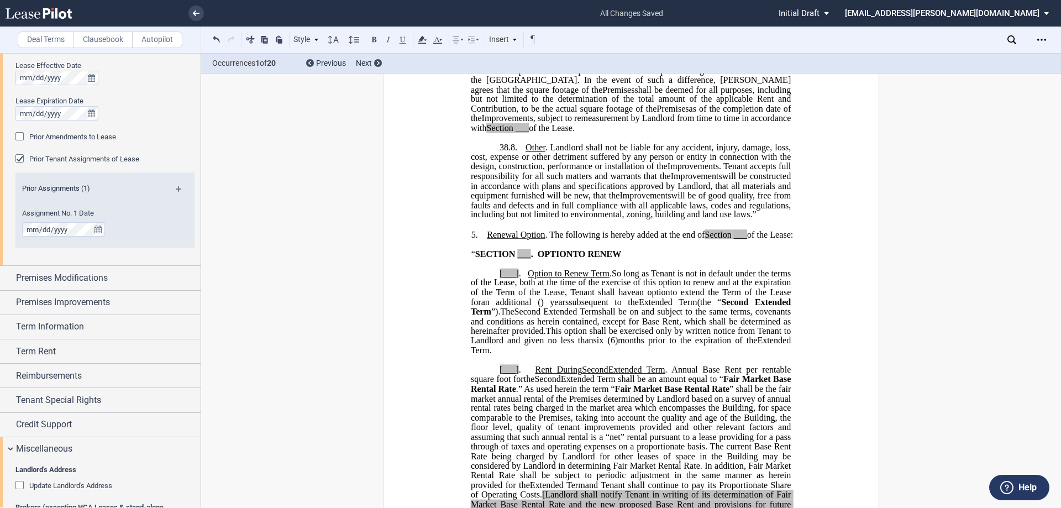
scroll to position [2100, 0]
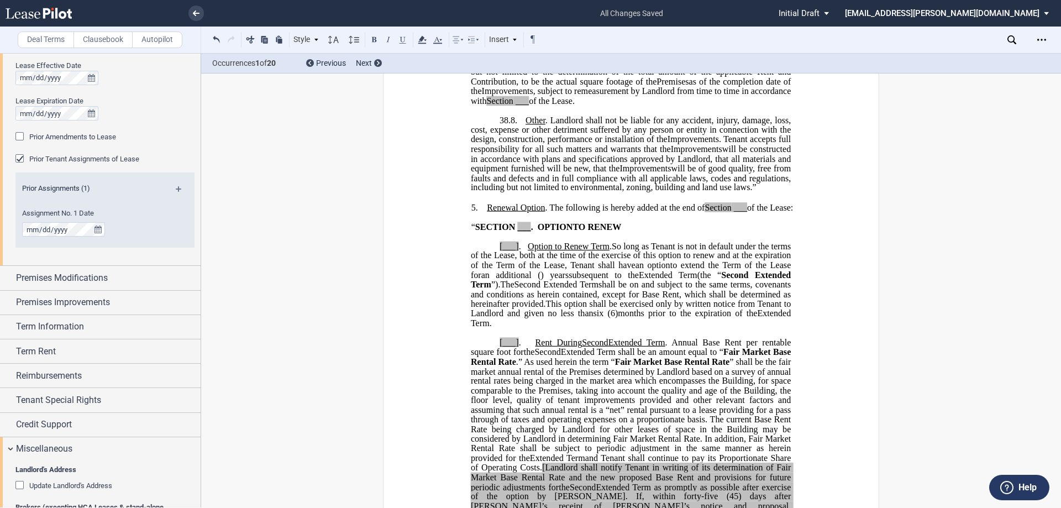
click at [747, 212] on span "of the Lease:" at bounding box center [770, 207] width 46 height 10
drag, startPoint x: 742, startPoint y: 236, endPoint x: 704, endPoint y: 236, distance: 38.7
click at [704, 212] on span "Renewal Option . The following is hereby added at the end of Section 39 of the …" at bounding box center [637, 207] width 300 height 10
click at [427, 41] on icon at bounding box center [422, 39] width 13 height 13
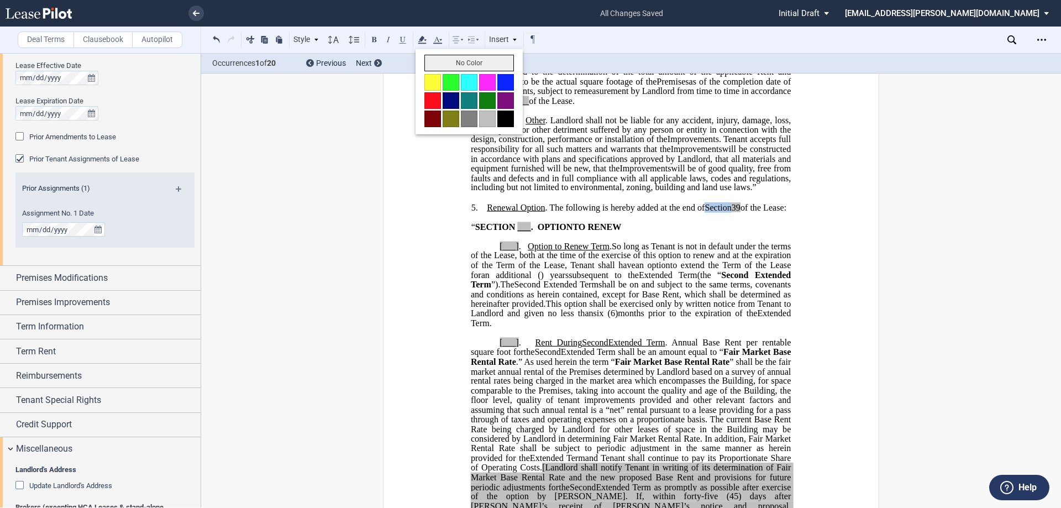
click at [460, 64] on button "No Color" at bounding box center [469, 63] width 90 height 17
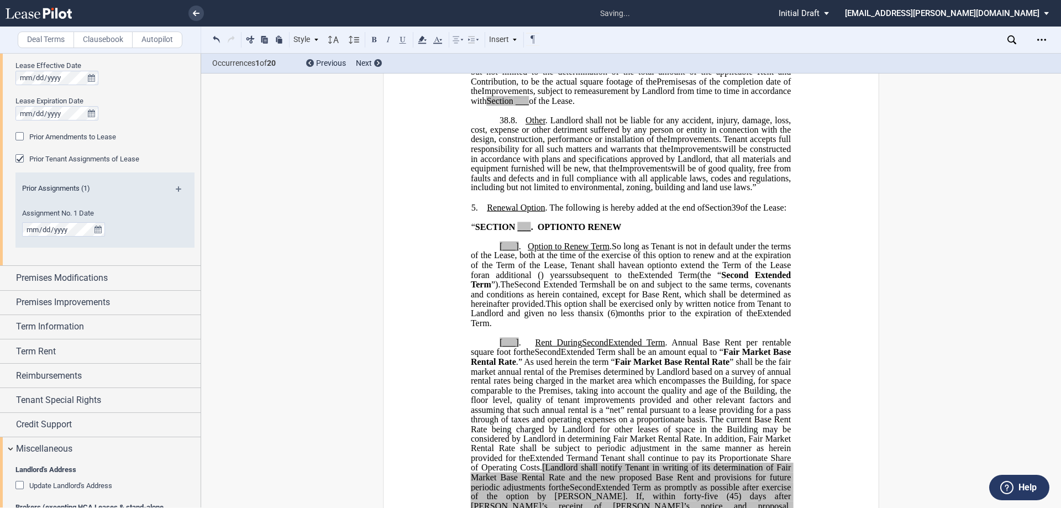
click at [525, 232] on span "___" at bounding box center [523, 227] width 13 height 10
click at [515, 251] on span "[___]" at bounding box center [509, 246] width 19 height 10
click at [519, 347] on span "." at bounding box center [520, 342] width 2 height 10
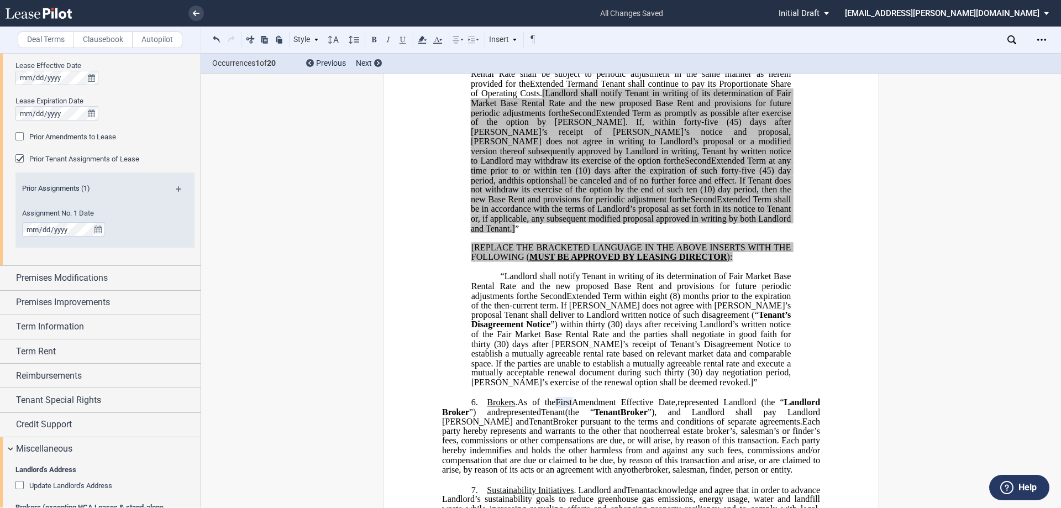
scroll to position [2487, 0]
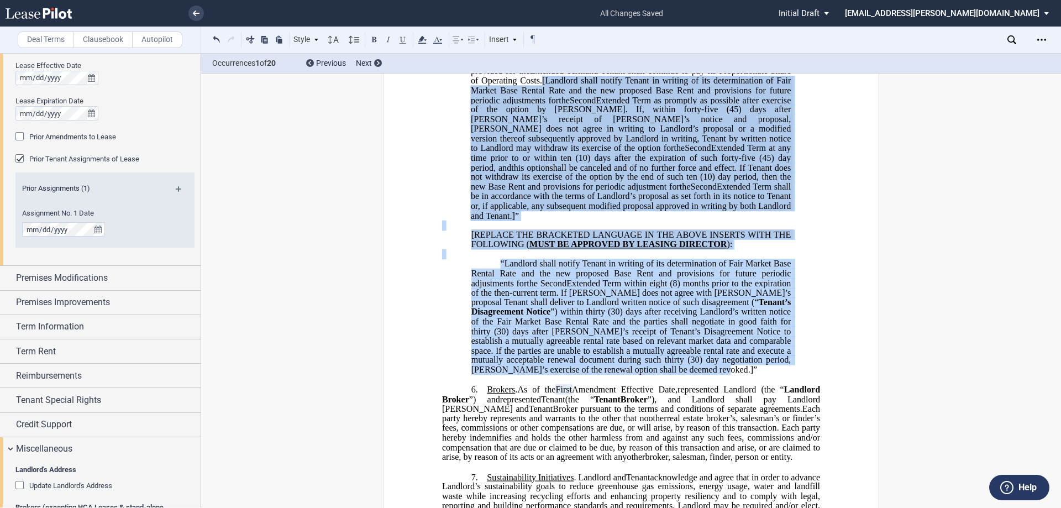
drag, startPoint x: 619, startPoint y: 109, endPoint x: 759, endPoint y: 376, distance: 301.8
click at [755, 375] on div "39.2. Rent During Second ﻿ ﻿ Extended Term Second Extended Term and Third Exten…" at bounding box center [631, 157] width 378 height 433
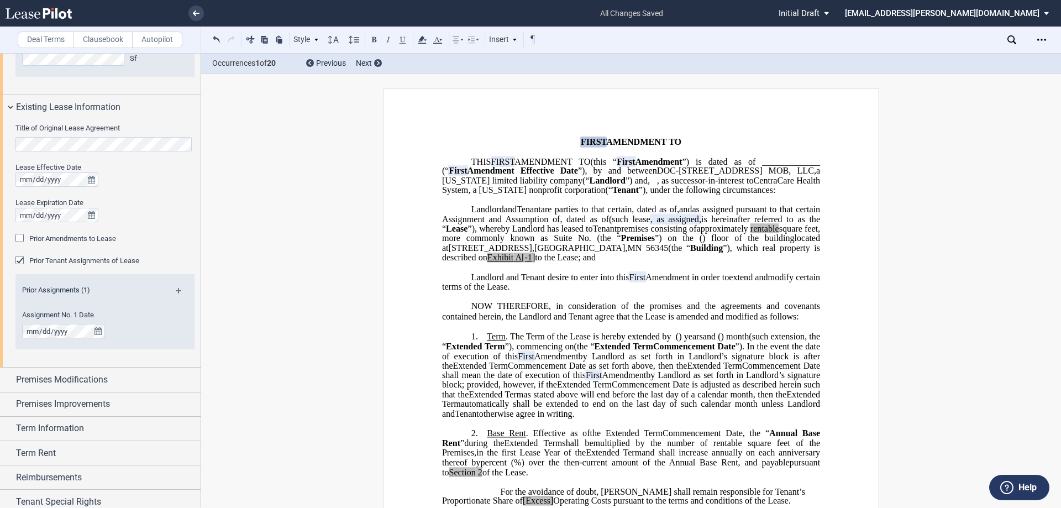
scroll to position [221, 0]
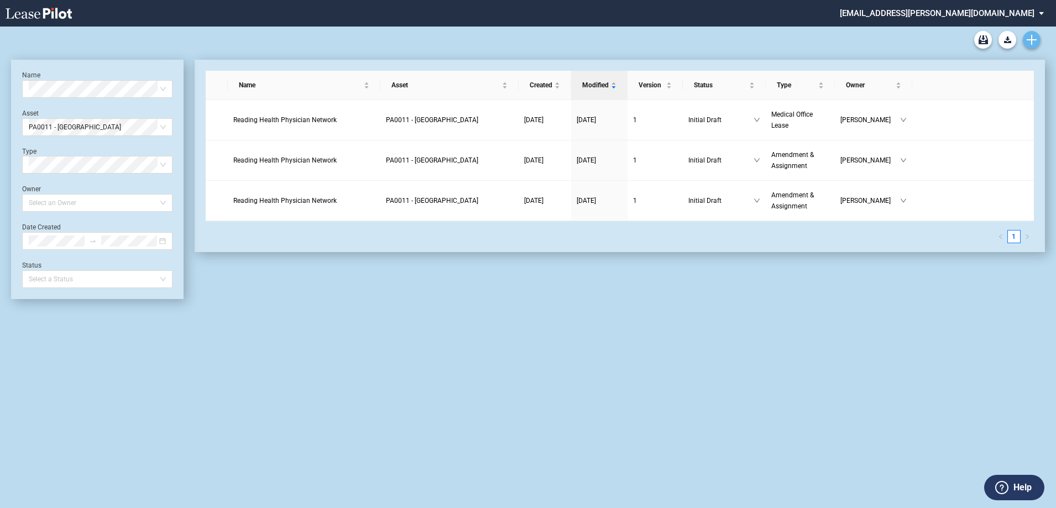
click at [1031, 37] on use "Create new document" at bounding box center [1031, 40] width 10 height 10
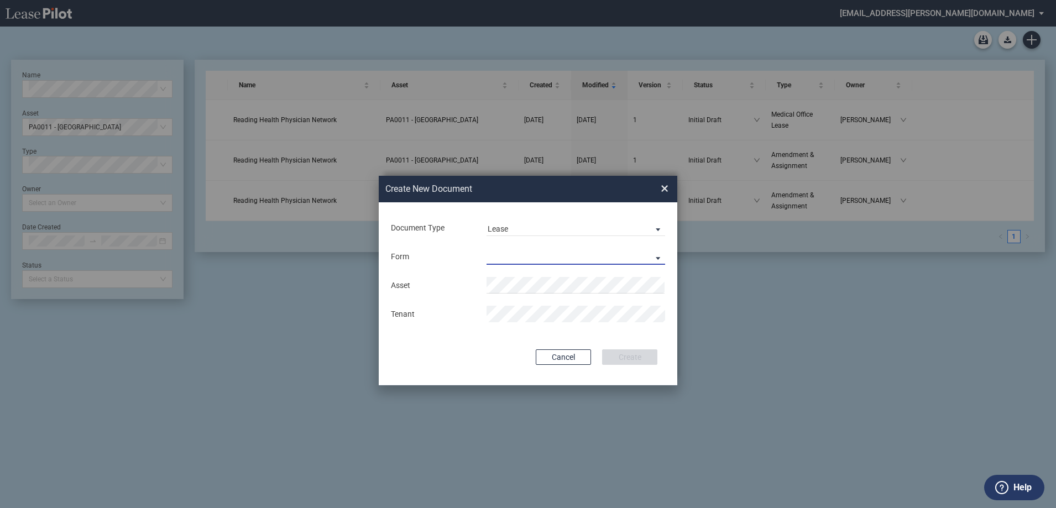
click at [516, 253] on md-select "Medical Office Lease Scottsdale Lease Louisville Lease 1370 Medical Place Lease…" at bounding box center [575, 256] width 179 height 17
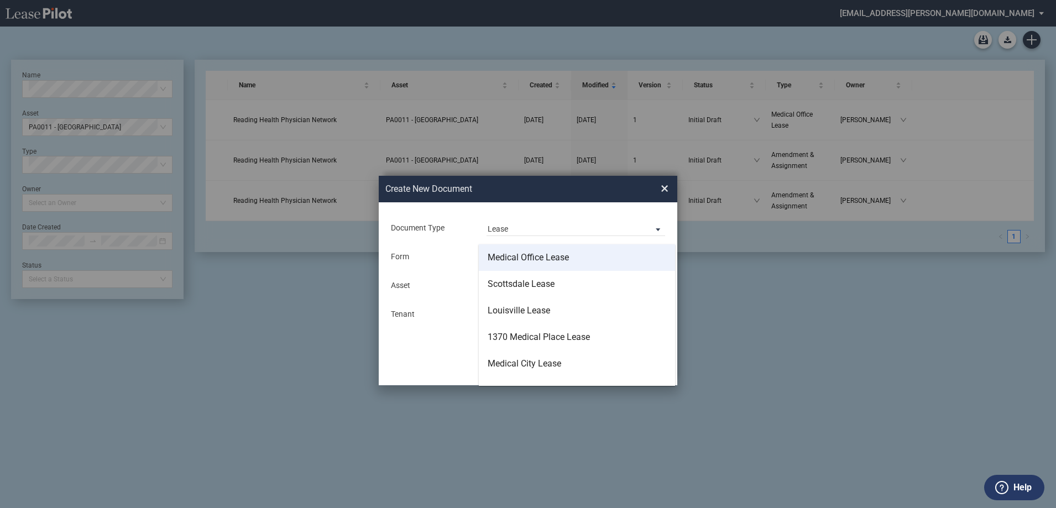
click at [549, 261] on div "Medical Office Lease" at bounding box center [527, 257] width 81 height 12
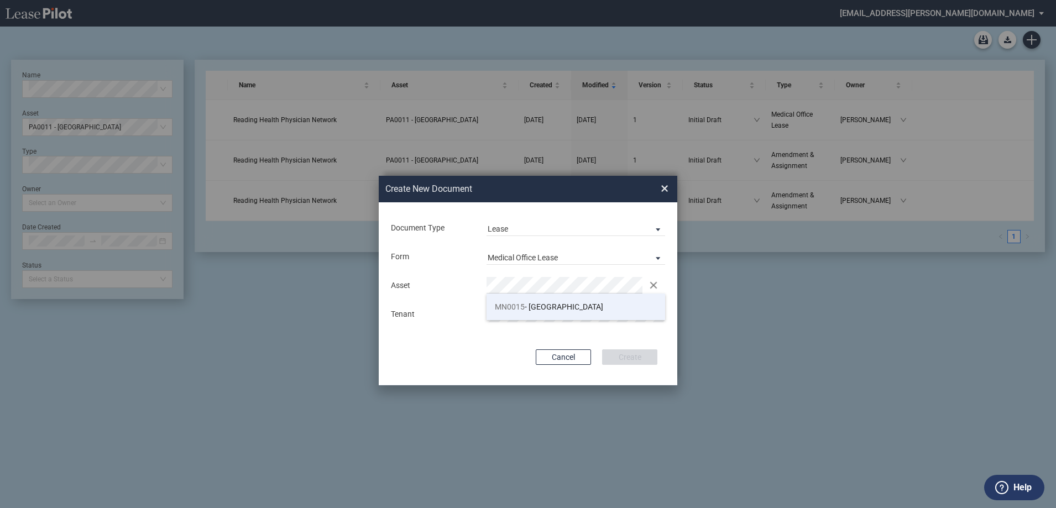
click at [596, 313] on li "MN0015 - Unity Specialty Center" at bounding box center [575, 306] width 179 height 27
click at [561, 297] on div "Asset Clear Tenant" at bounding box center [528, 299] width 276 height 57
click at [557, 306] on div "Asset Clear Tenant" at bounding box center [528, 299] width 276 height 57
click at [636, 334] on md-input-container "Use Conformed Deal The selected building was not in your LeasePilot platform wh…" at bounding box center [528, 334] width 276 height 2
click at [627, 353] on button "Create" at bounding box center [629, 356] width 55 height 15
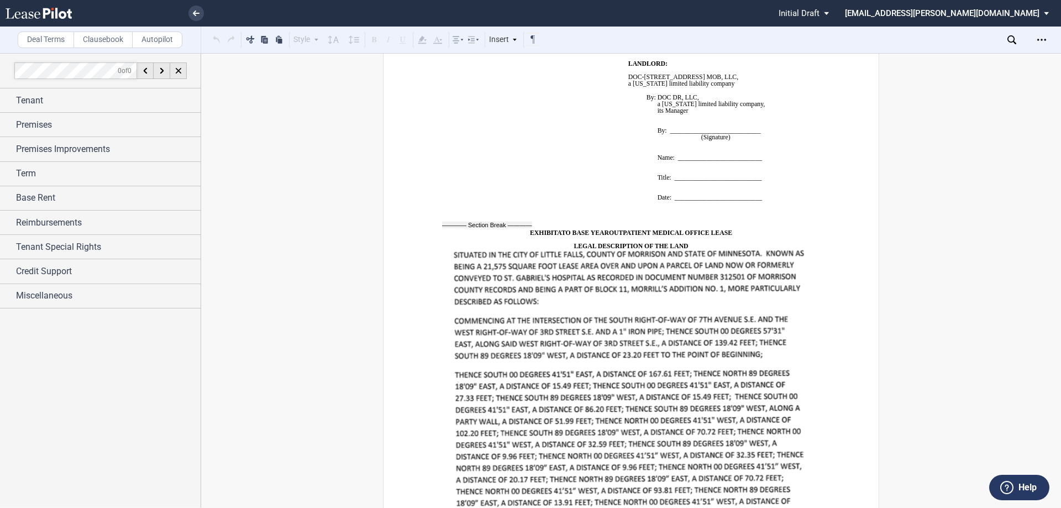
scroll to position [9187, 0]
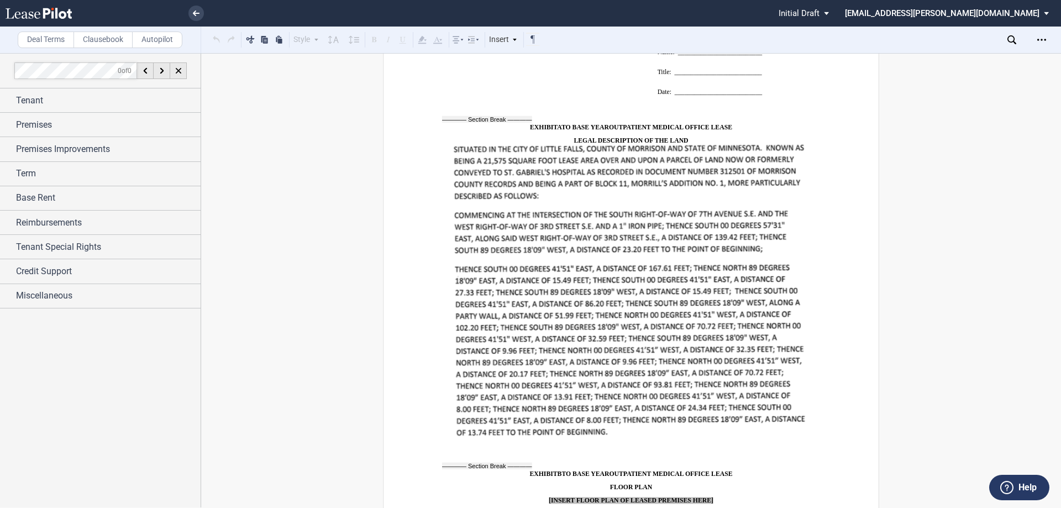
click at [639, 324] on img at bounding box center [632, 292] width 358 height 297
click at [615, 301] on img at bounding box center [632, 292] width 358 height 297
drag, startPoint x: 447, startPoint y: 123, endPoint x: 565, endPoint y: 151, distance: 121.6
click at [565, 151] on p at bounding box center [631, 293] width 378 height 298
drag, startPoint x: 436, startPoint y: 150, endPoint x: 773, endPoint y: 234, distance: 346.9
